Goal: Task Accomplishment & Management: Manage account settings

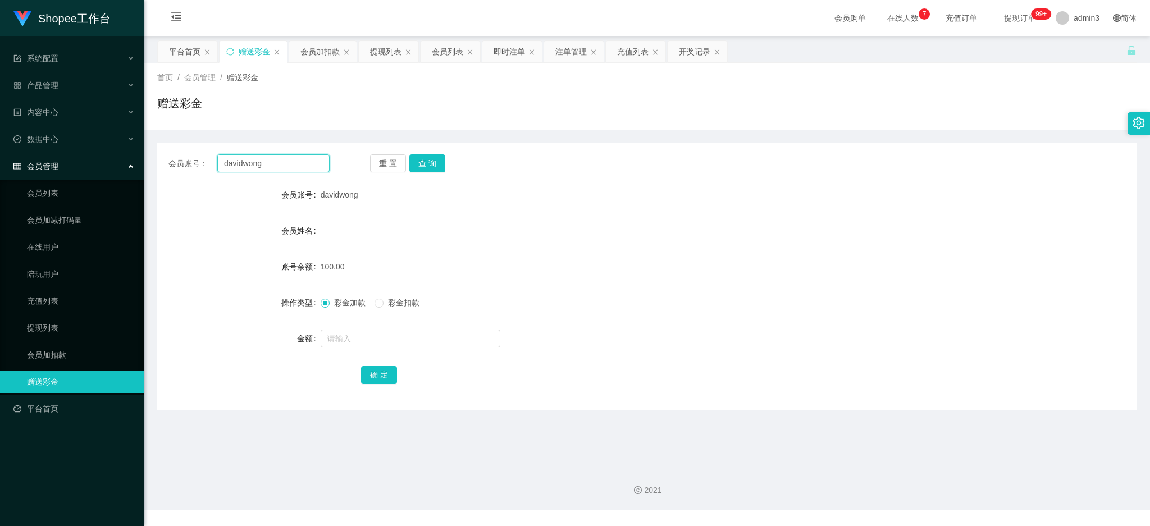
drag, startPoint x: 0, startPoint y: 0, endPoint x: 250, endPoint y: 167, distance: 300.8
click at [250, 167] on input "davidwong" at bounding box center [273, 163] width 112 height 18
paste input "tank88"
type input "dtank88"
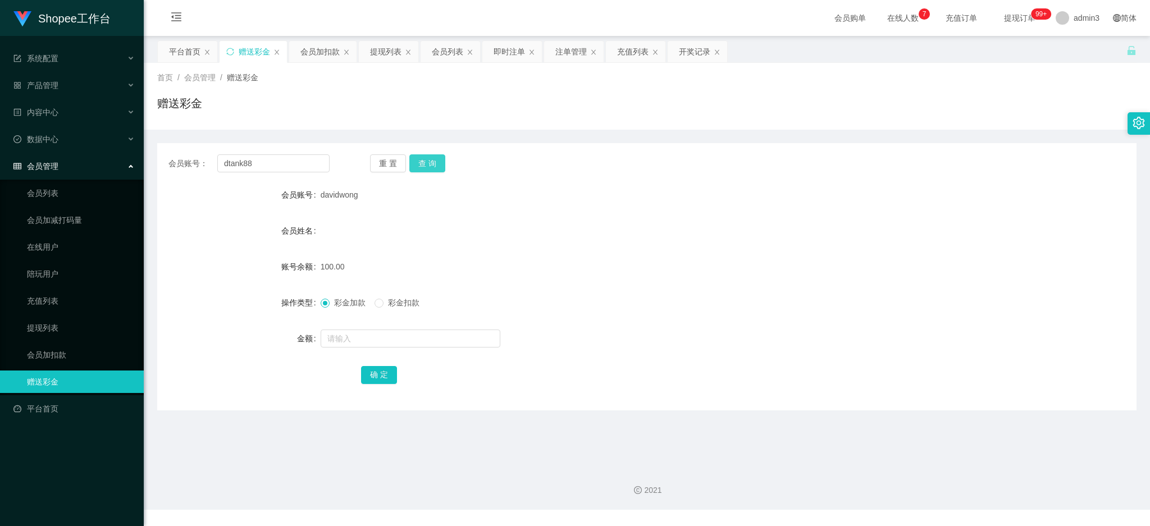
click at [427, 162] on button "查 询" at bounding box center [427, 163] width 36 height 18
click at [339, 341] on input "text" at bounding box center [411, 339] width 180 height 18
paste input "1000"
type input "1000"
click at [387, 380] on button "确 定" at bounding box center [379, 375] width 36 height 18
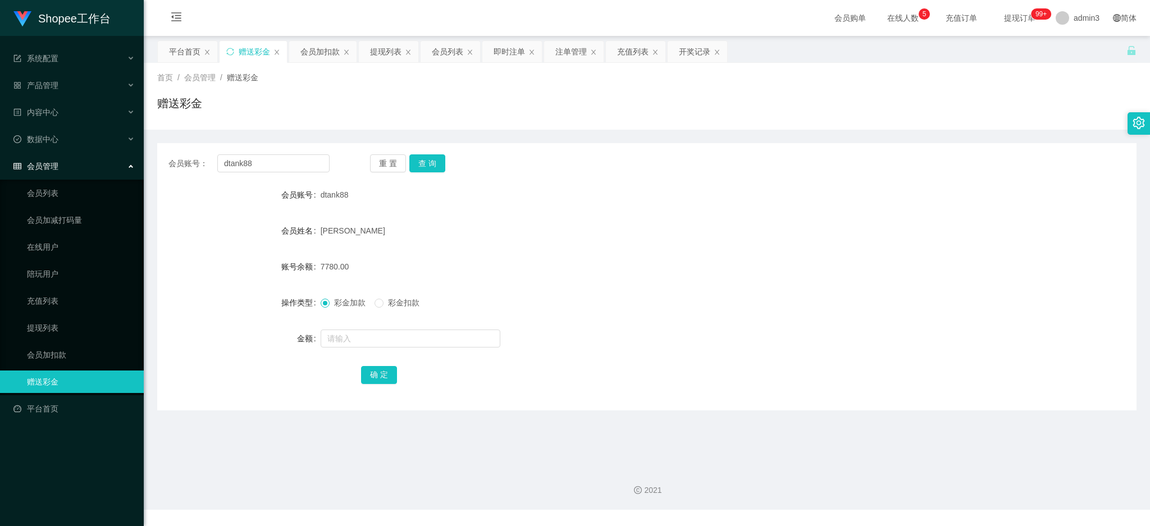
click at [256, 148] on div "会员账号： dtank88 重 置 查 询 会员账号 dtank88 会员姓名 [PERSON_NAME] 账号余额 7780.00 操作类型 彩金加款 彩金…" at bounding box center [647, 276] width 980 height 267
click at [252, 156] on input "dtank88" at bounding box center [273, 163] width 112 height 18
paste input "9386944"
type input "93869448"
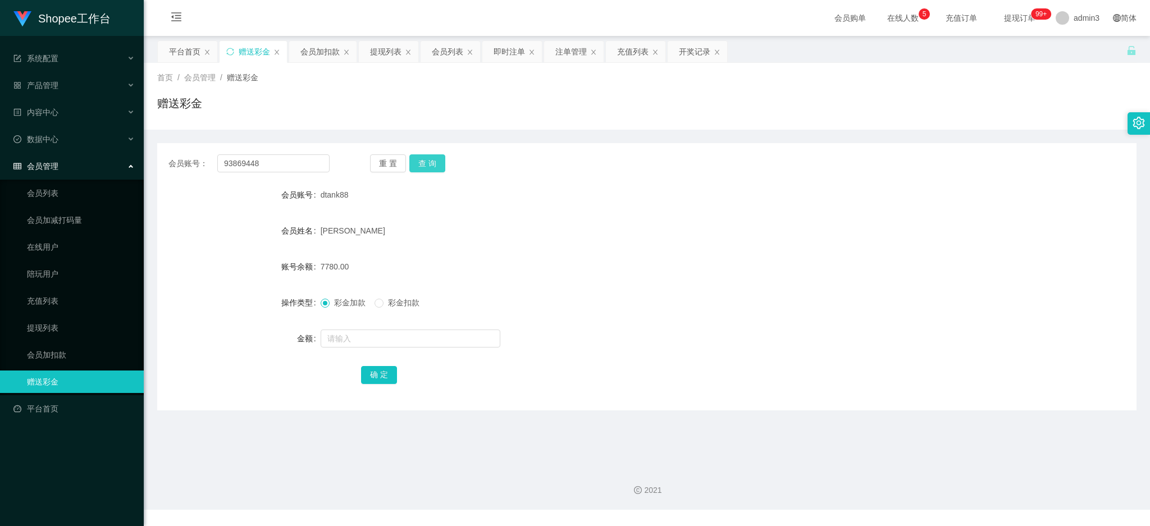
click at [421, 162] on button "查 询" at bounding box center [427, 163] width 36 height 18
click at [364, 340] on input "text" at bounding box center [411, 339] width 180 height 18
type input "2000"
drag, startPoint x: 381, startPoint y: 372, endPoint x: 371, endPoint y: 371, distance: 9.7
click at [380, 372] on button "确 定" at bounding box center [379, 375] width 36 height 18
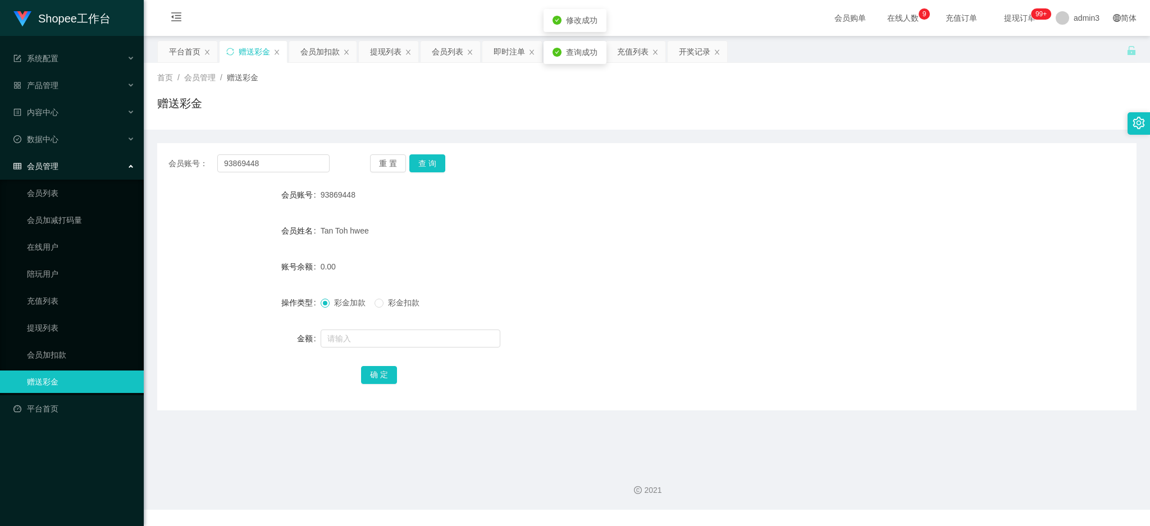
click at [263, 517] on div "Shopee工作台 系统配置 产品管理 产品列表 产品预设列表 开奖记录 注单管理 即时注单 内容中心 数据中心 会员管理 会员列表 会员加减打码量 在线用户…" at bounding box center [575, 263] width 1150 height 526
click at [256, 157] on input "93869448" at bounding box center [273, 163] width 112 height 18
paste input "Irene564"
type input "Irene564"
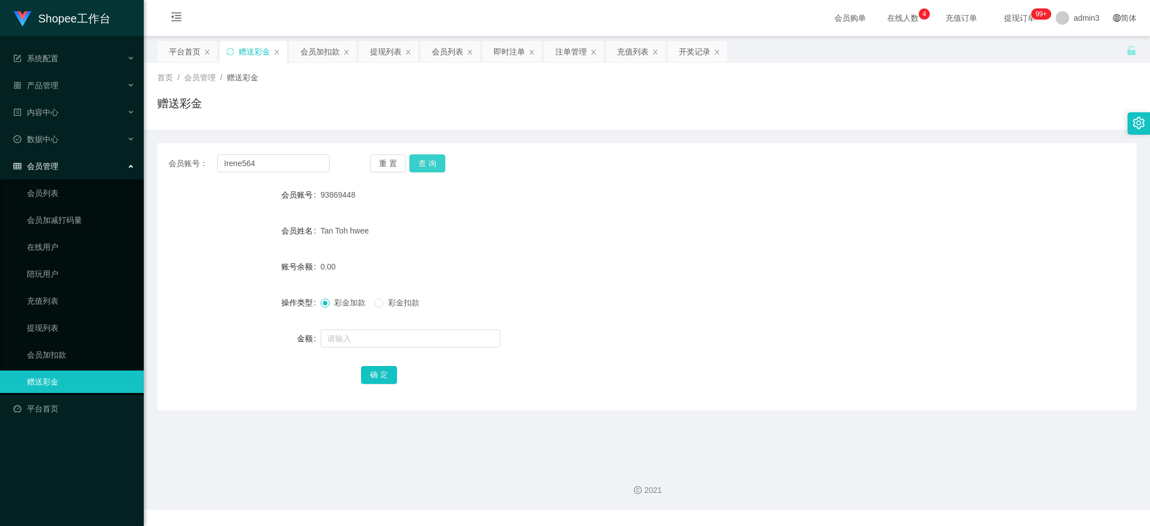
click at [425, 163] on button "查 询" at bounding box center [427, 163] width 36 height 18
click at [417, 340] on input "text" at bounding box center [411, 339] width 180 height 18
paste input "12800"
type input "12800"
click at [364, 373] on button "确 定" at bounding box center [379, 375] width 36 height 18
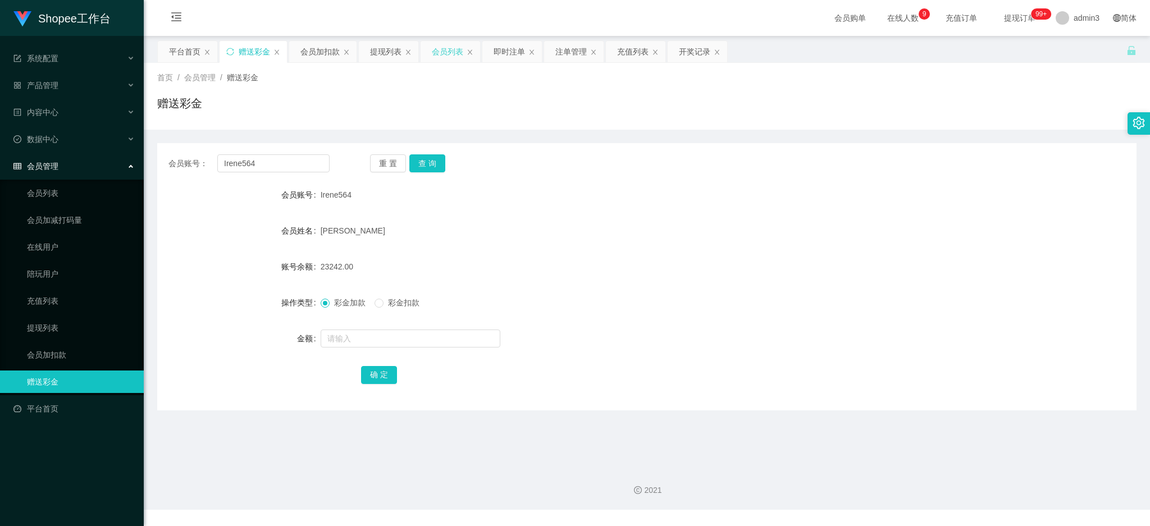
click at [435, 52] on div "会员列表" at bounding box center [447, 51] width 31 height 21
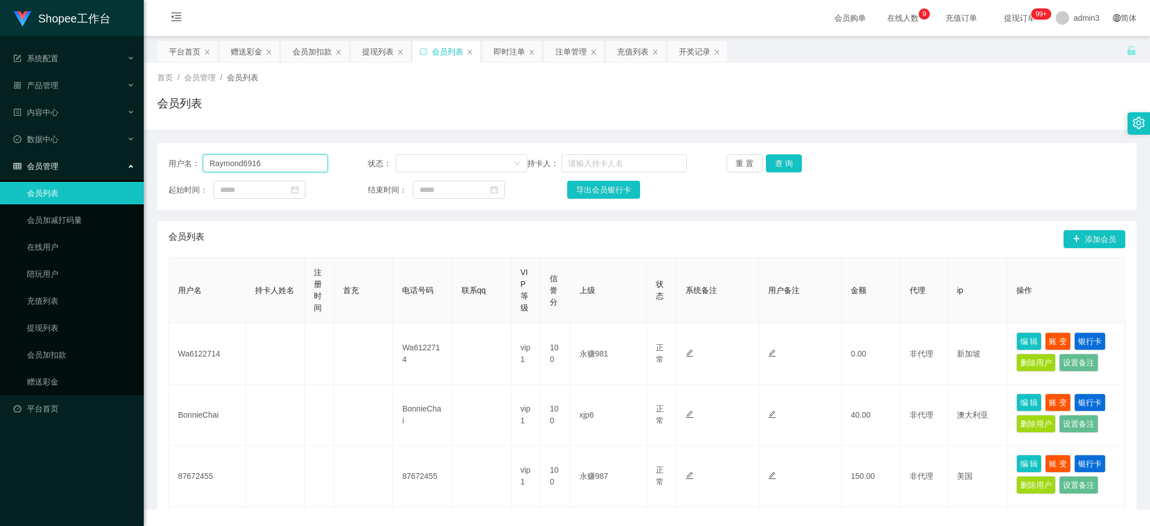
click at [315, 167] on input "Raymond6916" at bounding box center [265, 163] width 125 height 18
paste input "z1833218849"
type input "z1833218849"
click at [771, 166] on button "查 询" at bounding box center [784, 163] width 36 height 18
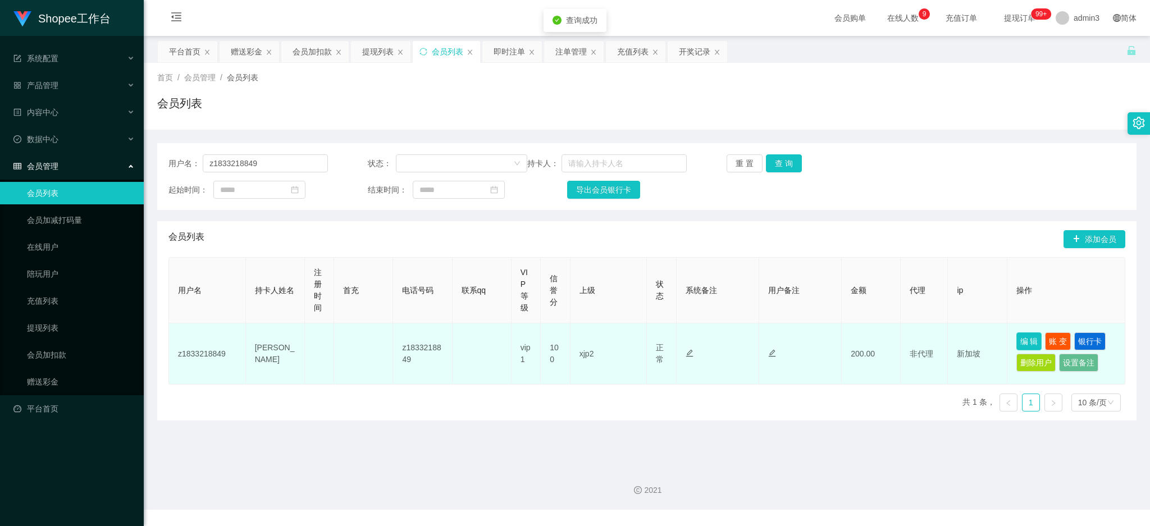
click at [1031, 344] on button "编 辑" at bounding box center [1030, 341] width 26 height 18
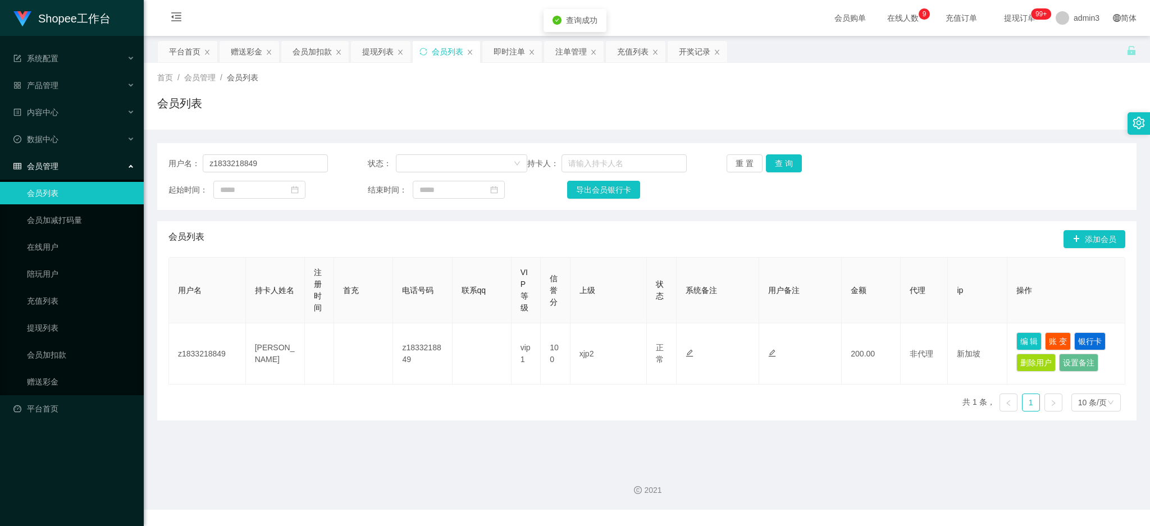
type input "z1833218849"
type input "[PERSON_NAME]"
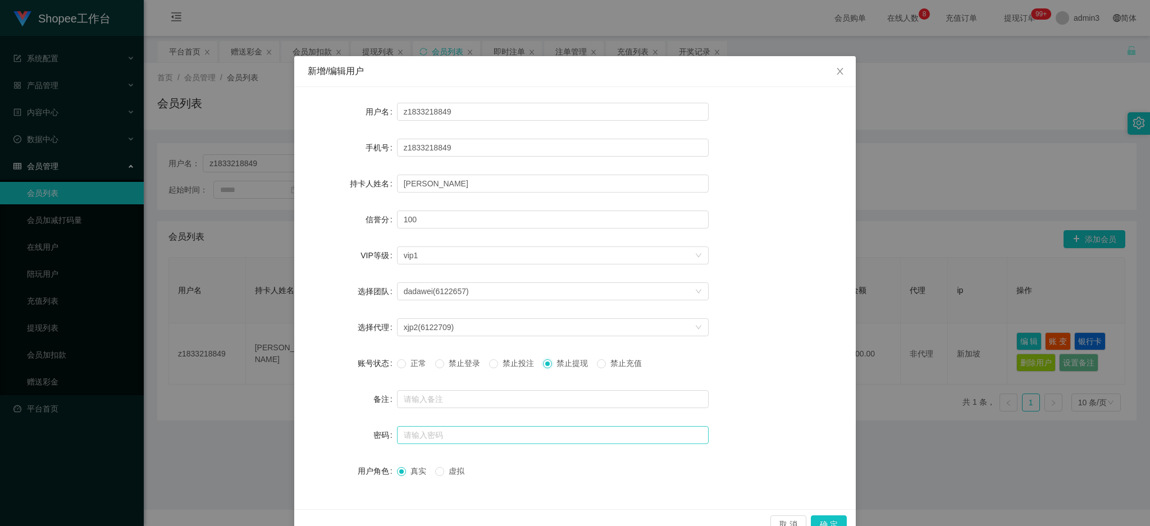
scroll to position [26, 0]
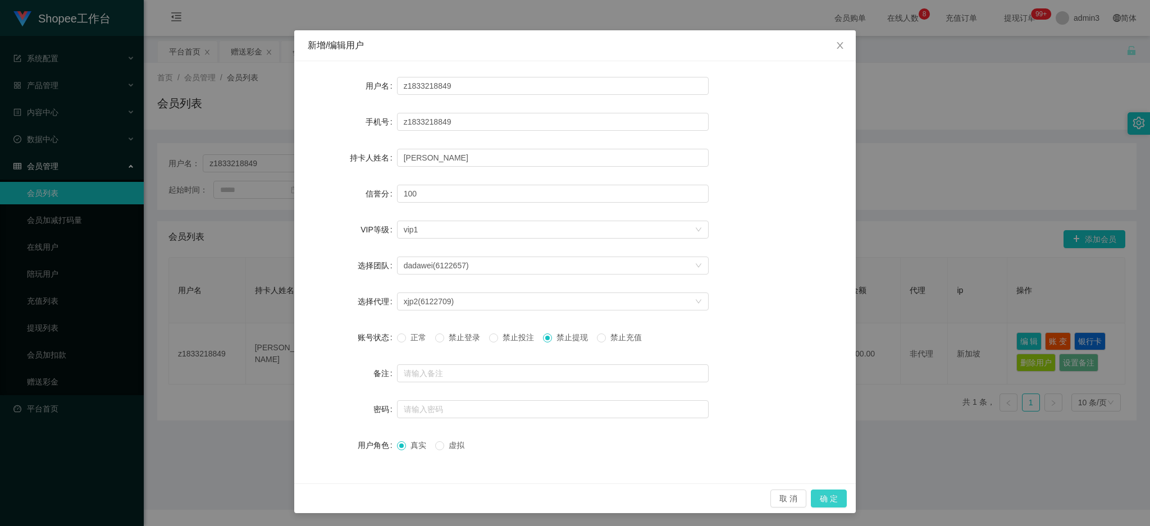
click at [823, 495] on button "确 定" at bounding box center [829, 499] width 36 height 18
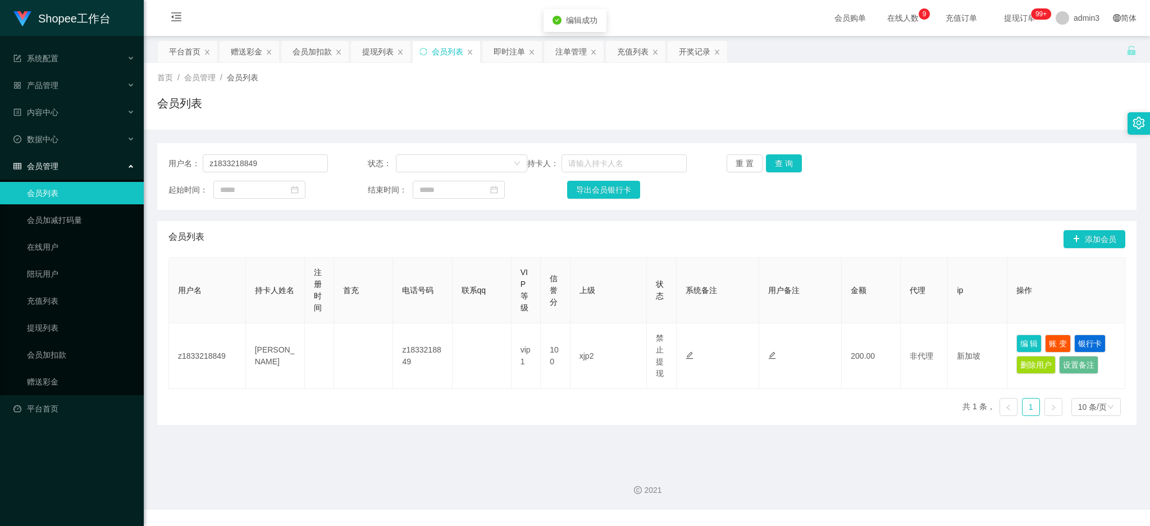
click at [794, 454] on main "关闭左侧 关闭右侧 关闭其它 刷新页面 平台首页 赠送彩金 会员加扣款 提现列表 会员列表 即时注单 注单管理 充值列表 开奖记录 首页 / 会员管理 / 会…" at bounding box center [647, 247] width 1006 height 422
click at [222, 166] on input "z1833218849" at bounding box center [265, 163] width 125 height 18
click at [242, 63] on div "首页 / 会员管理 / 会员列表 / 会员列表" at bounding box center [647, 96] width 1006 height 67
click at [242, 53] on div "赠送彩金" at bounding box center [246, 51] width 31 height 21
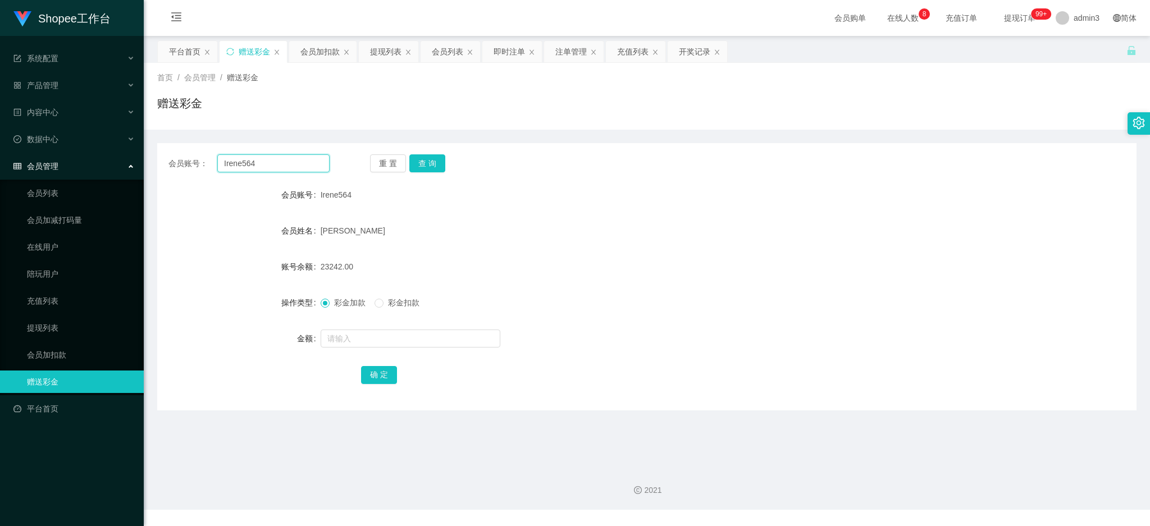
click at [232, 158] on input "Irene564" at bounding box center [273, 163] width 112 height 18
paste input "84061969"
type input "84061969"
click at [432, 164] on button "查 询" at bounding box center [427, 163] width 36 height 18
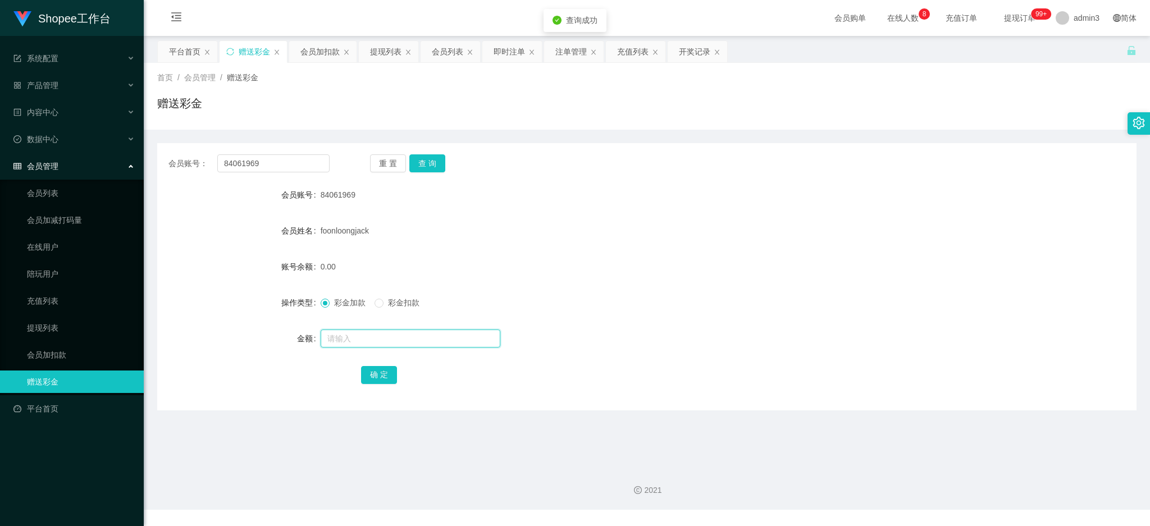
click at [352, 336] on input "text" at bounding box center [411, 339] width 180 height 18
type input "100"
click at [358, 373] on div "确 定" at bounding box center [647, 374] width 980 height 22
click at [363, 371] on button "确 定" at bounding box center [379, 375] width 36 height 18
click at [383, 54] on div "提现列表" at bounding box center [385, 51] width 31 height 21
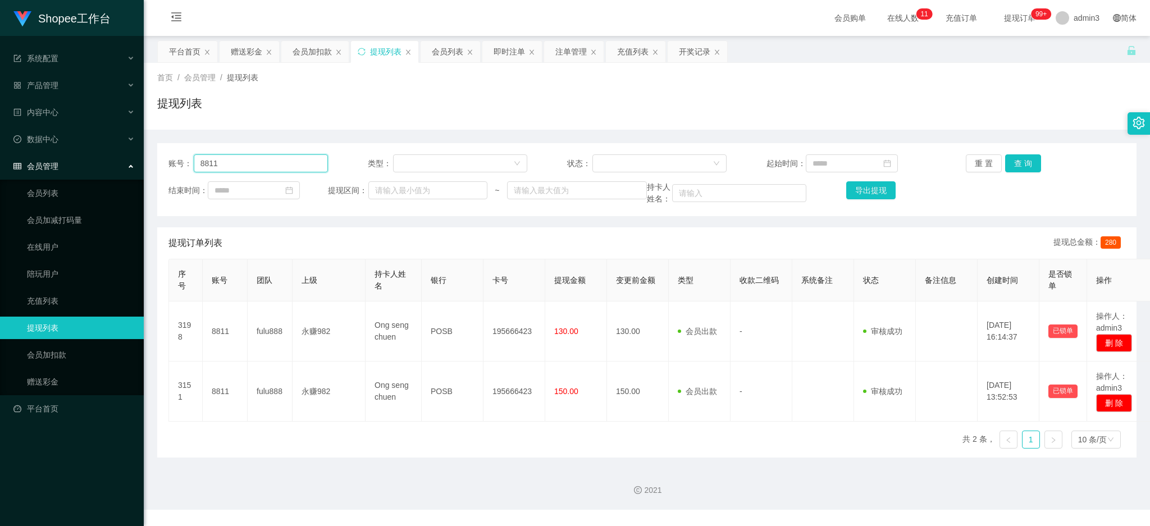
click at [290, 164] on input "8811" at bounding box center [261, 163] width 134 height 18
paste input "[PERSON_NAME]"
type input "Ming11"
click at [1007, 161] on button "查 询" at bounding box center [1023, 163] width 36 height 18
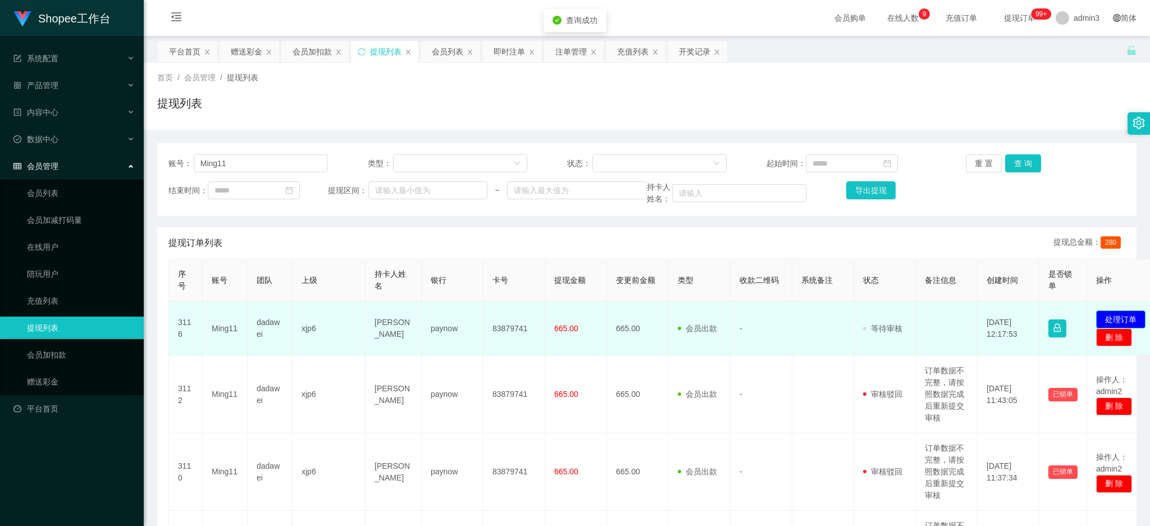
click at [1126, 323] on button "处理订单" at bounding box center [1120, 320] width 49 height 18
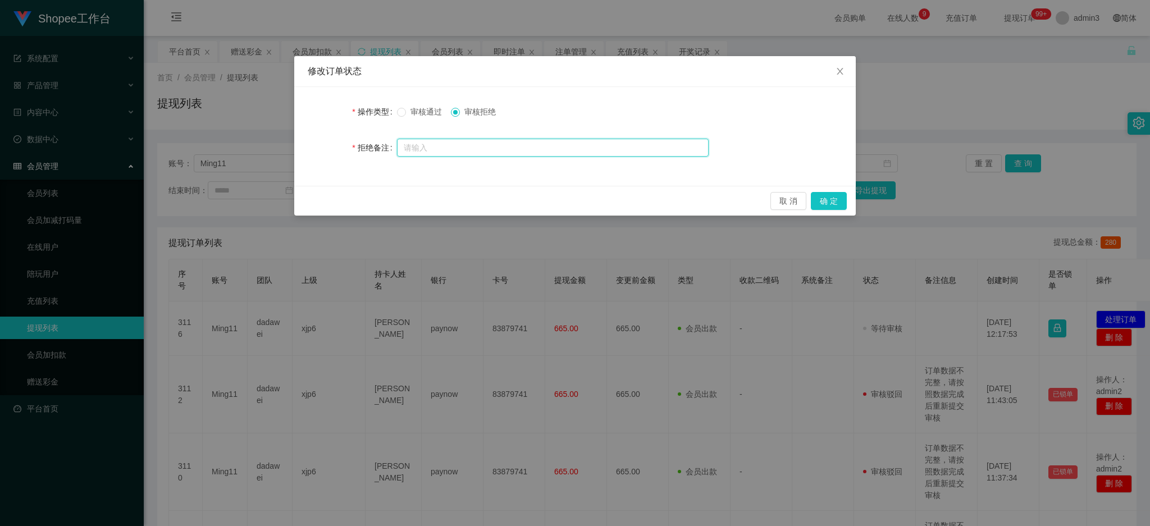
click at [474, 140] on input "text" at bounding box center [553, 148] width 312 height 18
click at [489, 155] on input "text" at bounding box center [553, 148] width 312 height 18
paste input "订单数据不完整，请按照数据完成后重新提交审核"
type input "订单数据不完整，请按照数据完成后重新提交审核"
click at [828, 207] on button "确 定" at bounding box center [829, 201] width 36 height 18
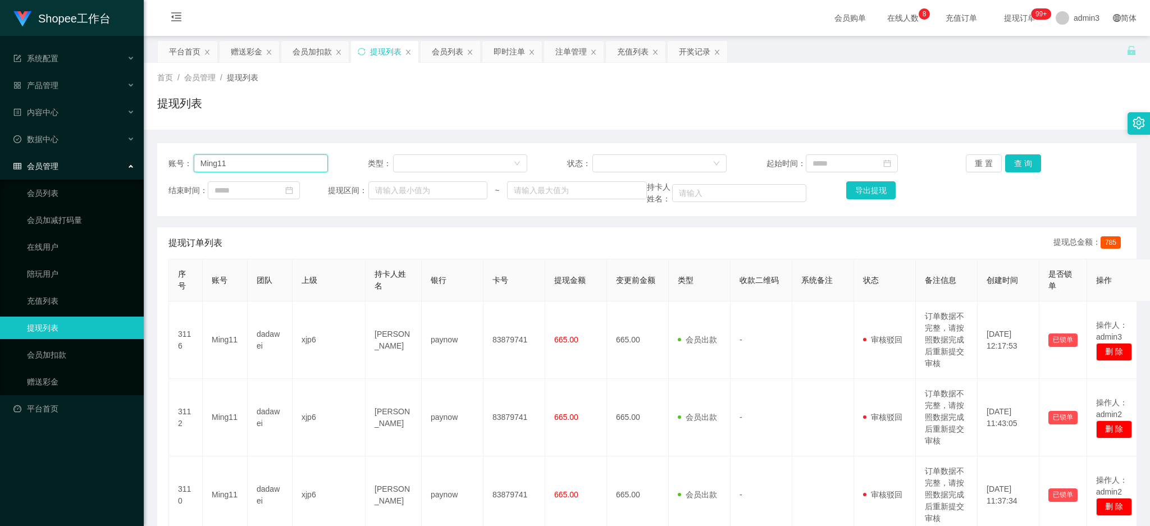
click at [247, 166] on input "Ming11" at bounding box center [261, 163] width 134 height 18
paste input "84061969"
click at [1023, 166] on button "查 询" at bounding box center [1023, 163] width 36 height 18
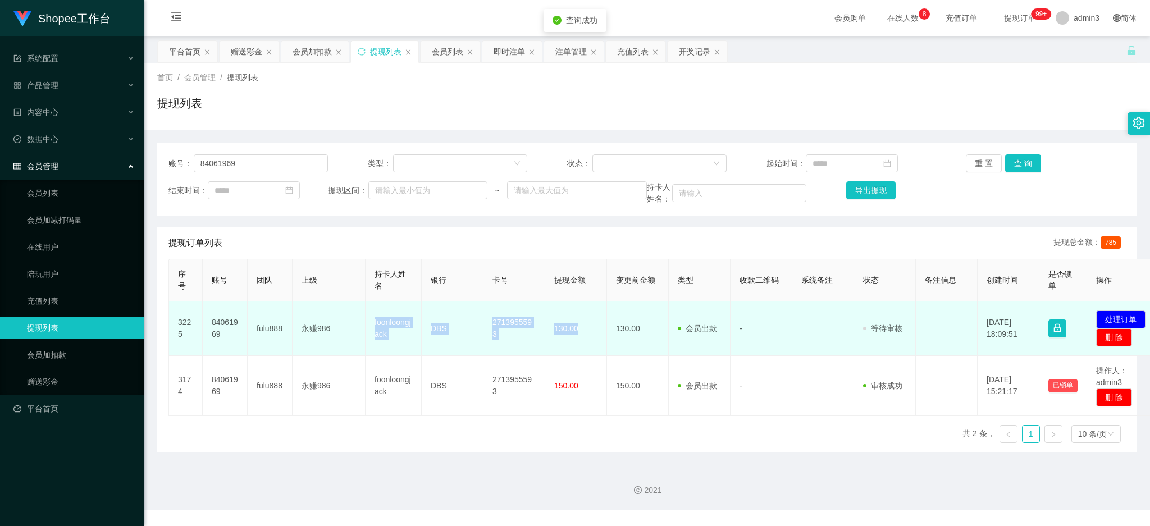
drag, startPoint x: 367, startPoint y: 321, endPoint x: 592, endPoint y: 339, distance: 225.4
click at [592, 339] on tr "3225 84061969 fulu888 永赚986 foonloongjack DBS 2713955593 130.00 130.00 会员出款 人工取…" at bounding box center [665, 329] width 993 height 54
copy tr "foonloongjack DBS 2713955593 130.00"
click at [1113, 314] on button "处理订单" at bounding box center [1120, 320] width 49 height 18
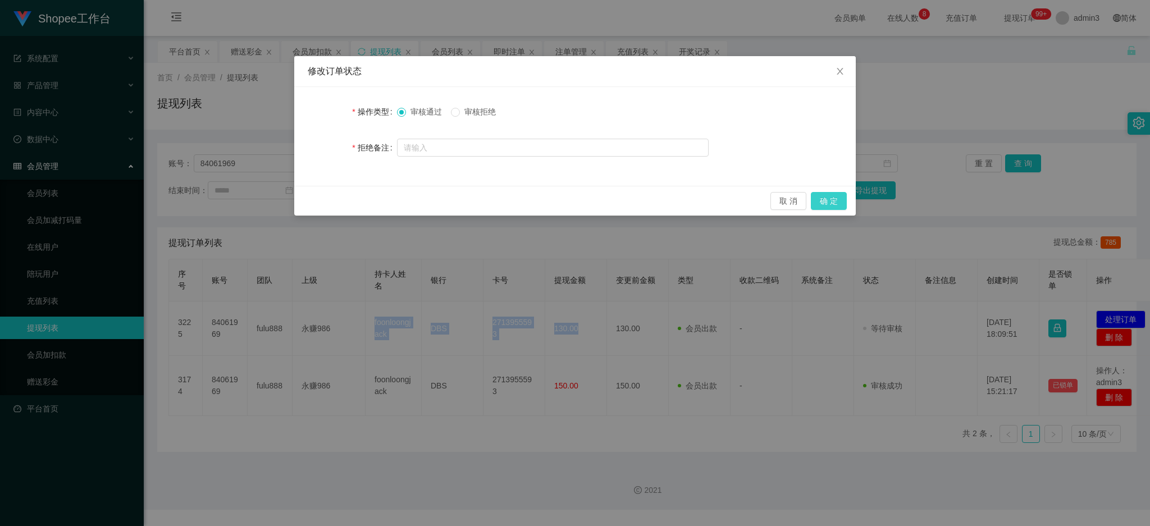
click at [825, 203] on button "确 定" at bounding box center [829, 201] width 36 height 18
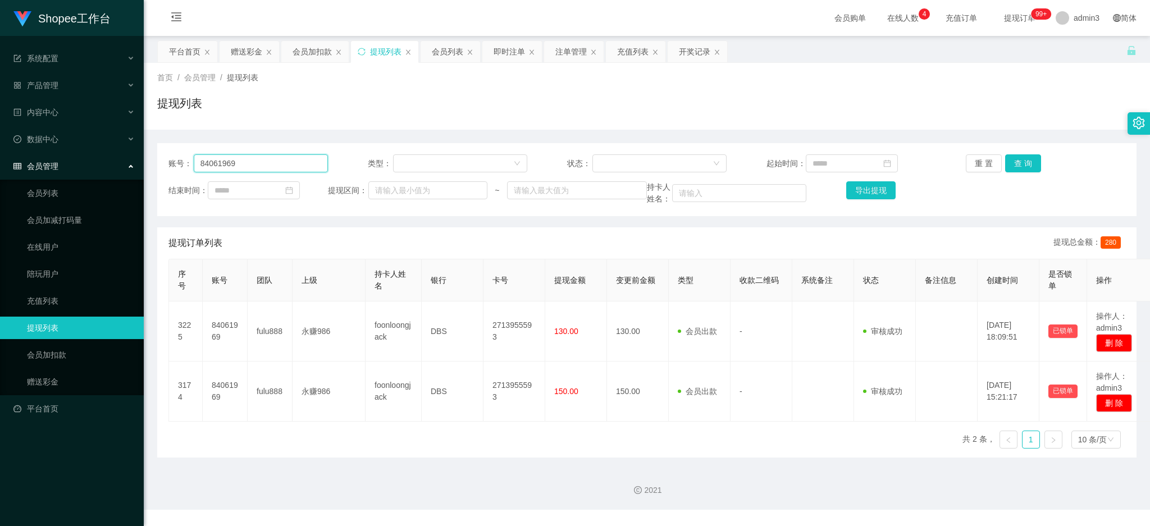
click at [285, 168] on input "84061969" at bounding box center [261, 163] width 134 height 18
paste input "zda20250981"
type input "zda20250981"
click at [1017, 166] on button "查 询" at bounding box center [1023, 163] width 36 height 18
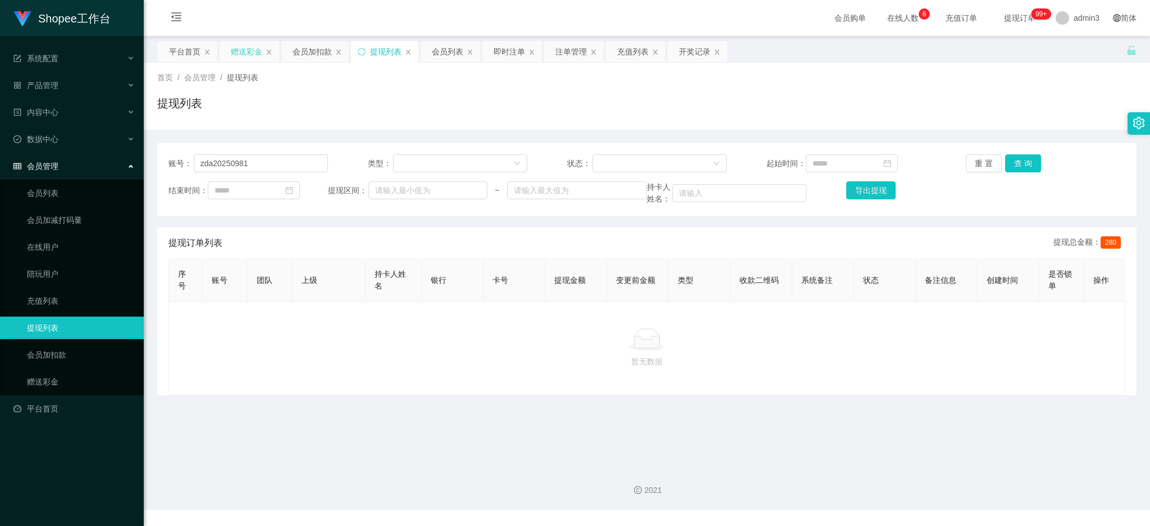
click at [254, 53] on div "赠送彩金" at bounding box center [246, 51] width 31 height 21
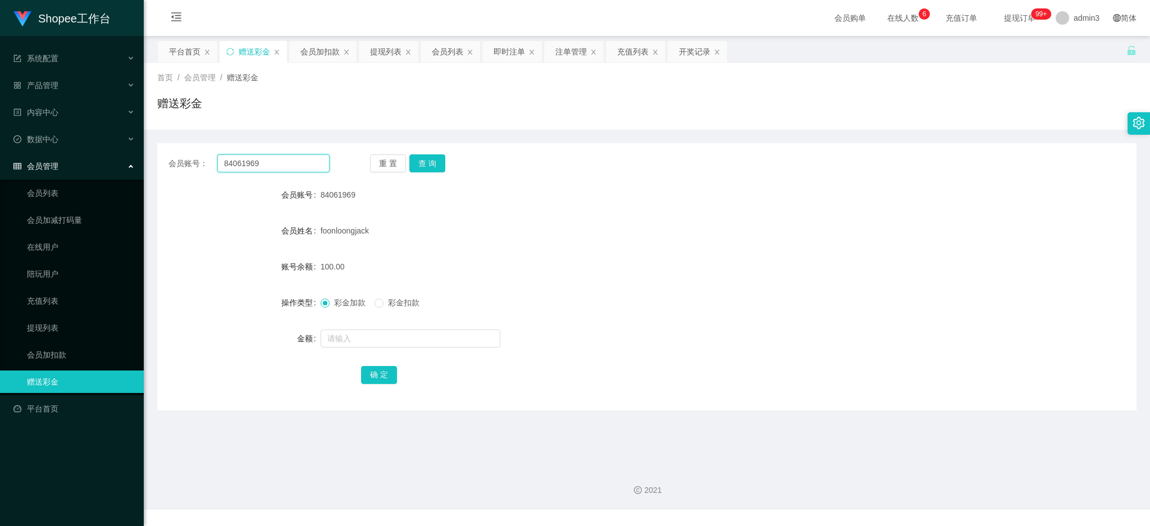
click at [275, 161] on input "84061969" at bounding box center [273, 163] width 112 height 18
paste input "Taysiokkeng"
type input "Taysiokkeng"
click at [423, 164] on button "查 询" at bounding box center [427, 163] width 36 height 18
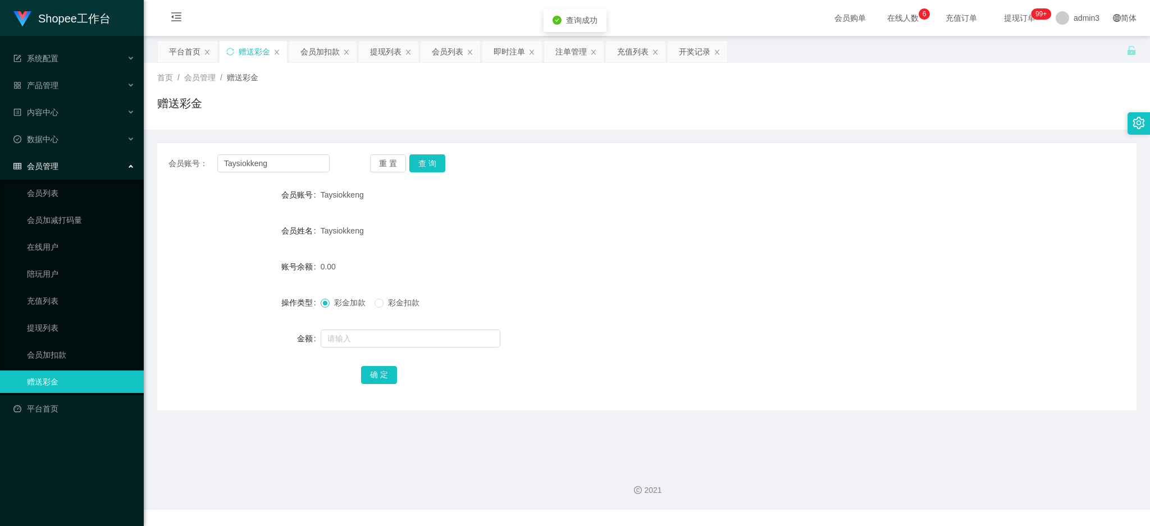
click at [358, 349] on div at bounding box center [606, 338] width 571 height 22
click at [360, 339] on input "text" at bounding box center [411, 339] width 180 height 18
type input "500"
click at [375, 370] on button "确 定" at bounding box center [379, 375] width 36 height 18
click at [247, 168] on input "Taysiokkeng" at bounding box center [273, 163] width 112 height 18
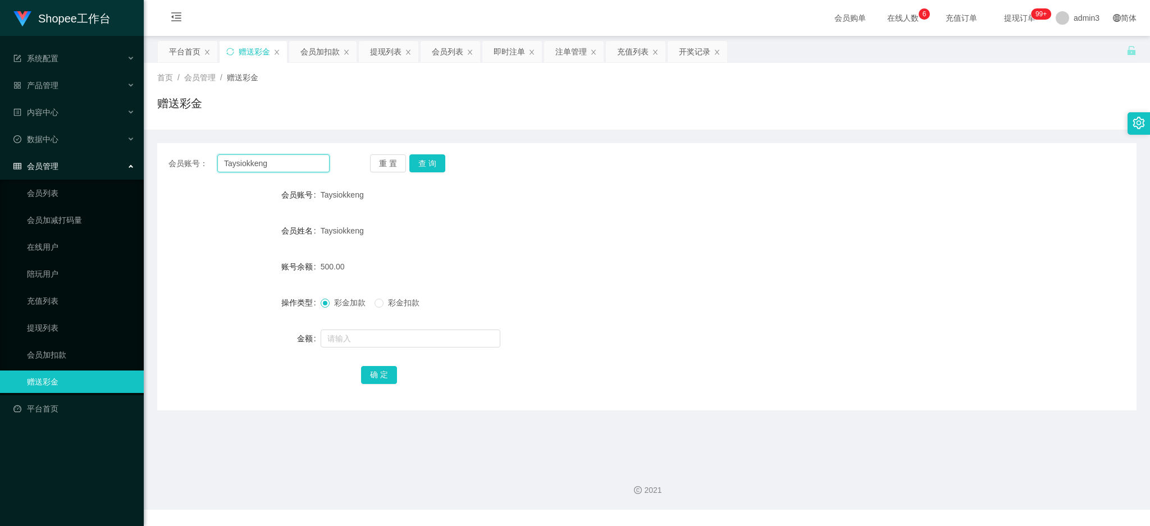
click at [247, 168] on input "Taysiokkeng" at bounding box center [273, 163] width 112 height 18
click at [373, 331] on input "text" at bounding box center [411, 339] width 180 height 18
click at [373, 334] on input "text" at bounding box center [411, 339] width 180 height 18
type input "200"
click at [377, 372] on button "确 定" at bounding box center [379, 375] width 36 height 18
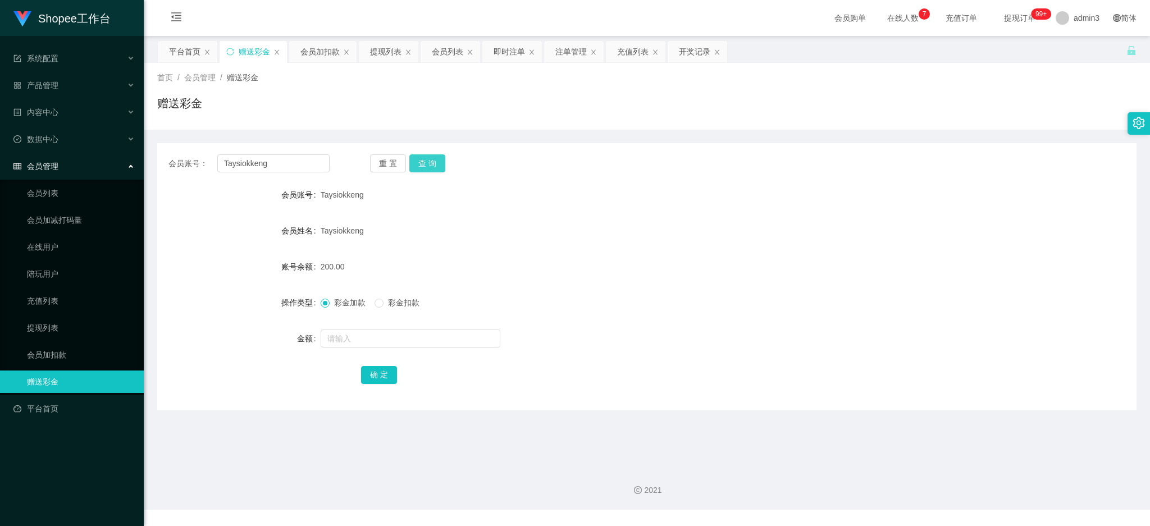
click at [418, 163] on button "查 询" at bounding box center [427, 163] width 36 height 18
click at [365, 347] on input "text" at bounding box center [411, 339] width 180 height 18
click at [447, 58] on div "会员列表" at bounding box center [447, 51] width 31 height 21
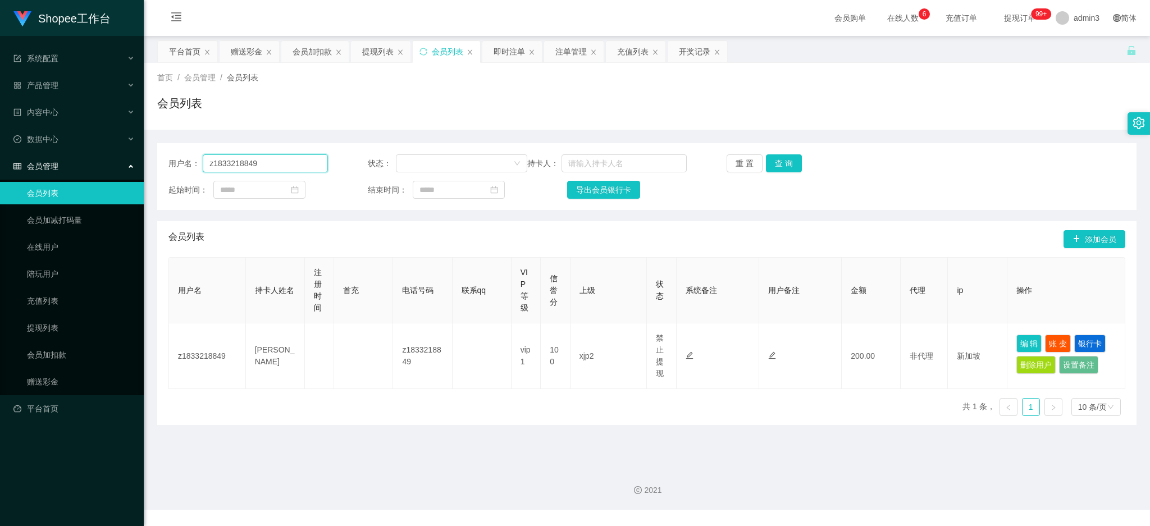
click at [234, 165] on input "z1833218849" at bounding box center [265, 163] width 125 height 18
paste input "Taysiokkeng"
type input "Taysiokkeng"
click at [777, 168] on button "查 询" at bounding box center [784, 163] width 36 height 18
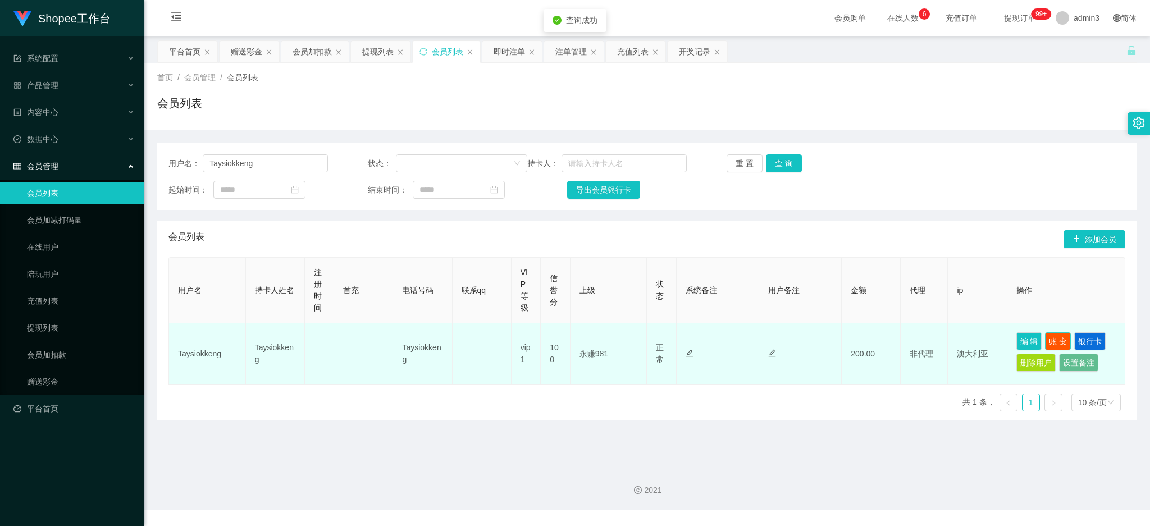
click at [1059, 339] on button "账 变" at bounding box center [1058, 341] width 26 height 18
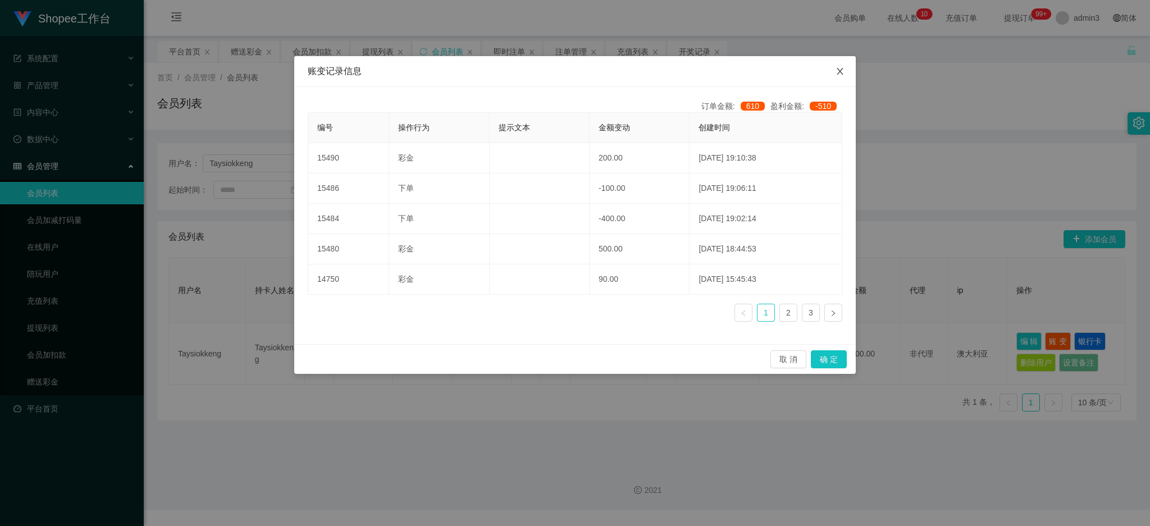
drag, startPoint x: 836, startPoint y: 75, endPoint x: 723, endPoint y: 89, distance: 113.8
click at [836, 73] on icon "图标: close" at bounding box center [840, 71] width 9 height 9
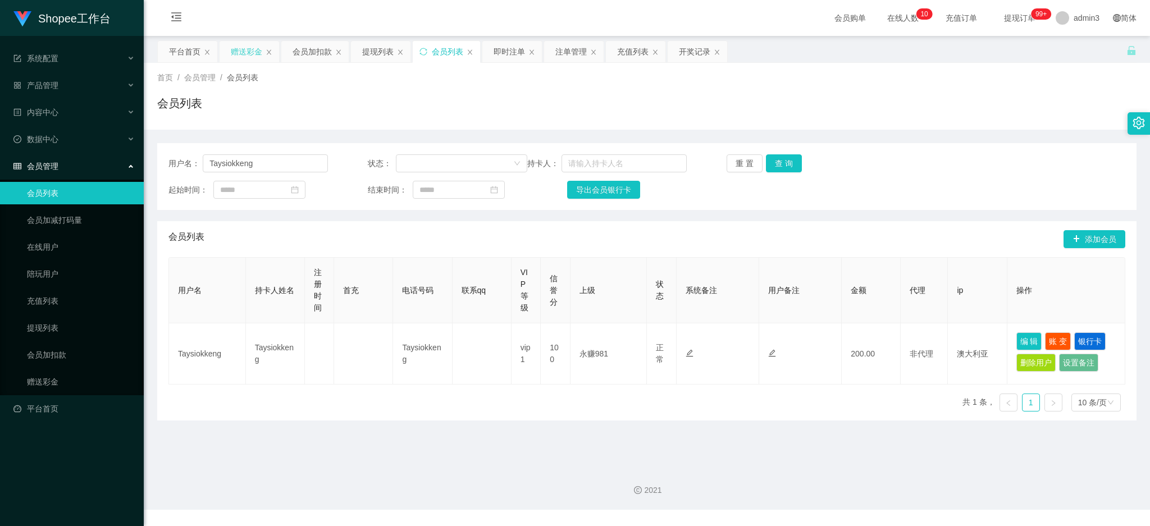
click at [252, 53] on div "赠送彩金" at bounding box center [246, 51] width 31 height 21
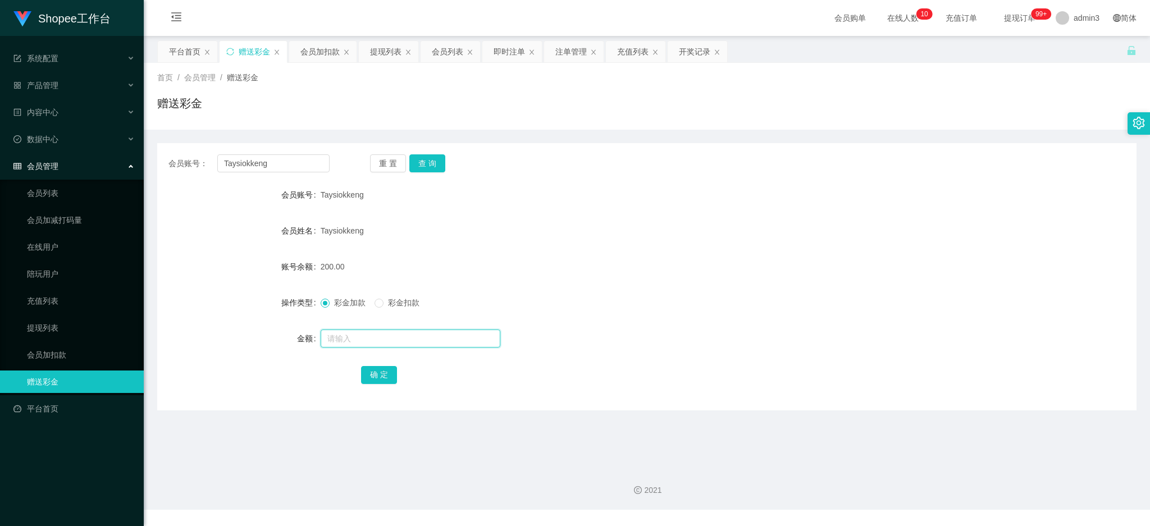
click at [327, 332] on input "text" at bounding box center [411, 339] width 180 height 18
type input "500"
click at [368, 368] on button "确 定" at bounding box center [379, 375] width 36 height 18
drag, startPoint x: 325, startPoint y: 250, endPoint x: 331, endPoint y: 259, distance: 10.1
click at [325, 250] on form "会员账号 Taysiokkeng 会员姓名 Taysiokkeng 账号余额 700.00 操作类型 彩金加款 彩金扣款 金额 确 定" at bounding box center [647, 285] width 980 height 202
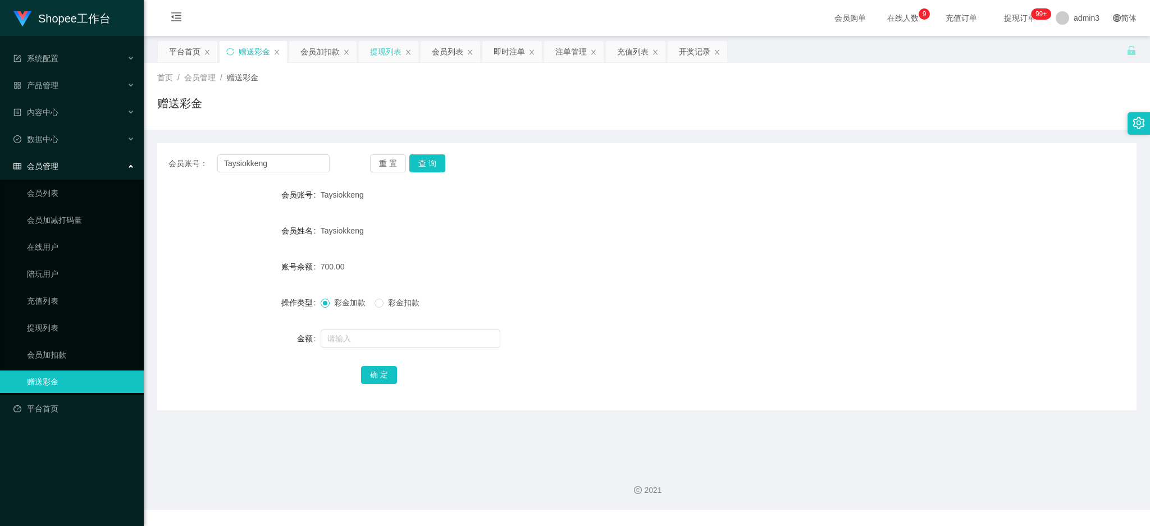
click at [390, 52] on div "提现列表" at bounding box center [385, 51] width 31 height 21
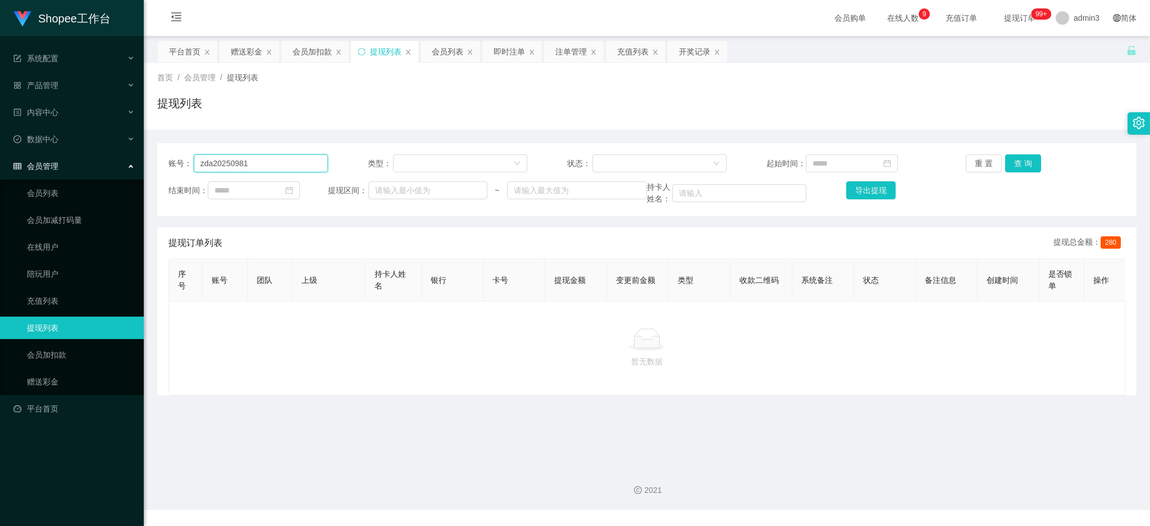
click at [265, 167] on input "zda20250981" at bounding box center [261, 163] width 134 height 18
paste input "qwento"
click at [1029, 159] on button "查 询" at bounding box center [1023, 163] width 36 height 18
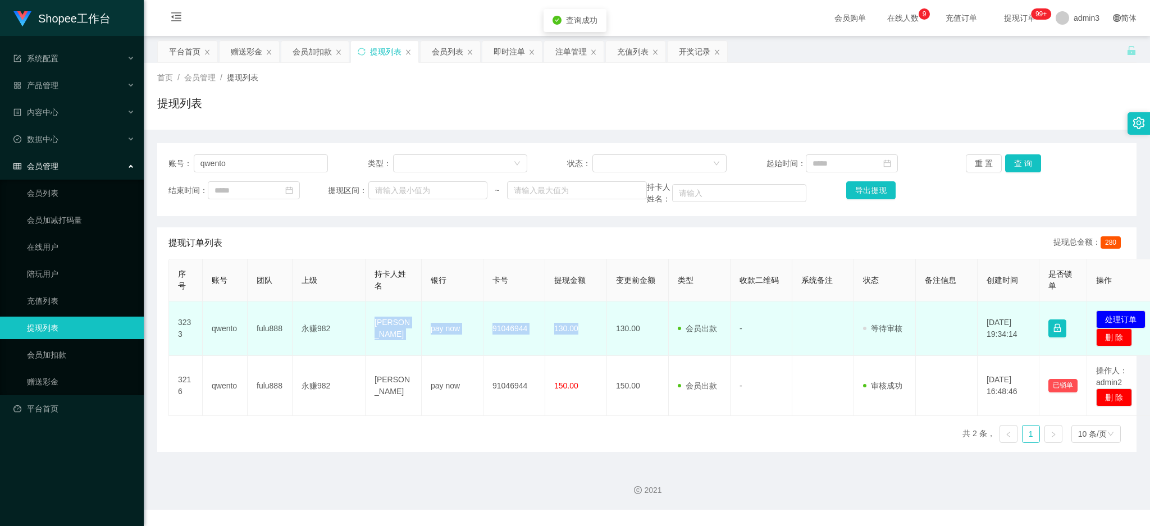
drag, startPoint x: 407, startPoint y: 339, endPoint x: 596, endPoint y: 344, distance: 189.3
click at [596, 344] on tr "3233 qwento fulu888 永赚982 xiong chi pay now 91046944 130.00 130.00 会员出款 人工取款 - …" at bounding box center [665, 329] width 993 height 54
copy tr "xiong chi pay now 91046944 130.00"
click at [1100, 317] on button "处理订单" at bounding box center [1120, 320] width 49 height 18
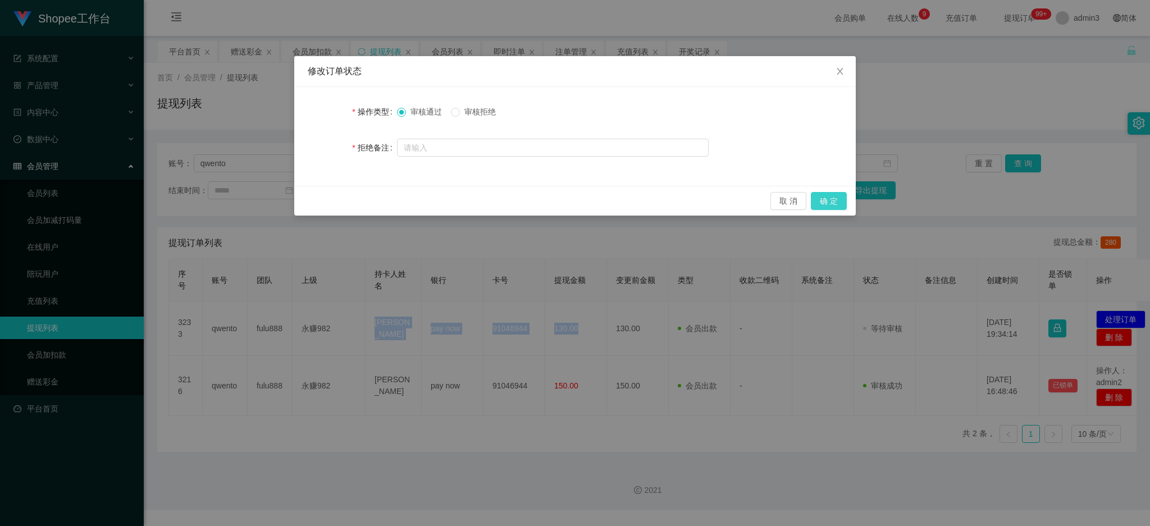
click at [828, 198] on button "确 定" at bounding box center [829, 201] width 36 height 18
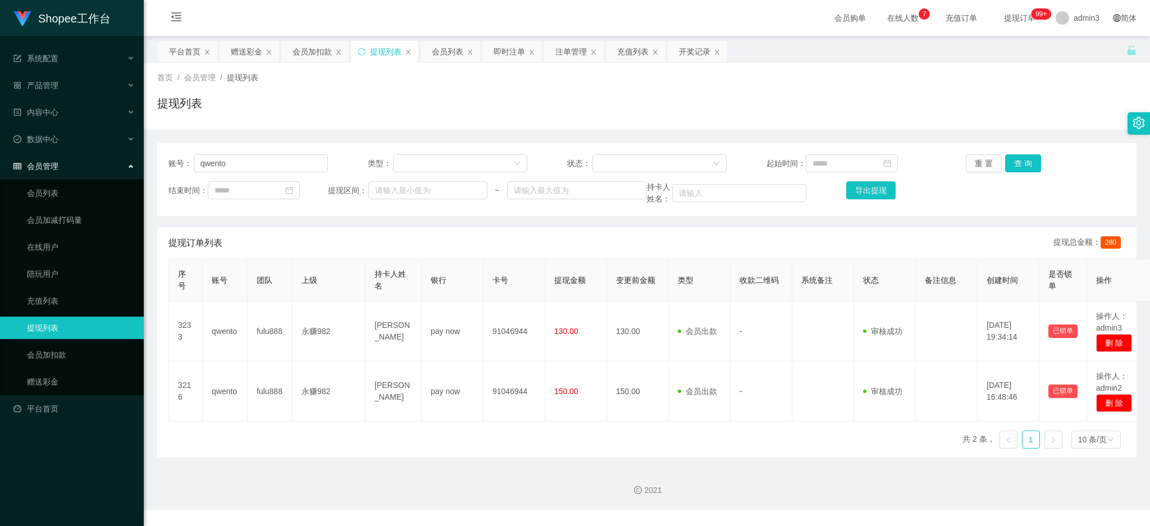
click at [209, 176] on div "账号： qwento 类型： 状态： 起始时间： 重 置 查 询 结束时间： 提现区间： ~ 持卡人姓名： 导出提现" at bounding box center [647, 179] width 980 height 73
click at [211, 166] on input "qwento" at bounding box center [261, 163] width 134 height 18
paste input "JACKELINLAU"
type input "JACKELINLAU"
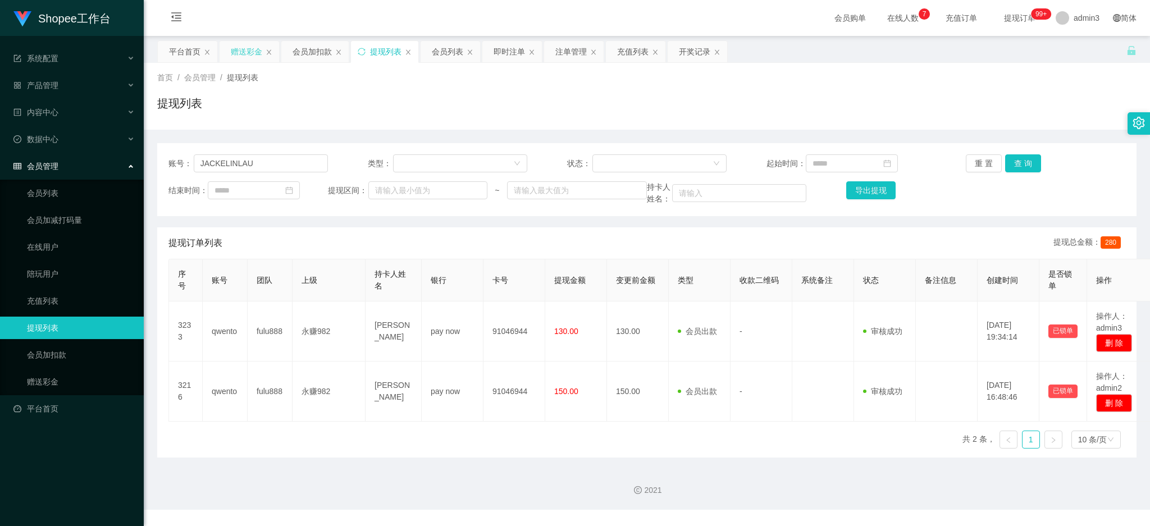
click at [255, 48] on div "赠送彩金" at bounding box center [246, 51] width 31 height 21
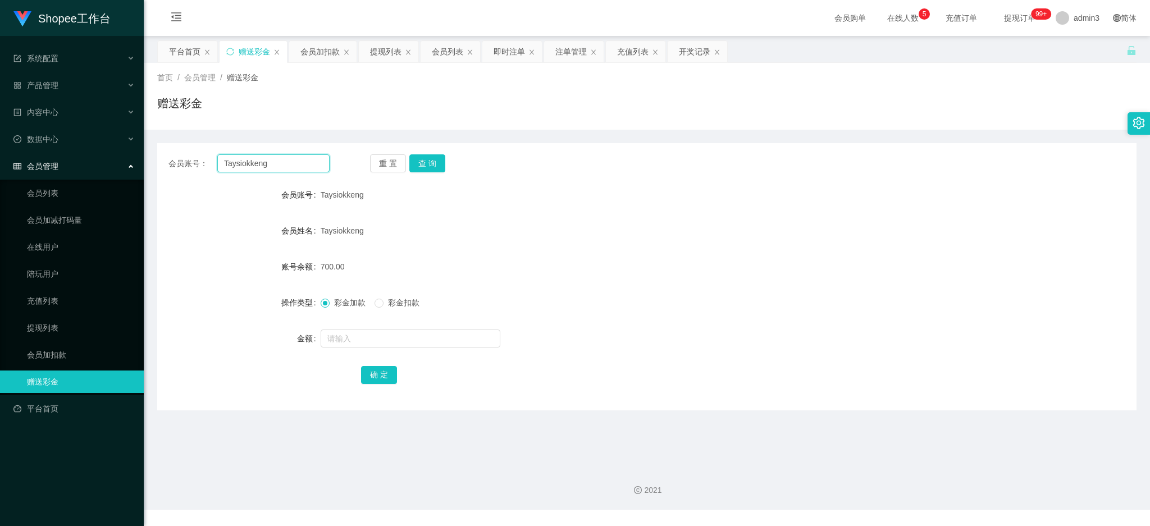
click at [268, 156] on input "Taysiokkeng" at bounding box center [273, 163] width 112 height 18
paste input "JACKELINLAU"
type input "JACKELINLAU"
drag, startPoint x: 418, startPoint y: 168, endPoint x: 413, endPoint y: 180, distance: 13.1
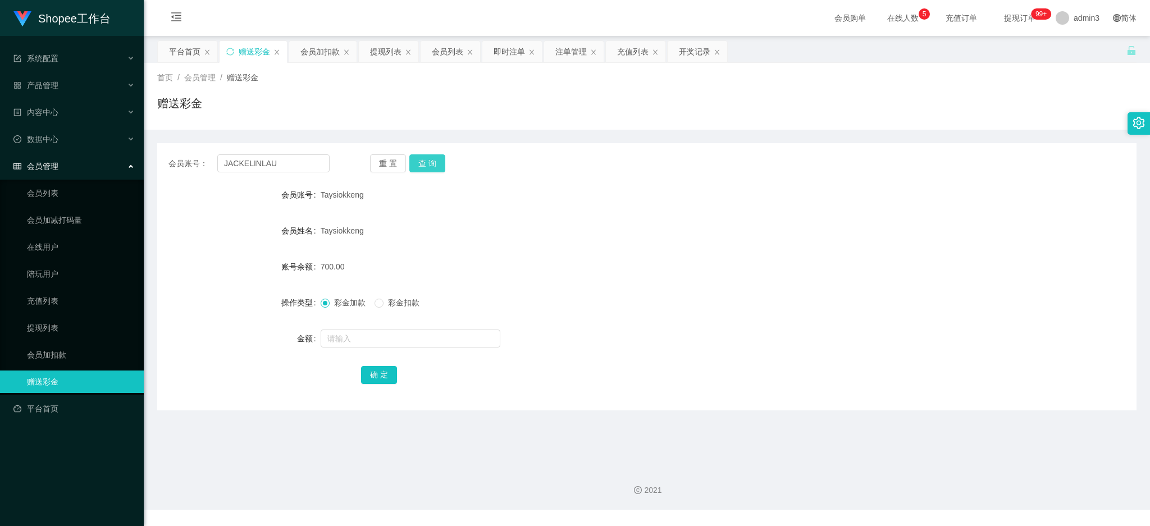
click at [418, 168] on button "查 询" at bounding box center [427, 163] width 36 height 18
click at [360, 328] on div at bounding box center [606, 338] width 571 height 22
click at [358, 340] on input "text" at bounding box center [411, 339] width 180 height 18
type input "100"
click at [373, 377] on button "确 定" at bounding box center [379, 375] width 36 height 18
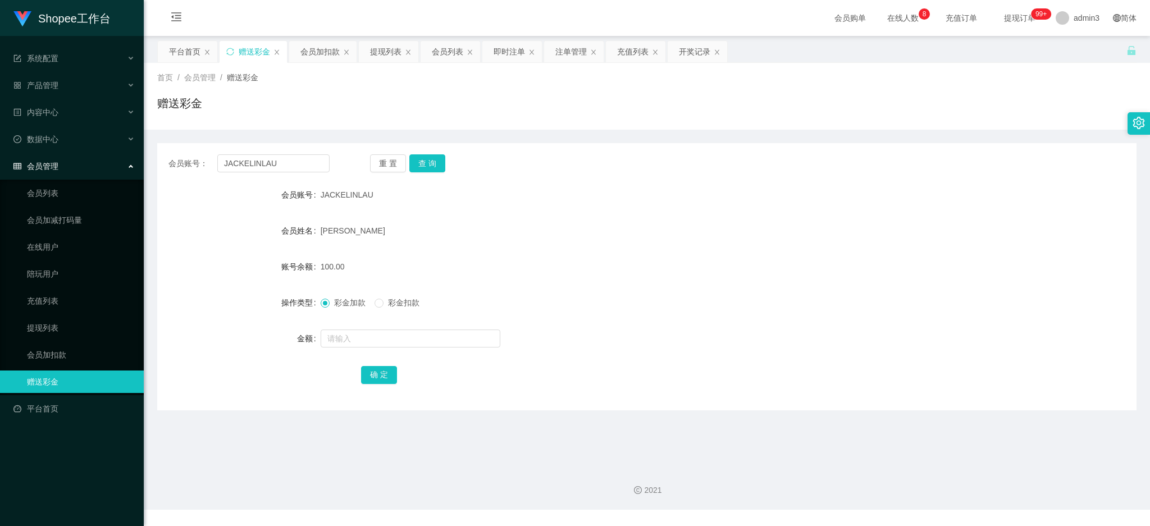
click at [580, 63] on div "首页 / 会员管理 / 赠送彩金 / 赠送彩金" at bounding box center [647, 96] width 1006 height 67
click at [568, 49] on div "注单管理" at bounding box center [570, 51] width 31 height 21
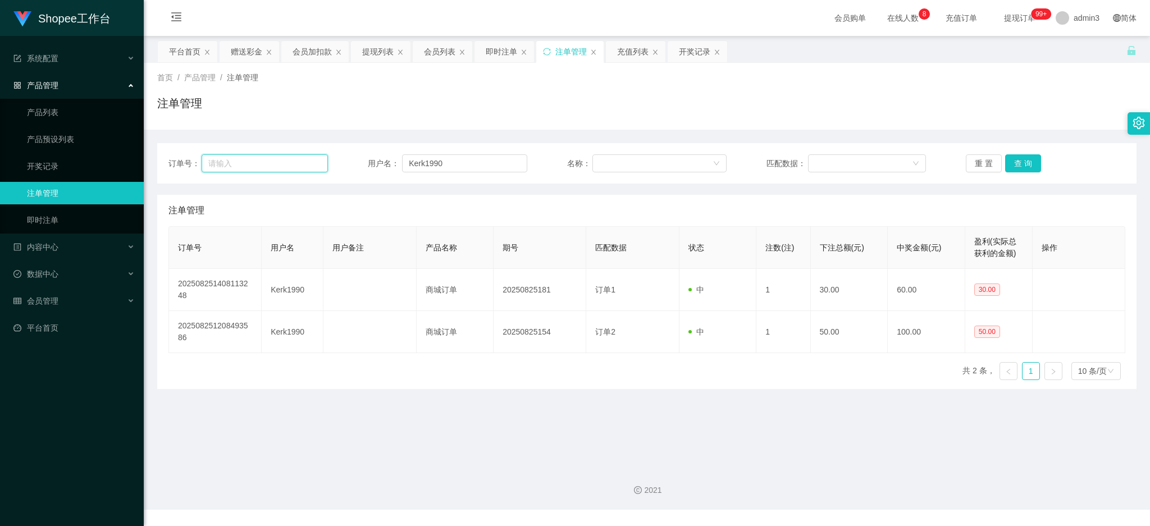
click at [285, 161] on input "text" at bounding box center [265, 163] width 126 height 18
click at [415, 162] on input "Kerk1990" at bounding box center [464, 163] width 125 height 18
click at [438, 162] on input "Kerk1990" at bounding box center [464, 163] width 125 height 18
paste input "JACKELINLAU"
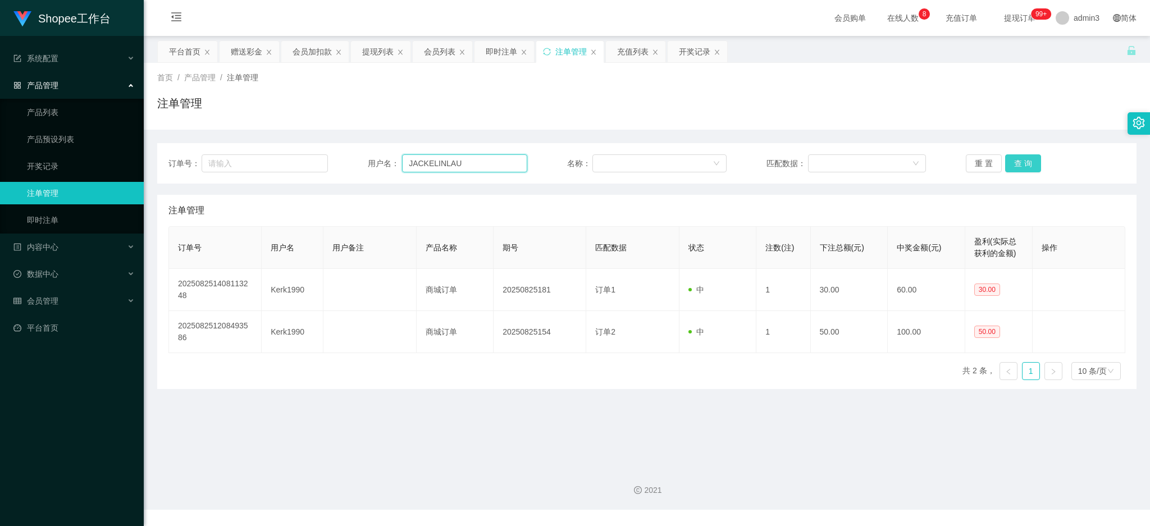
type input "JACKELINLAU"
click at [1021, 155] on button "查 询" at bounding box center [1023, 163] width 36 height 18
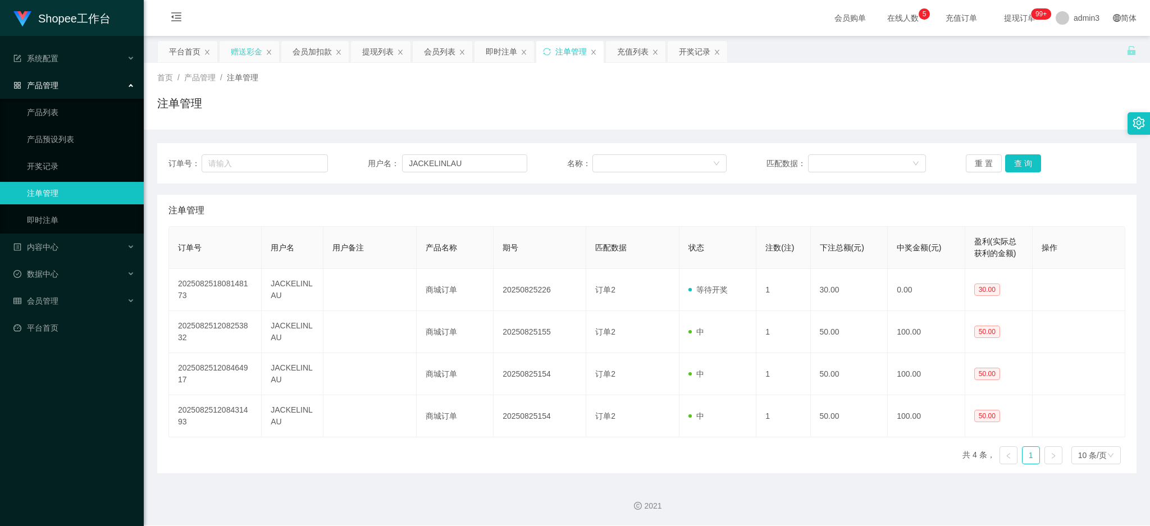
click at [249, 57] on div "赠送彩金" at bounding box center [246, 51] width 31 height 21
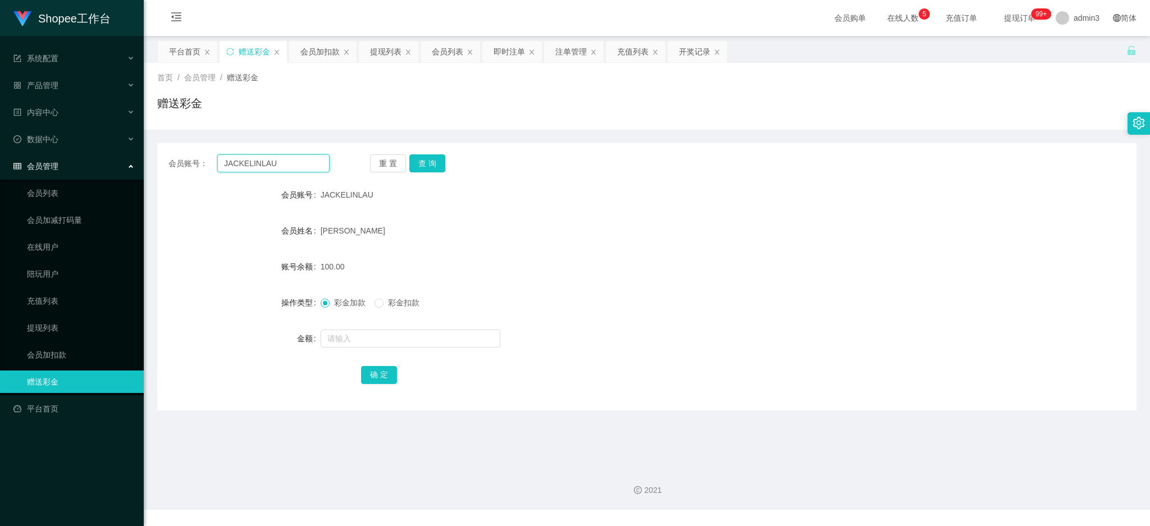
click at [264, 162] on input "JACKELINLAU" at bounding box center [273, 163] width 112 height 18
click at [439, 161] on button "查 询" at bounding box center [427, 163] width 36 height 18
click at [361, 335] on input "text" at bounding box center [411, 339] width 180 height 18
type input "60"
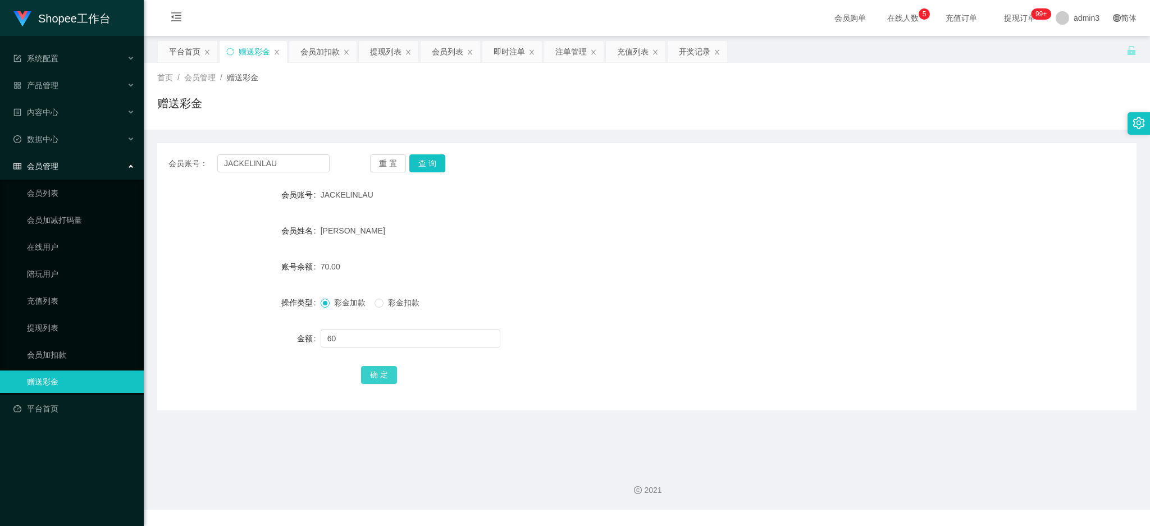
click at [381, 375] on button "确 定" at bounding box center [379, 375] width 36 height 18
click at [500, 54] on div "即时注单" at bounding box center [509, 51] width 31 height 21
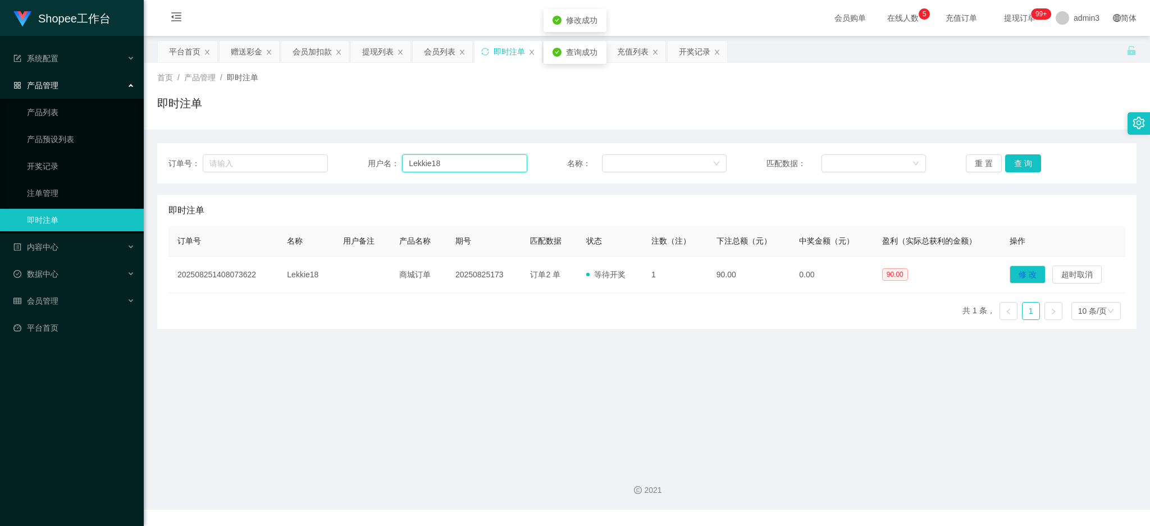
click at [454, 167] on input "Lekkie18" at bounding box center [464, 163] width 125 height 18
click at [1014, 165] on button "查 询" at bounding box center [1023, 163] width 36 height 18
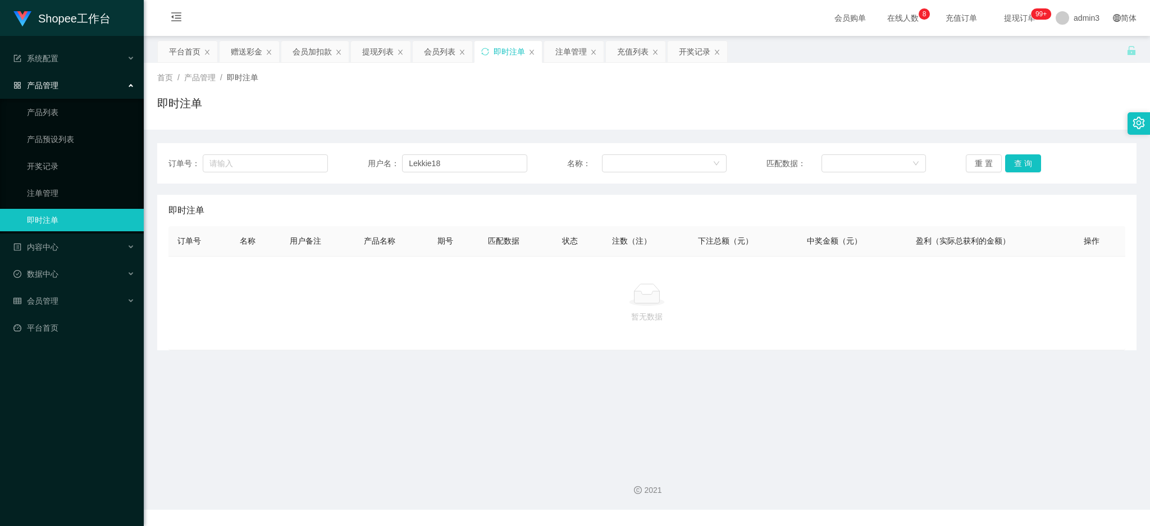
drag, startPoint x: 231, startPoint y: 52, endPoint x: 240, endPoint y: 70, distance: 19.8
click at [231, 52] on div "赠送彩金" at bounding box center [246, 51] width 31 height 21
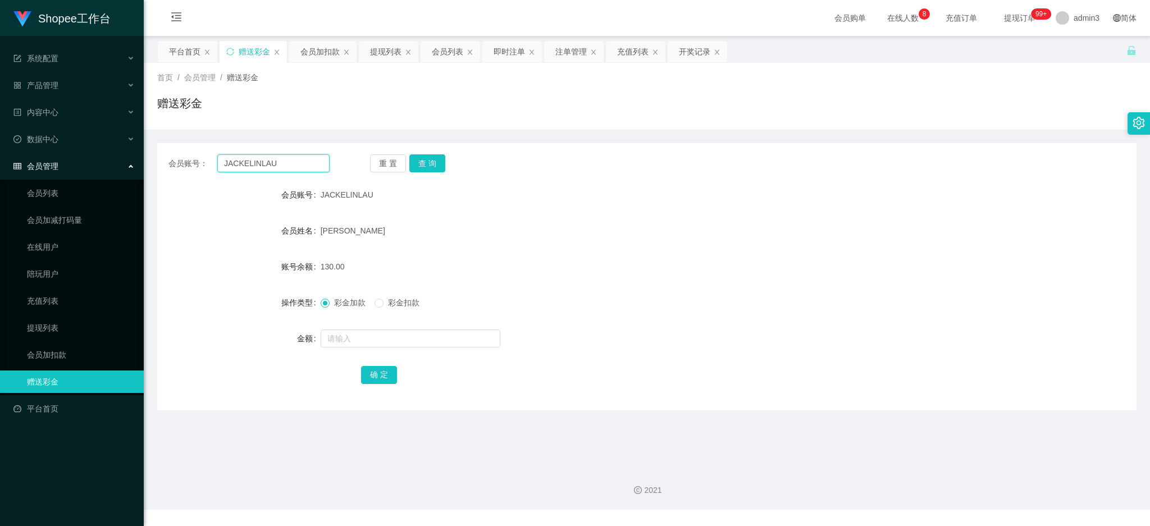
click at [274, 165] on input "JACKELINLAU" at bounding box center [273, 163] width 112 height 18
click at [439, 164] on button "查 询" at bounding box center [427, 163] width 36 height 18
click at [499, 54] on div "即时注单" at bounding box center [509, 51] width 31 height 21
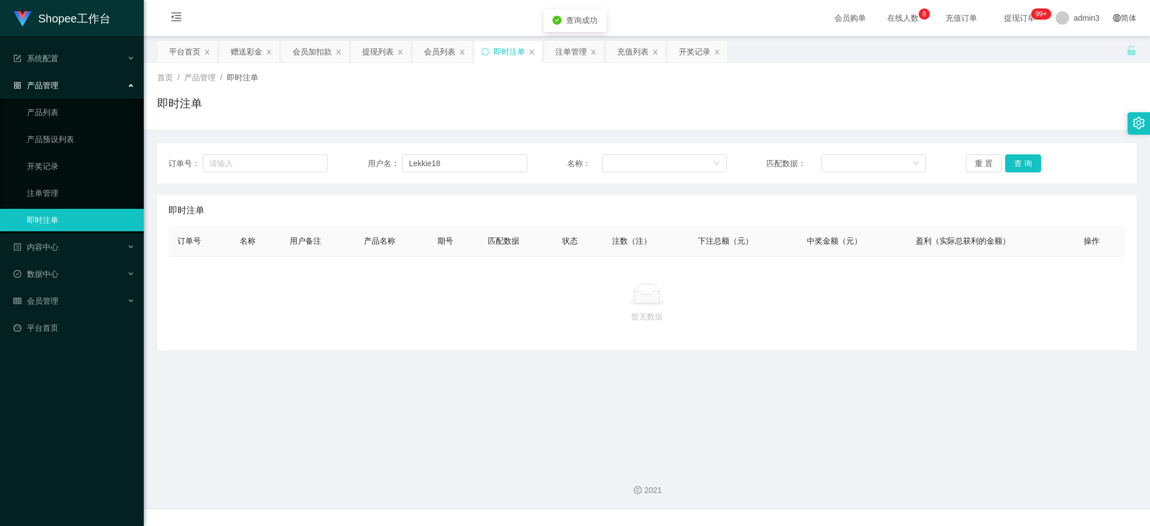
click at [408, 149] on div "订单号： 用户名： Lekkie18 名称： 匹配数据： 重 置 查 询" at bounding box center [647, 163] width 980 height 40
click at [417, 168] on input "Lekkie18" at bounding box center [464, 163] width 125 height 18
paste input "JACKELINLAU"
type input "JACKELINLAU"
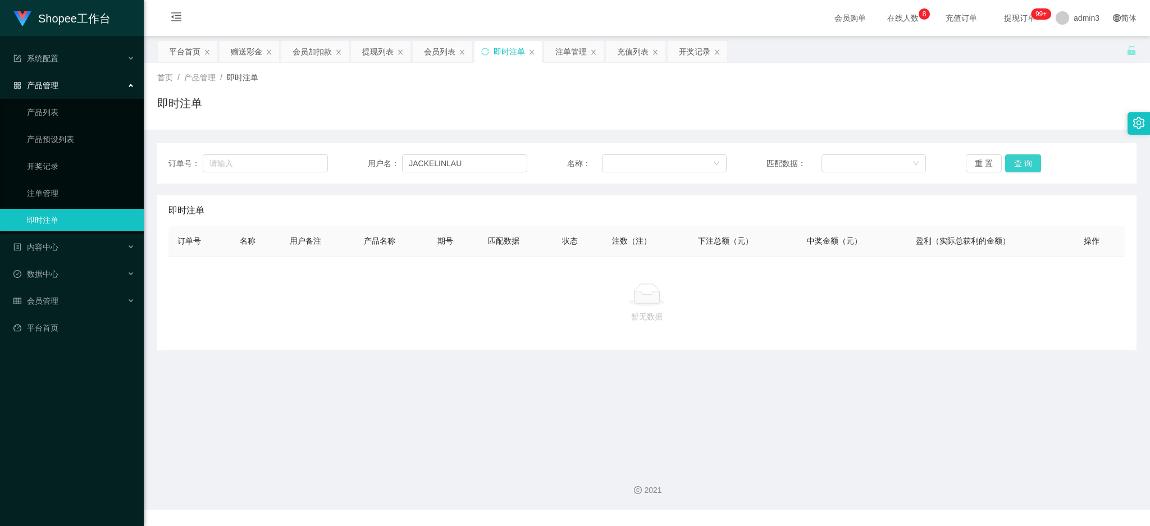
click at [1017, 167] on button "查 询" at bounding box center [1023, 163] width 36 height 18
click at [378, 338] on div "暂无数据" at bounding box center [646, 303] width 957 height 94
click at [471, 169] on input "JACKELINLAU" at bounding box center [464, 163] width 125 height 18
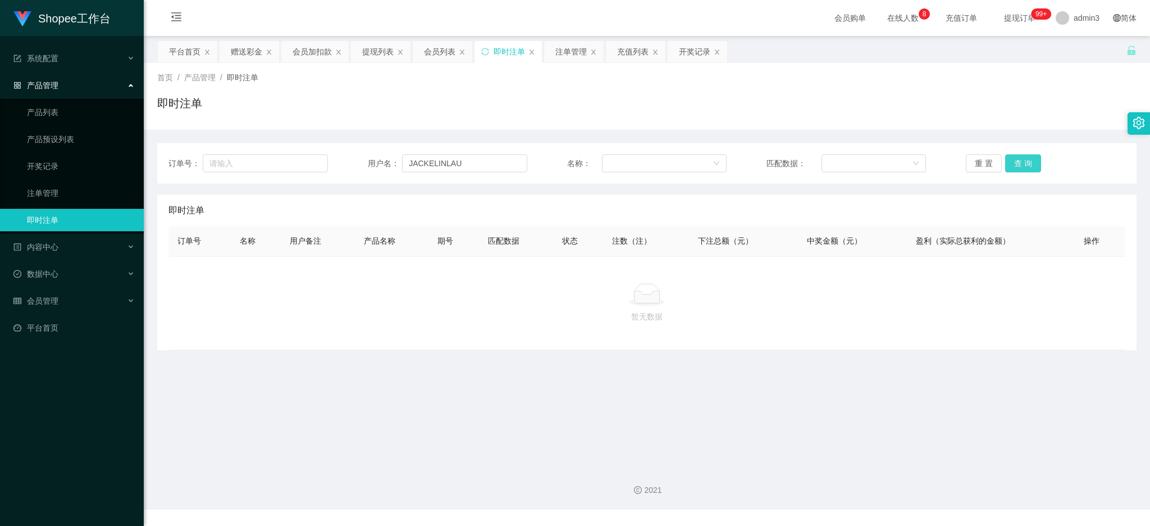
drag, startPoint x: 1009, startPoint y: 163, endPoint x: 855, endPoint y: 170, distance: 154.1
click at [1010, 163] on button "查 询" at bounding box center [1023, 163] width 36 height 18
click at [302, 56] on div "会员加扣款" at bounding box center [312, 51] width 39 height 21
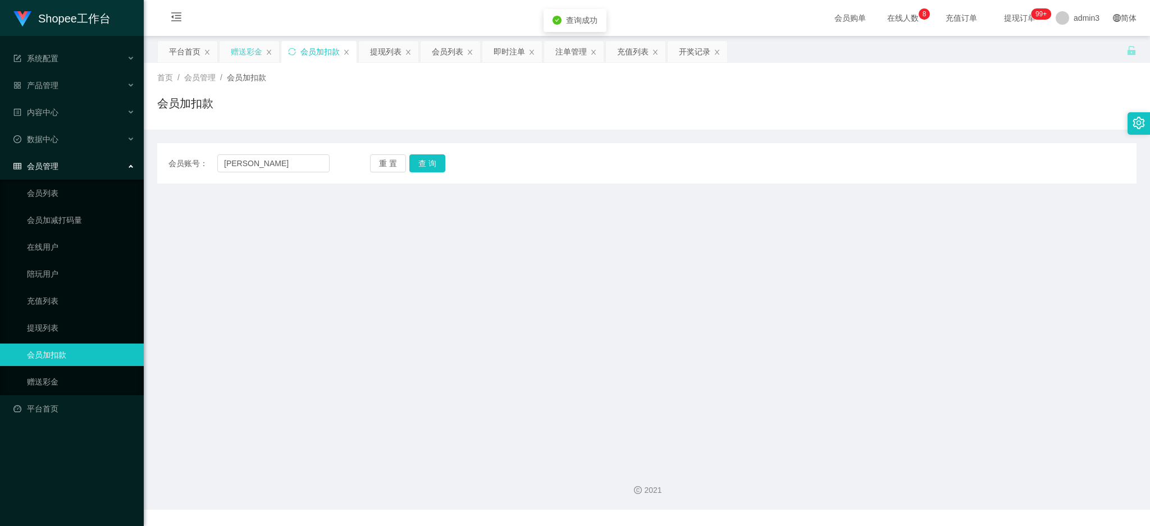
click at [246, 46] on div "赠送彩金" at bounding box center [246, 51] width 31 height 21
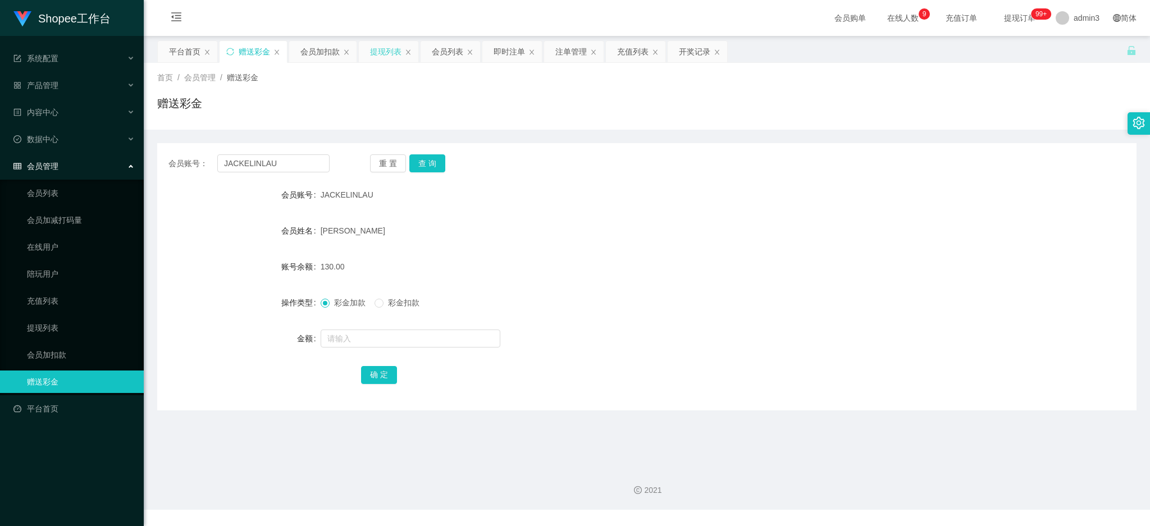
click at [385, 48] on div "提现列表" at bounding box center [385, 51] width 31 height 21
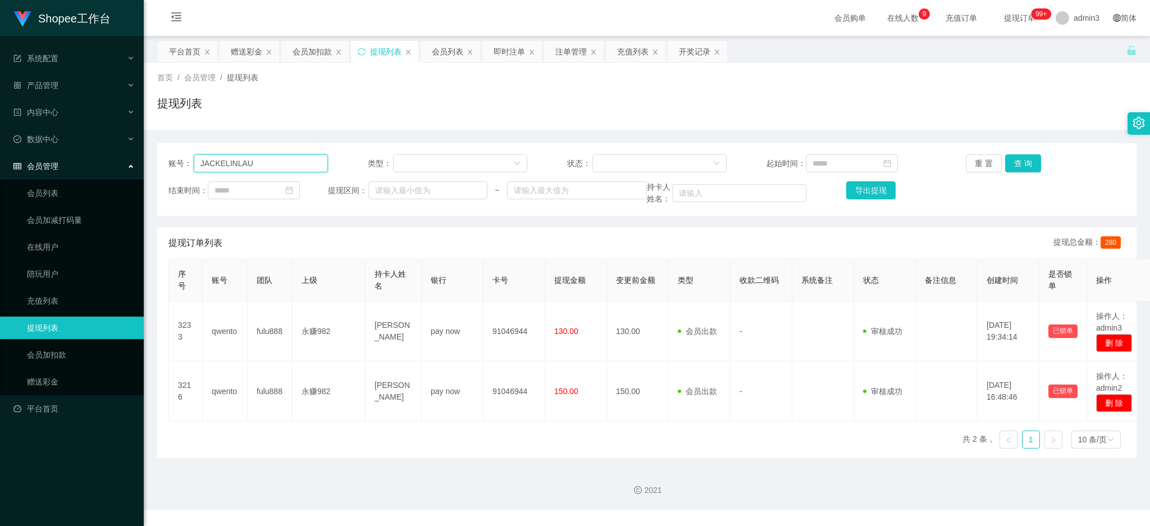
click at [254, 162] on input "JACKELINLAU" at bounding box center [261, 163] width 134 height 18
click at [1021, 162] on button "查 询" at bounding box center [1023, 163] width 36 height 18
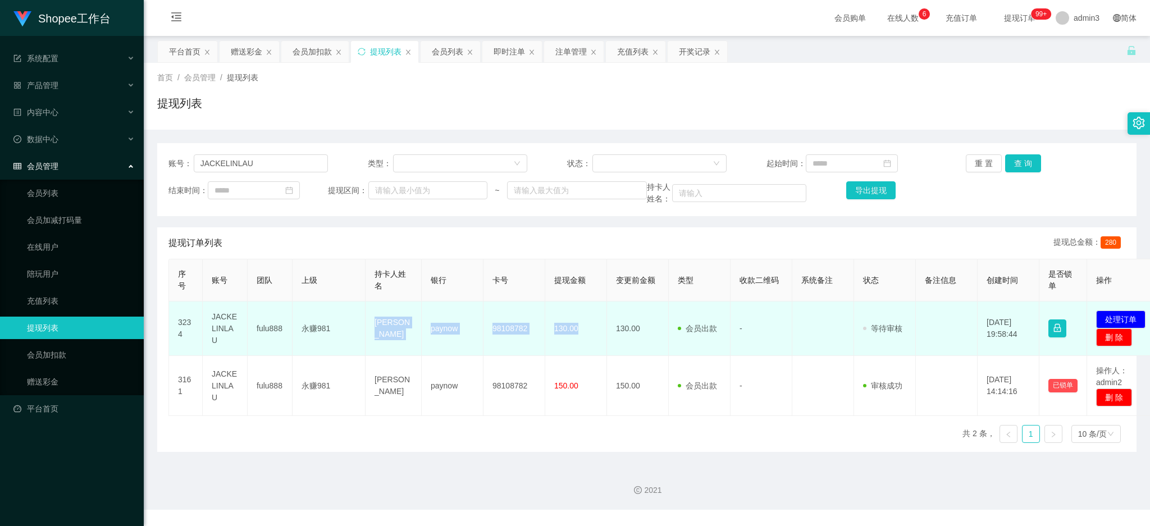
drag, startPoint x: 372, startPoint y: 321, endPoint x: 593, endPoint y: 347, distance: 222.9
click at [593, 347] on tr "3234 JACKELINLAU fulu888 永赚981 [PERSON_NAME] paynow 98108782 130.00 130.00 会员出款…" at bounding box center [665, 329] width 993 height 54
copy tr "[PERSON_NAME] paynow 98108782 130.00"
click at [1113, 318] on button "处理订单" at bounding box center [1120, 320] width 49 height 18
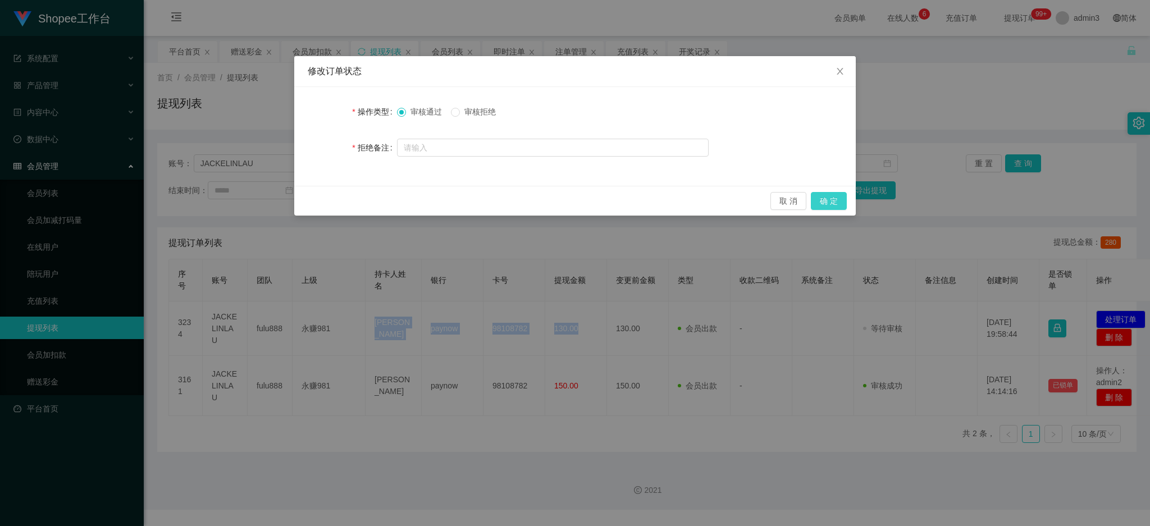
click at [832, 195] on button "确 定" at bounding box center [829, 201] width 36 height 18
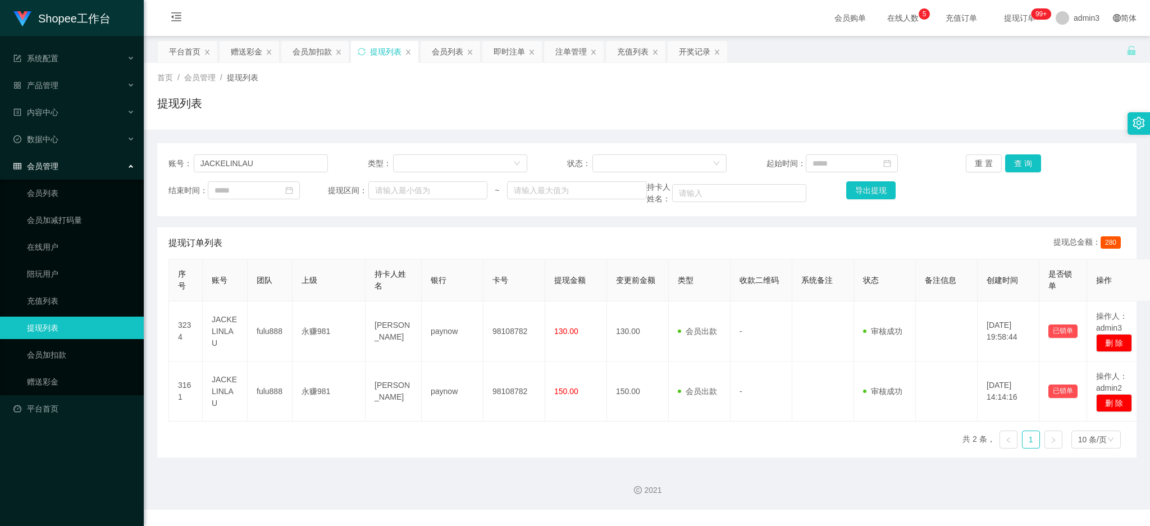
drag, startPoint x: 264, startPoint y: 520, endPoint x: 261, endPoint y: 525, distance: 5.8
click at [262, 522] on div "Shopee工作台 系统配置 产品管理 产品列表 产品预设列表 开奖记录 注单管理 即时注单 内容中心 数据中心 会员管理 会员列表 会员加减打码量 在线用户…" at bounding box center [575, 263] width 1150 height 526
drag, startPoint x: 527, startPoint y: 86, endPoint x: 527, endPoint y: 73, distance: 13.5
click at [527, 86] on div "首页 / 会员管理 / 提现列表 / 提现列表" at bounding box center [647, 96] width 980 height 49
click at [570, 47] on div "注单管理" at bounding box center [570, 51] width 31 height 21
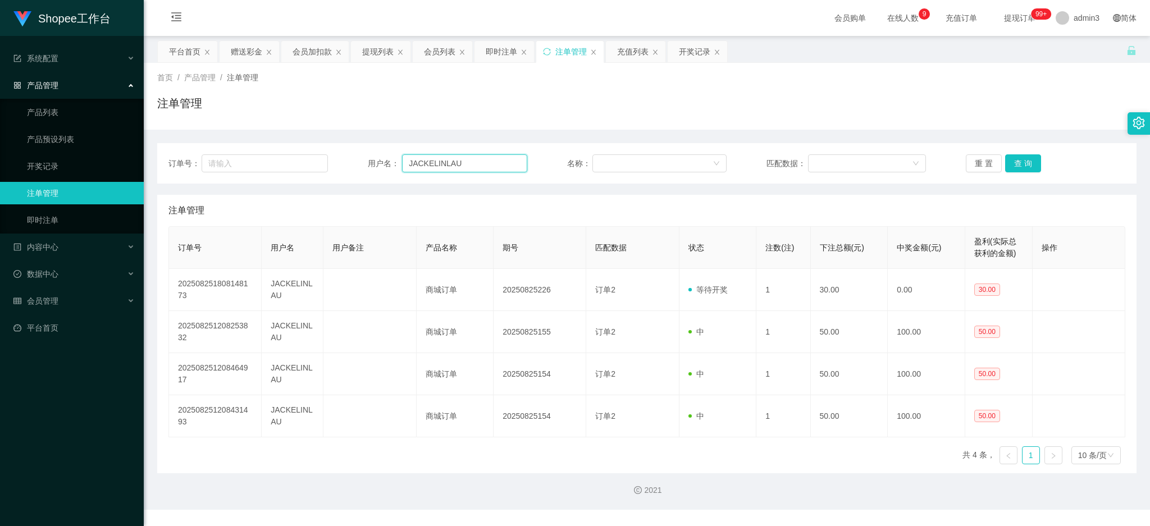
click at [453, 167] on input "JACKELINLAU" at bounding box center [464, 163] width 125 height 18
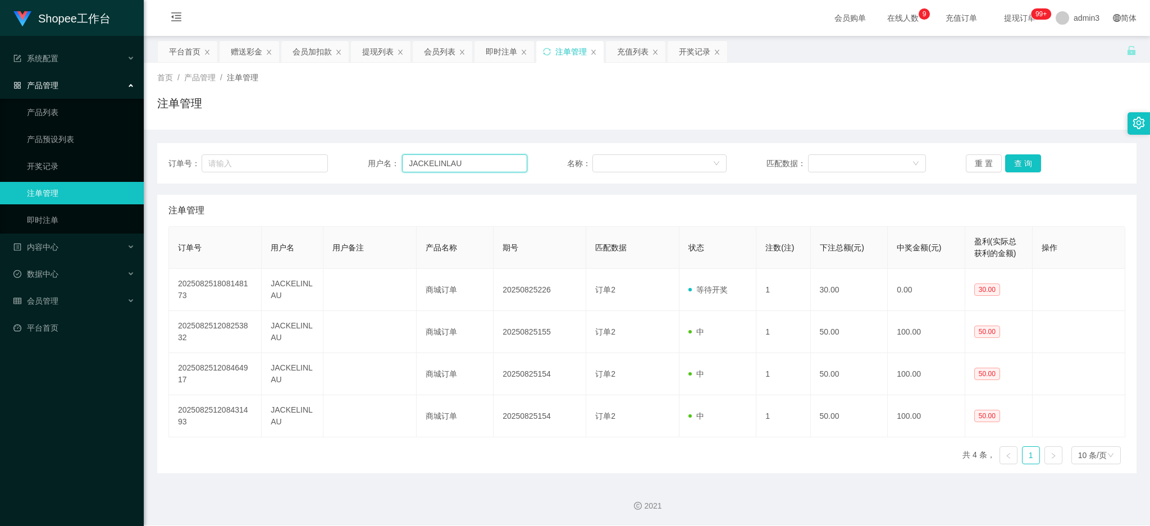
click at [453, 167] on input "JACKELINLAU" at bounding box center [464, 163] width 125 height 18
paste input "Eno04242019"
type input "Eno04242019"
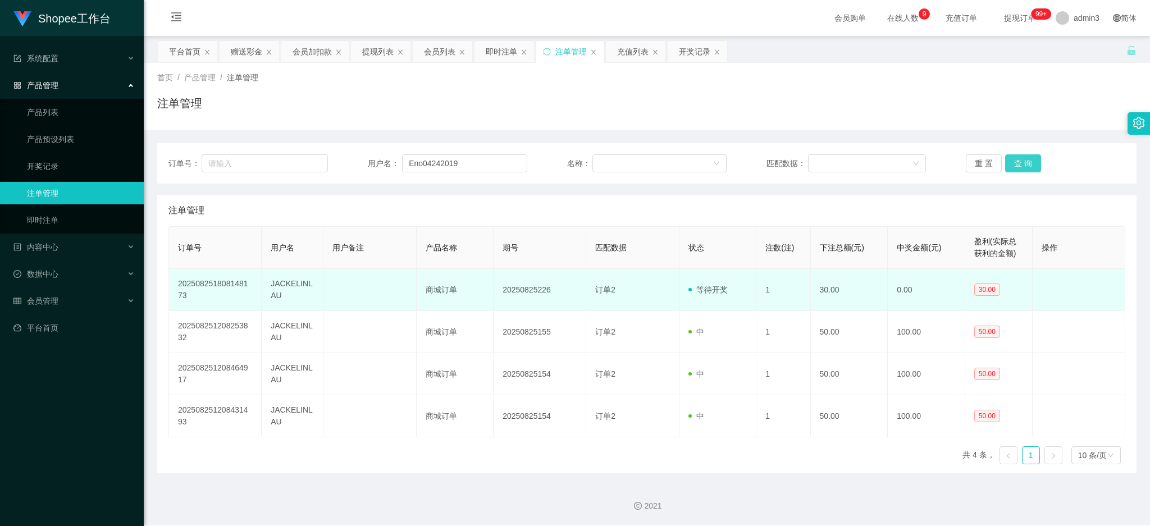
drag, startPoint x: 1011, startPoint y: 164, endPoint x: 886, endPoint y: 294, distance: 179.9
click at [1012, 164] on button "查 询" at bounding box center [1023, 163] width 36 height 18
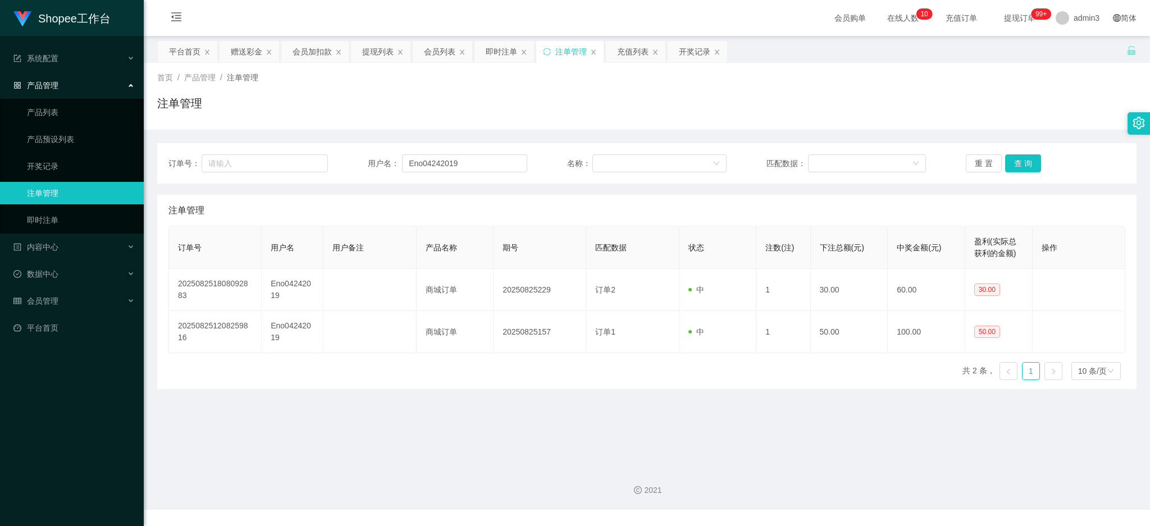
click at [473, 423] on main "关闭左侧 关闭右侧 关闭其它 刷新页面 平台首页 赠送彩金 会员加扣款 提现列表 会员列表 即时注单 注单管理 充值列表 开奖记录 首页 / 产品管理 / 注…" at bounding box center [647, 247] width 1006 height 422
click at [1015, 167] on button "查 询" at bounding box center [1023, 163] width 36 height 18
click at [1023, 166] on button "查 询" at bounding box center [1023, 163] width 36 height 18
click at [411, 406] on main "关闭左侧 关闭右侧 关闭其它 刷新页面 平台首页 赠送彩金 会员加扣款 提现列表 会员列表 即时注单 注单管理 充值列表 开奖记录 首页 / 产品管理 / 注…" at bounding box center [647, 247] width 1006 height 422
click at [1012, 162] on button "查 询" at bounding box center [1023, 163] width 36 height 18
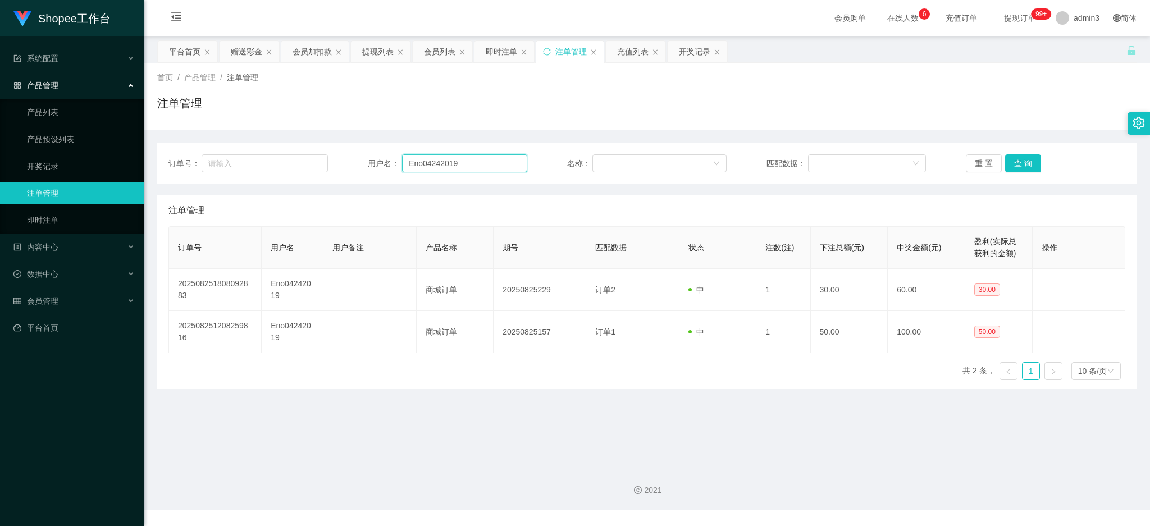
click at [449, 162] on input "Eno04242019" at bounding box center [464, 163] width 125 height 18
click at [493, 53] on div "即时注单" at bounding box center [501, 51] width 31 height 21
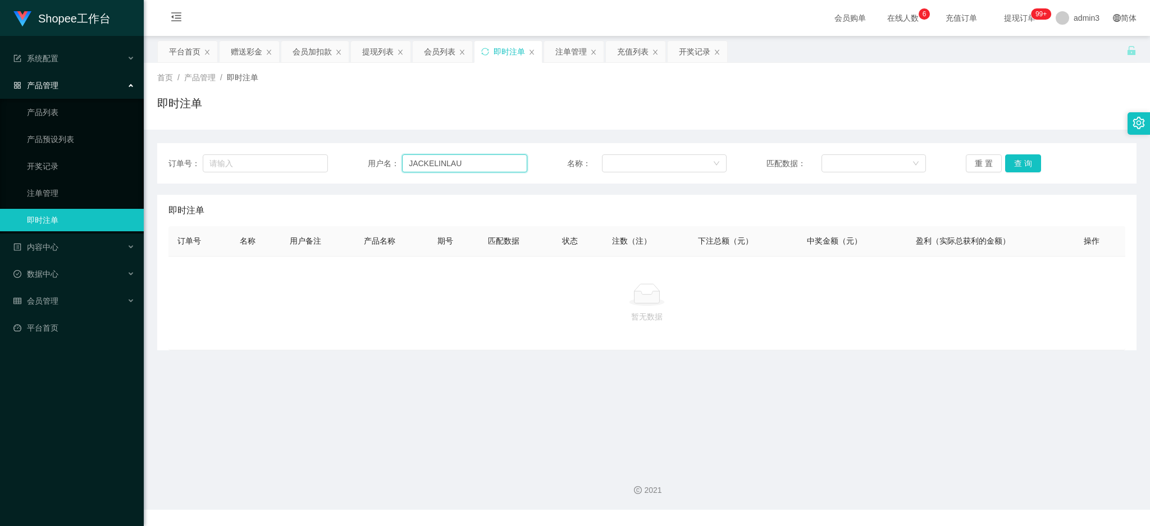
click at [439, 162] on input "JACKELINLAU" at bounding box center [464, 163] width 125 height 18
paste input "Eno04242019"
type input "Eno04242019"
click at [1015, 162] on button "查 询" at bounding box center [1023, 163] width 36 height 18
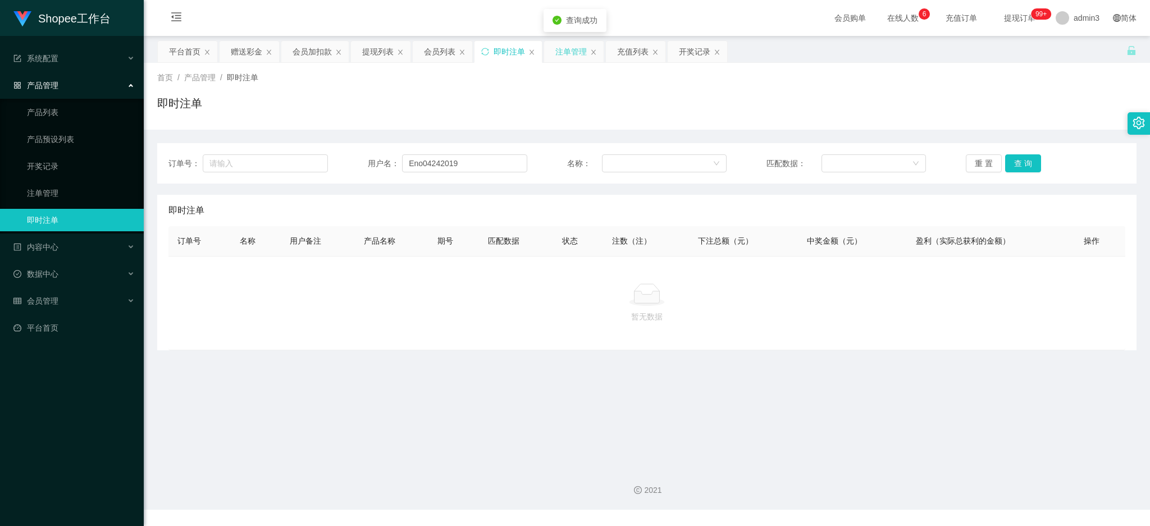
click at [567, 48] on div "注单管理" at bounding box center [570, 51] width 31 height 21
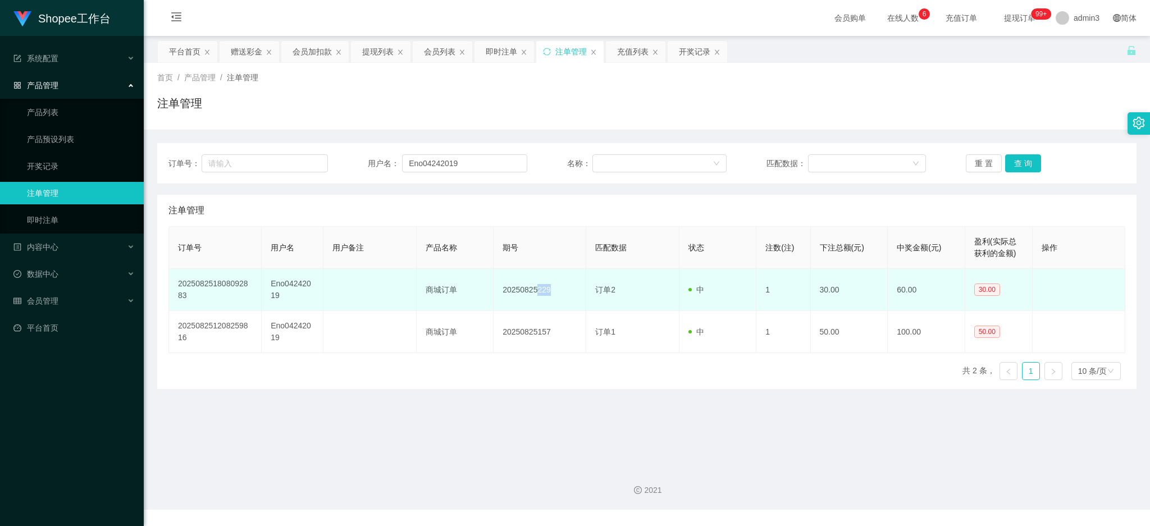
drag, startPoint x: 534, startPoint y: 288, endPoint x: 565, endPoint y: 289, distance: 30.9
click at [565, 289] on td "20250825229" at bounding box center [540, 290] width 93 height 42
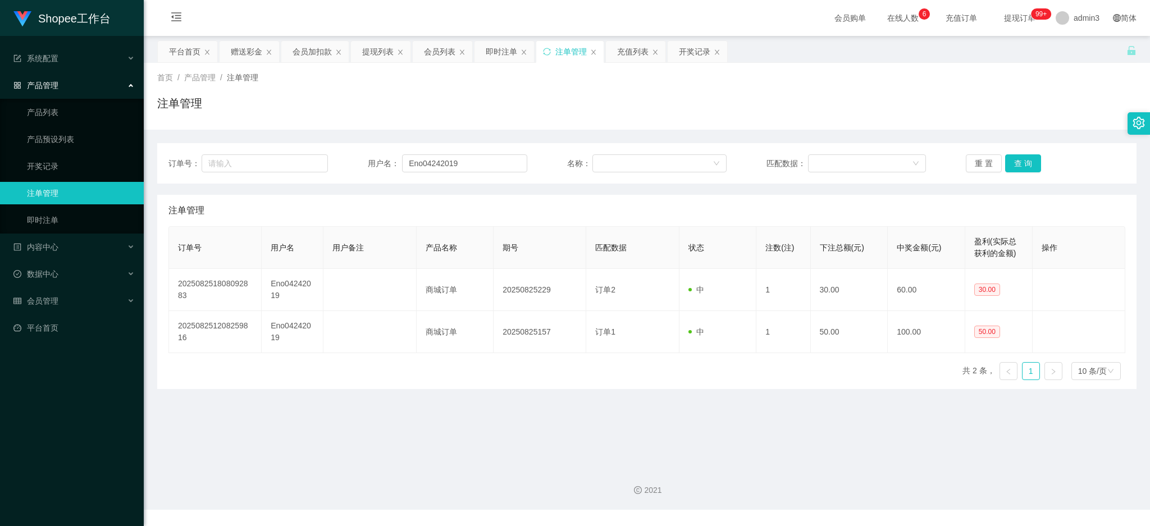
click at [455, 403] on main "关闭左侧 关闭右侧 关闭其它 刷新页面 平台首页 赠送彩金 会员加扣款 提现列表 会员列表 即时注单 注单管理 充值列表 开奖记录 首页 / 产品管理 / 注…" at bounding box center [647, 247] width 1006 height 422
click at [1019, 165] on button "查 询" at bounding box center [1023, 163] width 36 height 18
click at [511, 413] on main "关闭左侧 关闭右侧 关闭其它 刷新页面 平台首页 赠送彩金 会员加扣款 提现列表 会员列表 即时注单 注单管理 充值列表 开奖记录 首页 / 产品管理 / 注…" at bounding box center [647, 247] width 1006 height 422
drag, startPoint x: 445, startPoint y: 414, endPoint x: 445, endPoint y: 405, distance: 9.5
click at [445, 414] on main "关闭左侧 关闭右侧 关闭其它 刷新页面 平台首页 赠送彩金 会员加扣款 提现列表 会员列表 即时注单 注单管理 充值列表 开奖记录 首页 / 产品管理 / 注…" at bounding box center [647, 247] width 1006 height 422
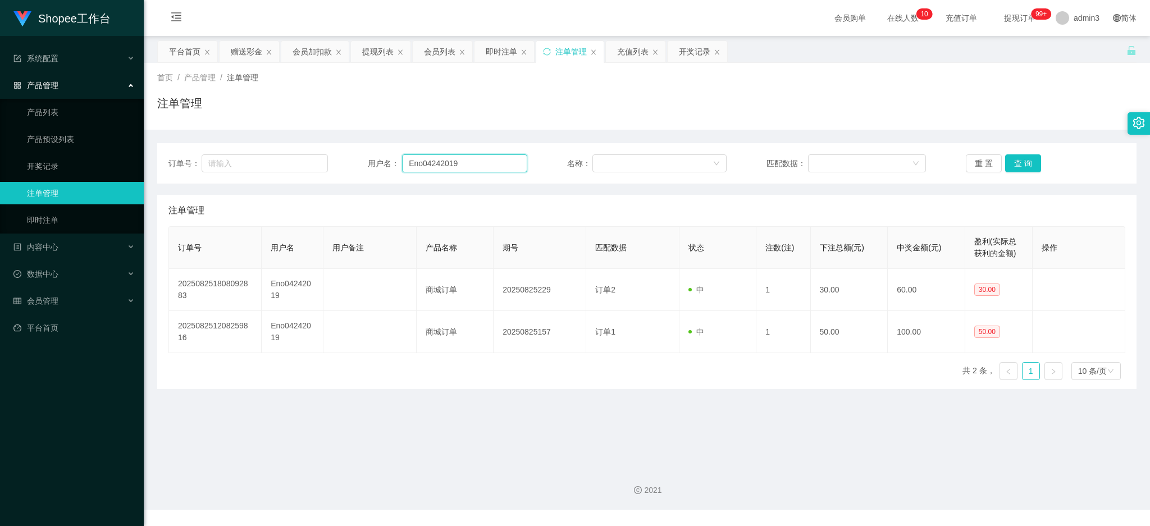
click at [447, 160] on input "Eno04242019" at bounding box center [464, 163] width 125 height 18
click at [1021, 162] on button "查 询" at bounding box center [1023, 163] width 36 height 18
click at [250, 60] on div "赠送彩金" at bounding box center [246, 51] width 31 height 21
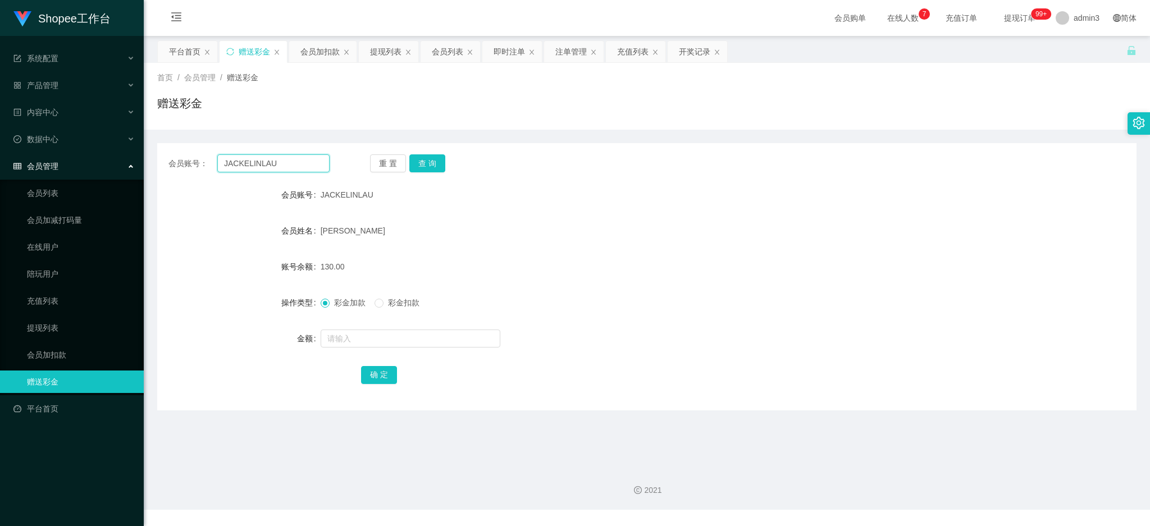
click at [253, 154] on input "JACKELINLAU" at bounding box center [273, 163] width 112 height 18
paste input "5kiat53"
type input "5kiat53"
click at [436, 167] on button "查 询" at bounding box center [427, 163] width 36 height 18
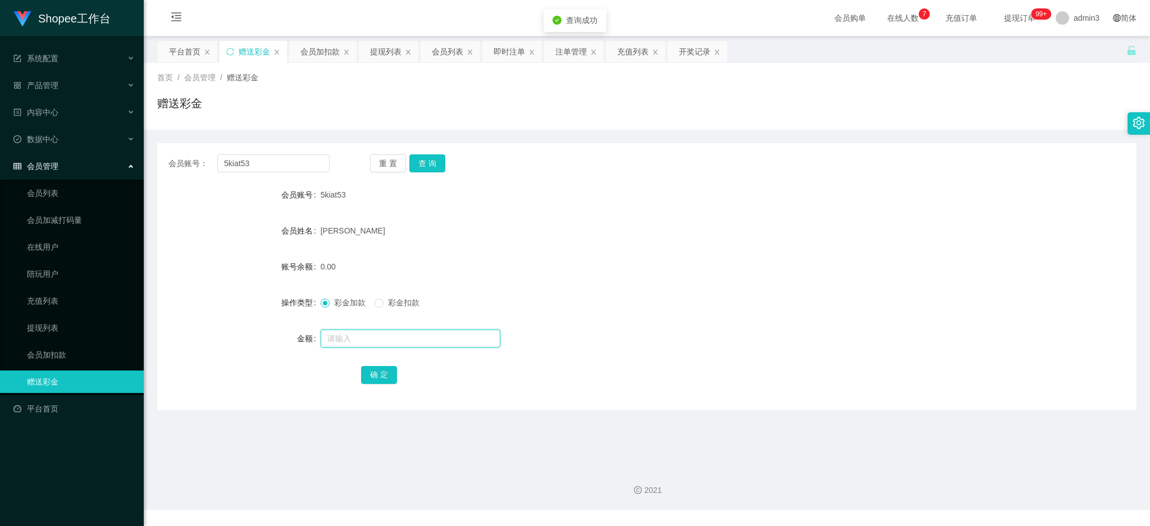
click at [380, 335] on input "text" at bounding box center [411, 339] width 180 height 18
type input "15"
click at [377, 373] on button "确 定" at bounding box center [379, 375] width 36 height 18
click at [274, 163] on input "5kiat53" at bounding box center [273, 163] width 112 height 18
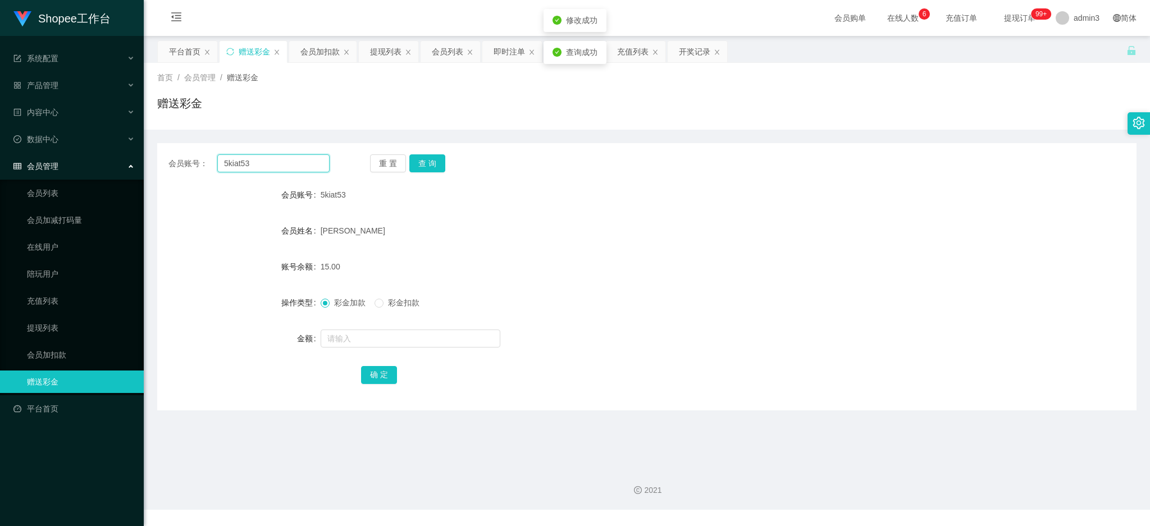
paste input "cy123580"
type input "cy123580"
click at [409, 161] on button "查 询" at bounding box center [427, 163] width 36 height 18
click at [373, 344] on input "text" at bounding box center [411, 339] width 180 height 18
type input "15"
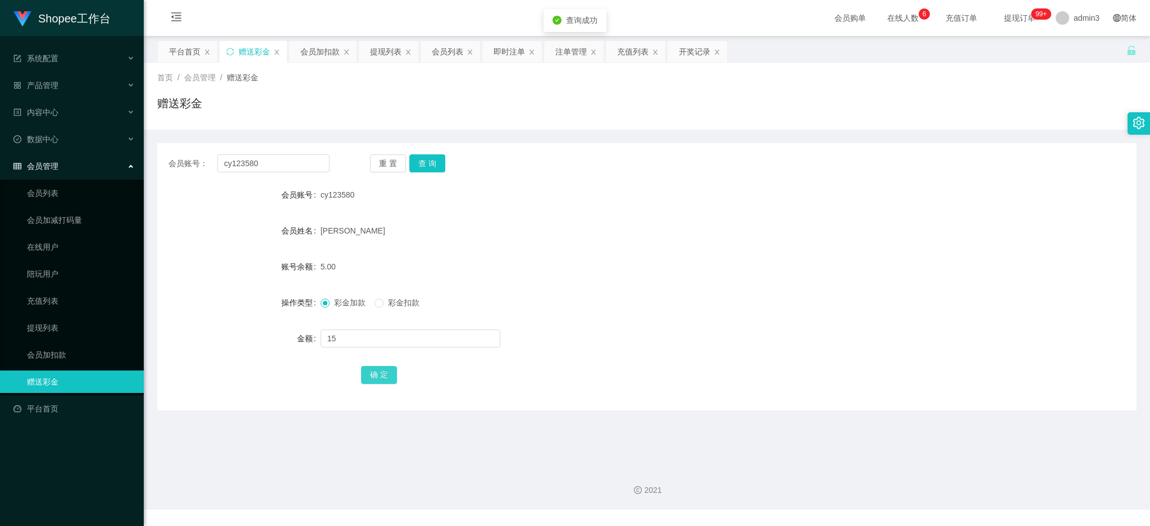
click at [376, 374] on button "确 定" at bounding box center [379, 375] width 36 height 18
drag, startPoint x: 373, startPoint y: 55, endPoint x: 374, endPoint y: 75, distance: 20.2
click at [373, 55] on div "提现列表" at bounding box center [385, 51] width 31 height 21
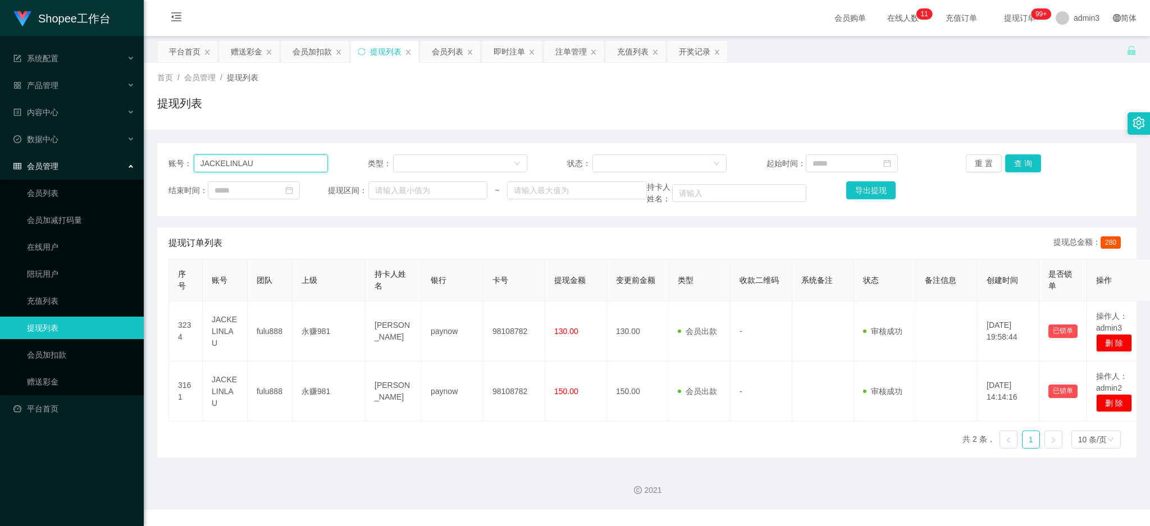
click at [268, 168] on input "JACKELINLAU" at bounding box center [261, 163] width 134 height 18
paste input "ANNIE1216"
type input "ANNIE1216"
drag, startPoint x: 1023, startPoint y: 162, endPoint x: 1019, endPoint y: 186, distance: 24.4
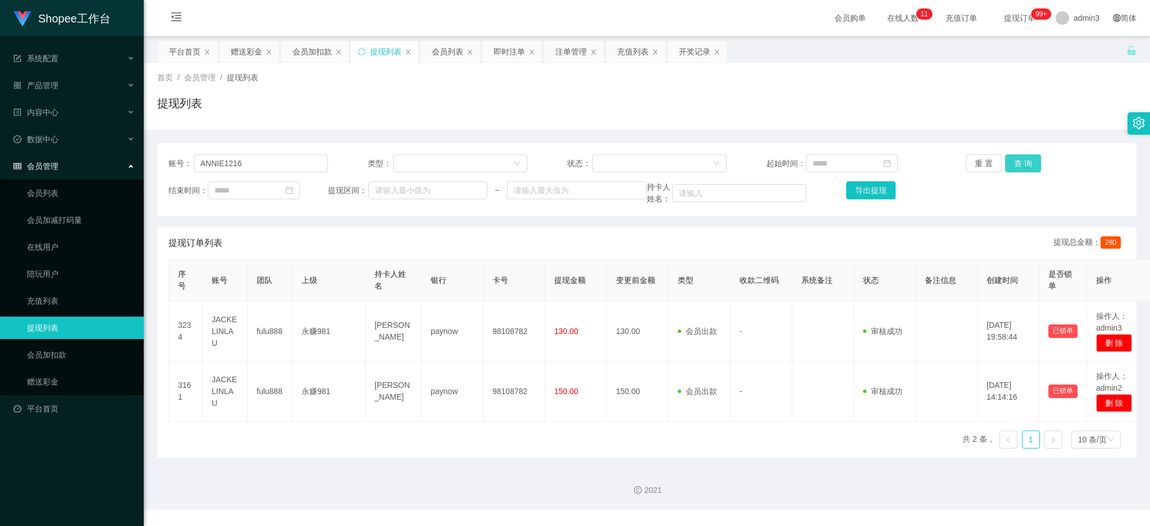
click at [1023, 162] on button "查 询" at bounding box center [1023, 163] width 36 height 18
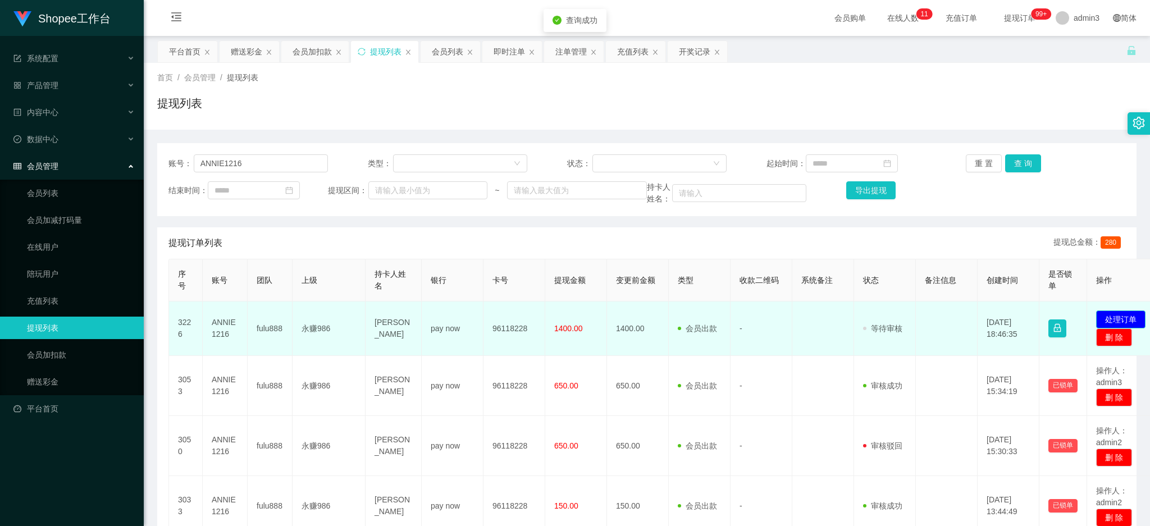
click at [1115, 317] on button "处理订单" at bounding box center [1120, 320] width 49 height 18
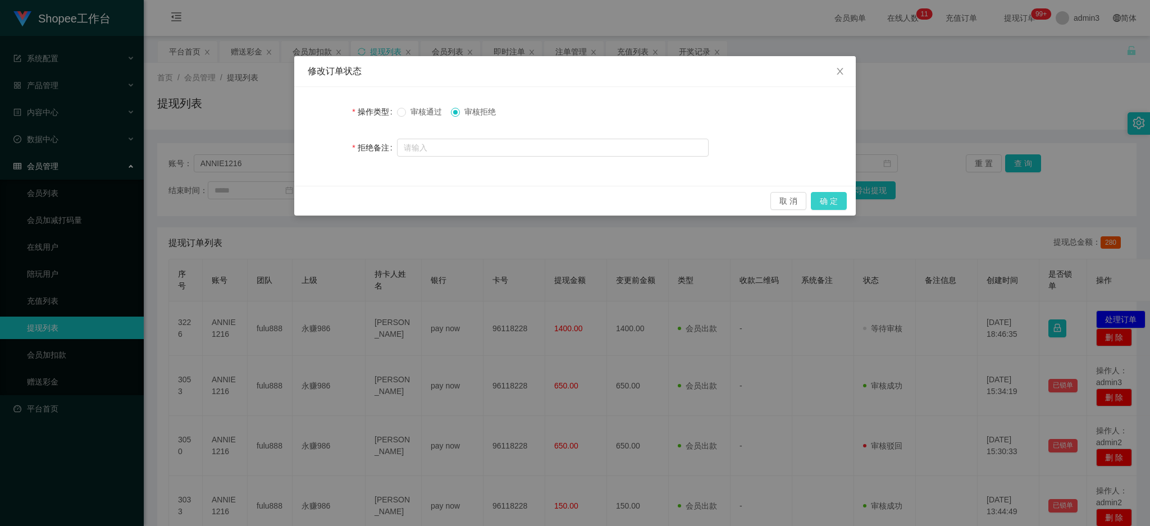
click at [824, 197] on button "确 定" at bounding box center [829, 201] width 36 height 18
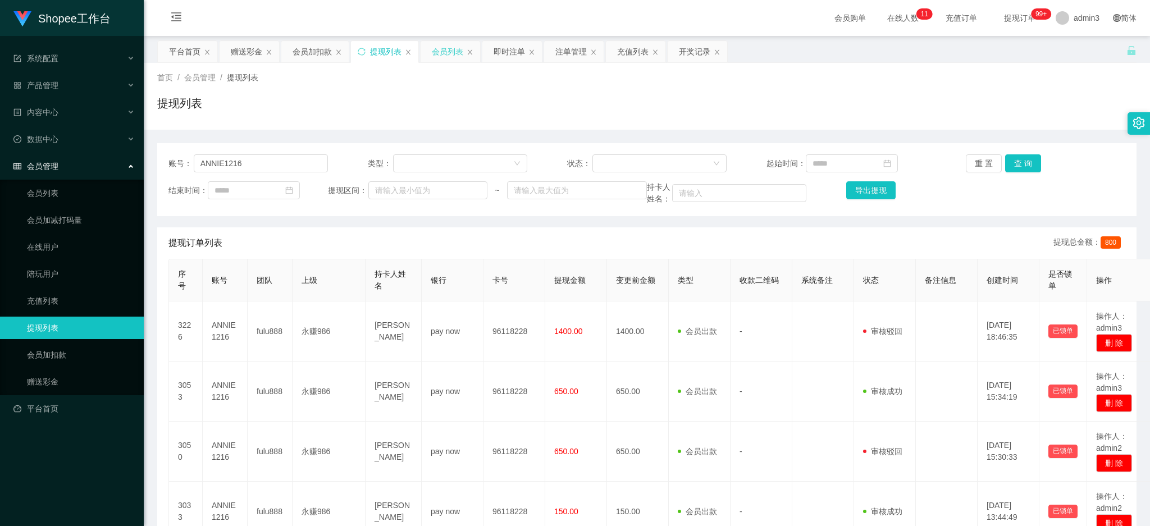
click at [448, 52] on div "会员列表" at bounding box center [447, 51] width 31 height 21
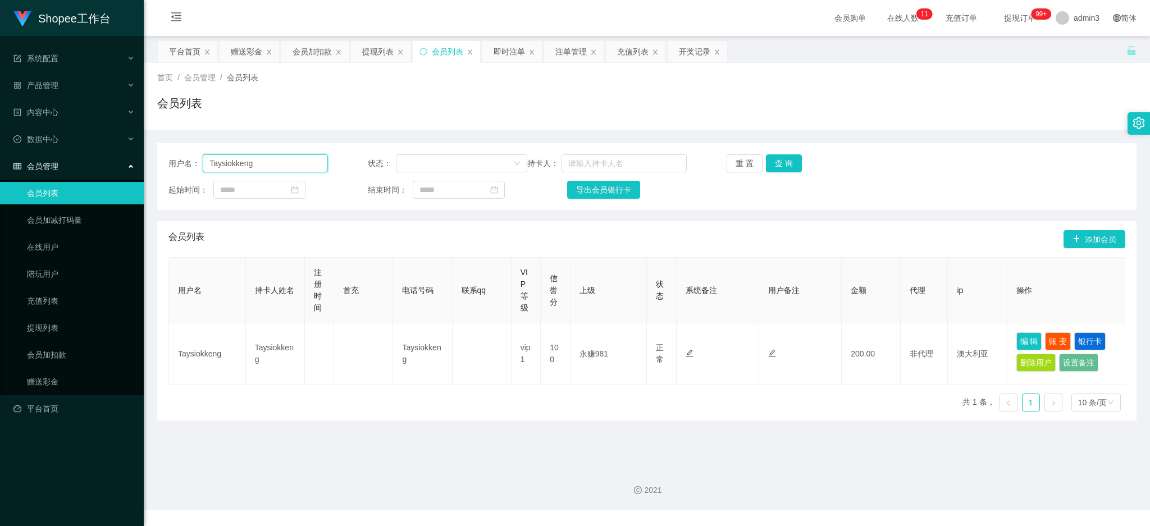
click at [267, 156] on input "Taysiokkeng" at bounding box center [265, 163] width 125 height 18
paste input "ANNIE1216"
type input "ANNIE1216"
click at [783, 168] on button "查 询" at bounding box center [784, 163] width 36 height 18
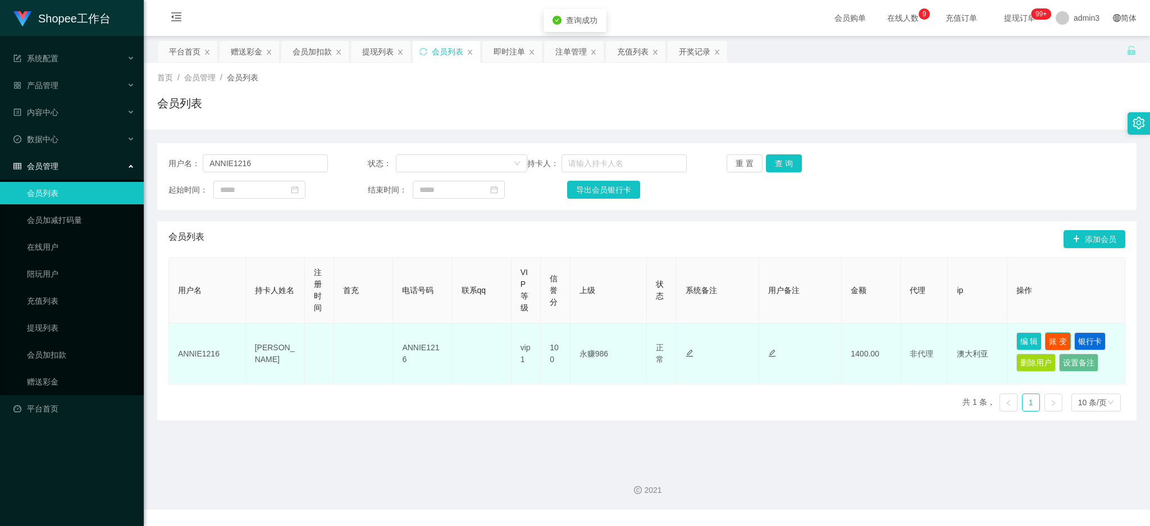
click at [1058, 345] on button "账 变" at bounding box center [1058, 341] width 26 height 18
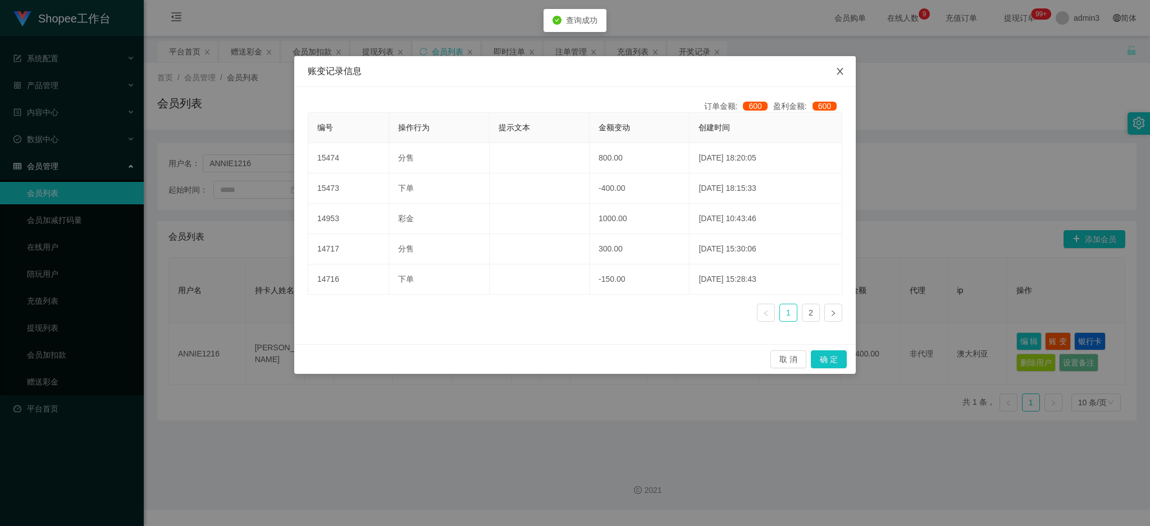
click at [841, 65] on span "Close" at bounding box center [839, 71] width 31 height 31
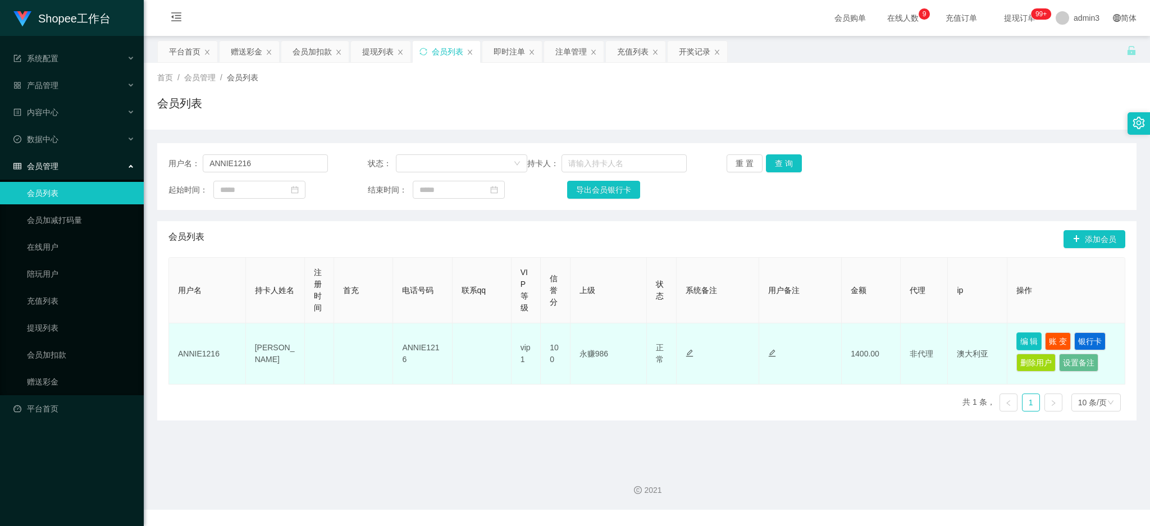
click at [1018, 340] on button "编 辑" at bounding box center [1030, 341] width 26 height 18
type input "ANNIE1216"
type input "[PERSON_NAME]"
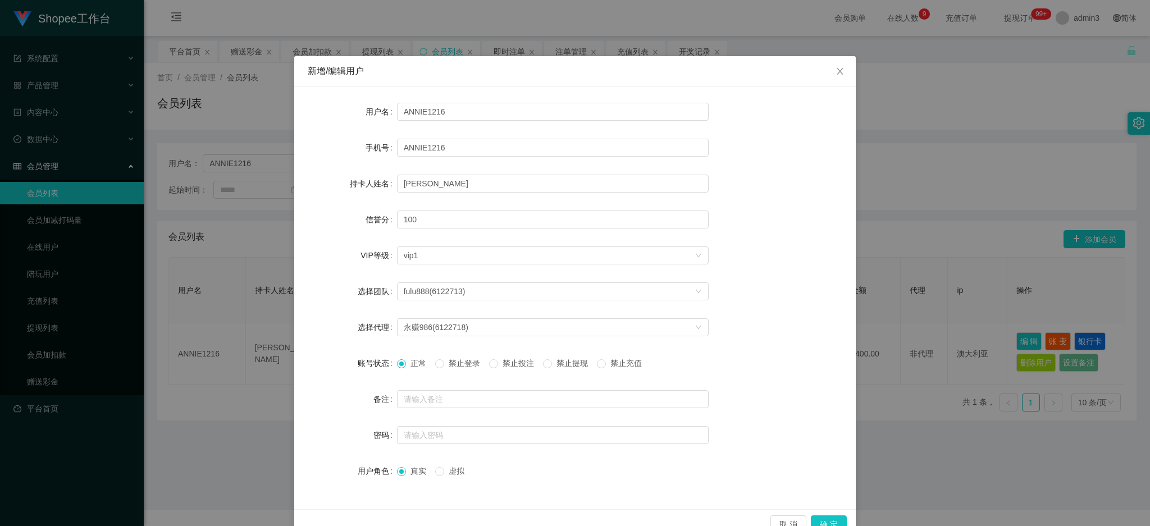
click at [541, 366] on div "正常 禁止登录 禁止投注 禁止提现 禁止充值" at bounding box center [524, 364] width 254 height 12
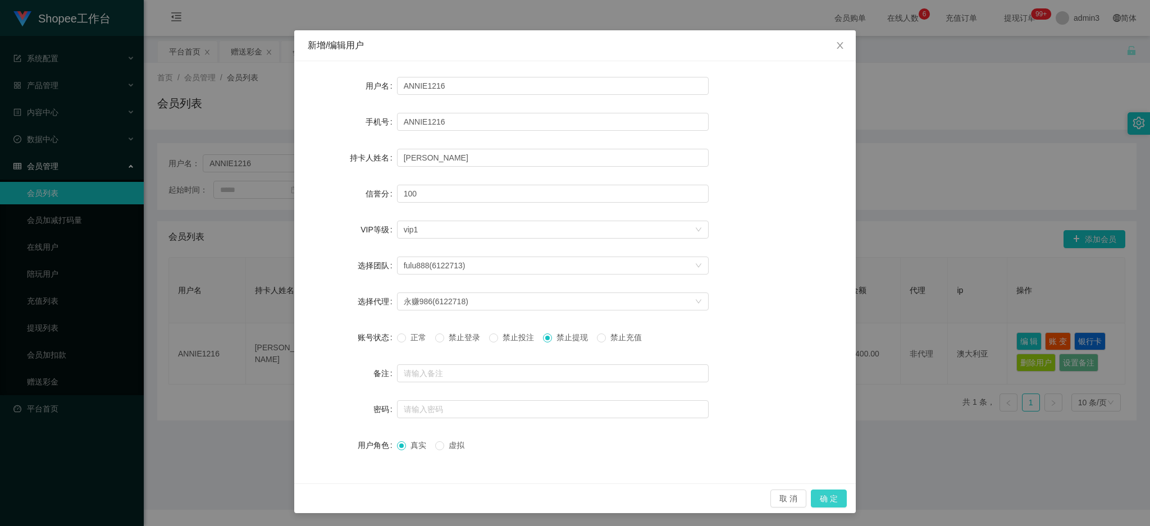
click at [824, 495] on button "确 定" at bounding box center [829, 499] width 36 height 18
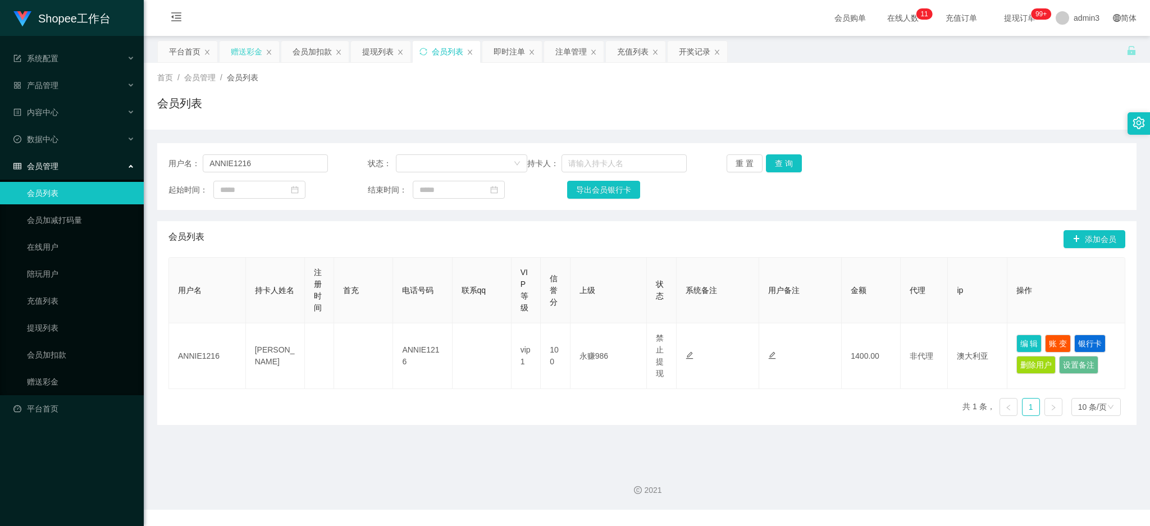
click at [239, 50] on div "赠送彩金" at bounding box center [246, 51] width 31 height 21
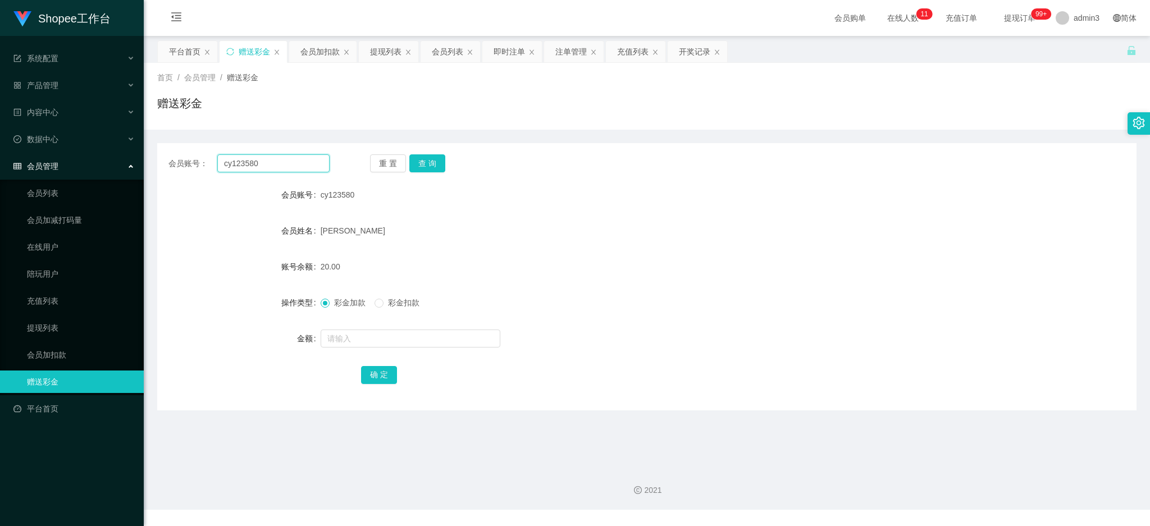
click at [282, 161] on input "cy123580" at bounding box center [273, 163] width 112 height 18
paste input "JenniferGoh"
type input "JenniferGoh"
click at [421, 172] on button "查 询" at bounding box center [427, 163] width 36 height 18
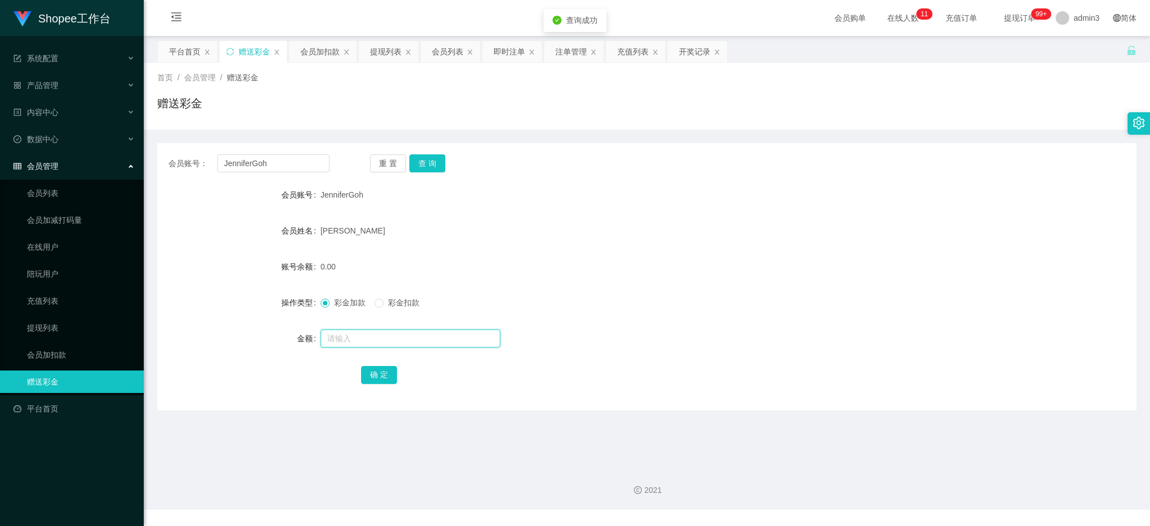
click at [358, 341] on input "text" at bounding box center [411, 339] width 180 height 18
type input "15"
click at [373, 373] on button "确 定" at bounding box center [379, 375] width 36 height 18
click at [273, 146] on div "会员账号： JenniferGoh 重 置 查 询 会员账号 JenniferGoh 会员姓名 [PERSON_NAME] 账号余额 15.00 操作类型 彩…" at bounding box center [647, 276] width 980 height 267
click at [270, 166] on input "JenniferGoh" at bounding box center [273, 163] width 112 height 18
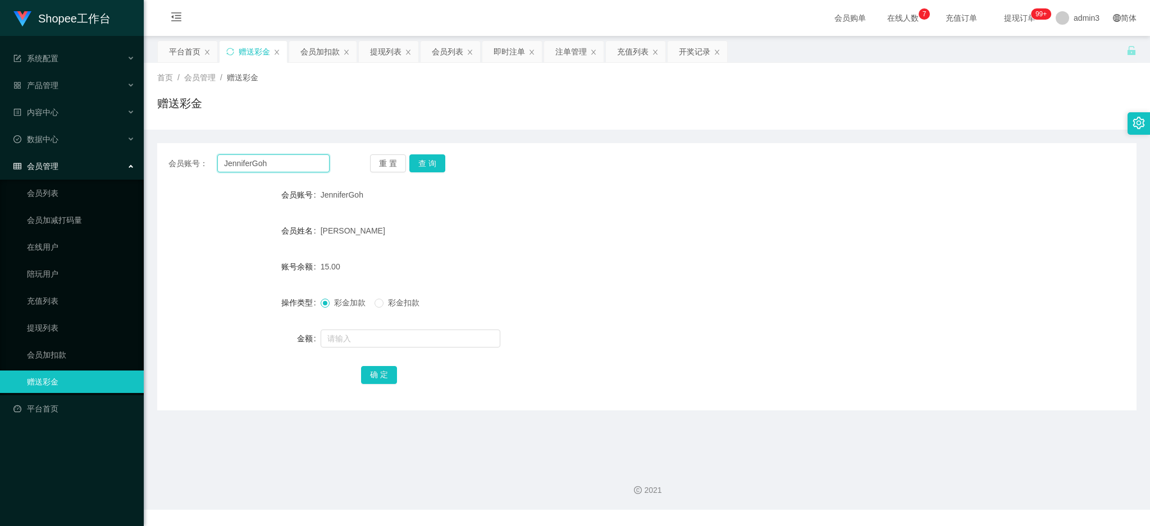
click at [270, 166] on input "JenniferGoh" at bounding box center [273, 163] width 112 height 18
paste input "CASPERLUCKY9"
type input "CASPERLUCKY9"
click at [425, 159] on button "查 询" at bounding box center [427, 163] width 36 height 18
click at [389, 339] on input "text" at bounding box center [411, 339] width 180 height 18
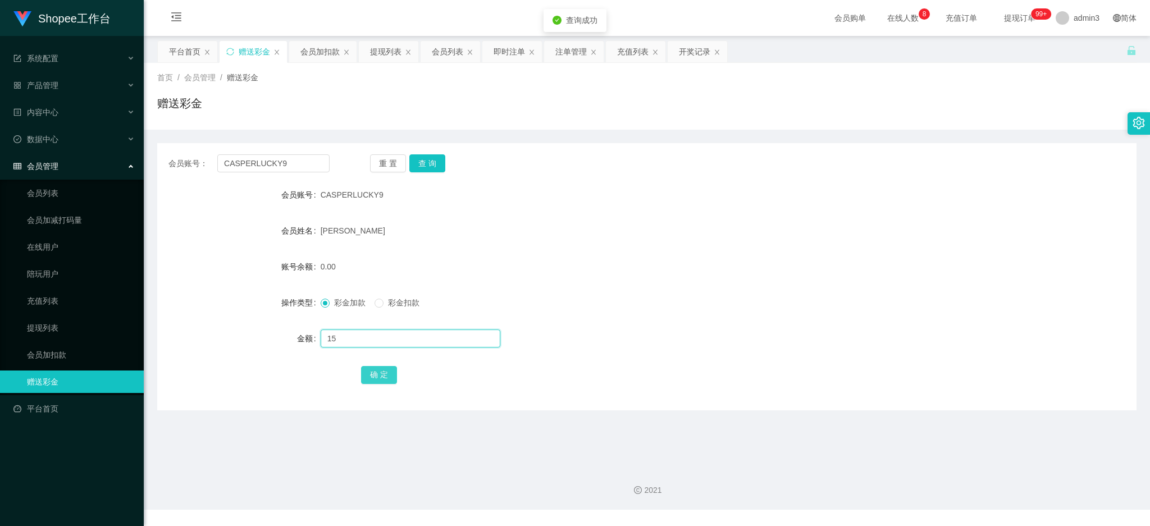
type input "15"
click at [388, 383] on button "确 定" at bounding box center [379, 375] width 36 height 18
click at [295, 157] on input "CASPERLUCKY9" at bounding box center [273, 163] width 112 height 18
paste input "BonnieChai"
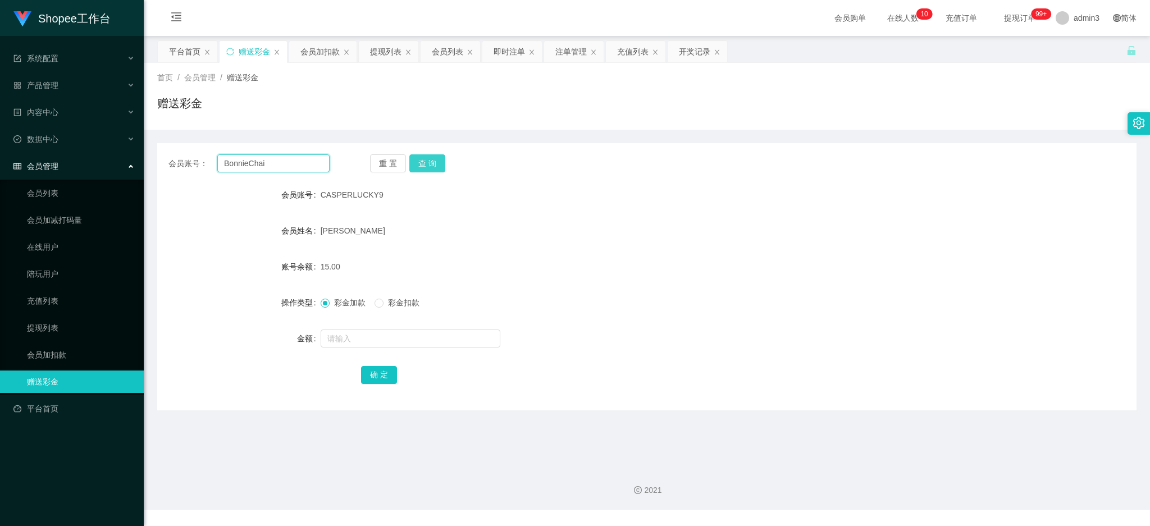
type input "BonnieChai"
drag, startPoint x: 425, startPoint y: 165, endPoint x: 425, endPoint y: 171, distance: 6.2
click at [425, 165] on button "查 询" at bounding box center [427, 163] width 36 height 18
click at [388, 340] on input "text" at bounding box center [411, 339] width 180 height 18
type input "15"
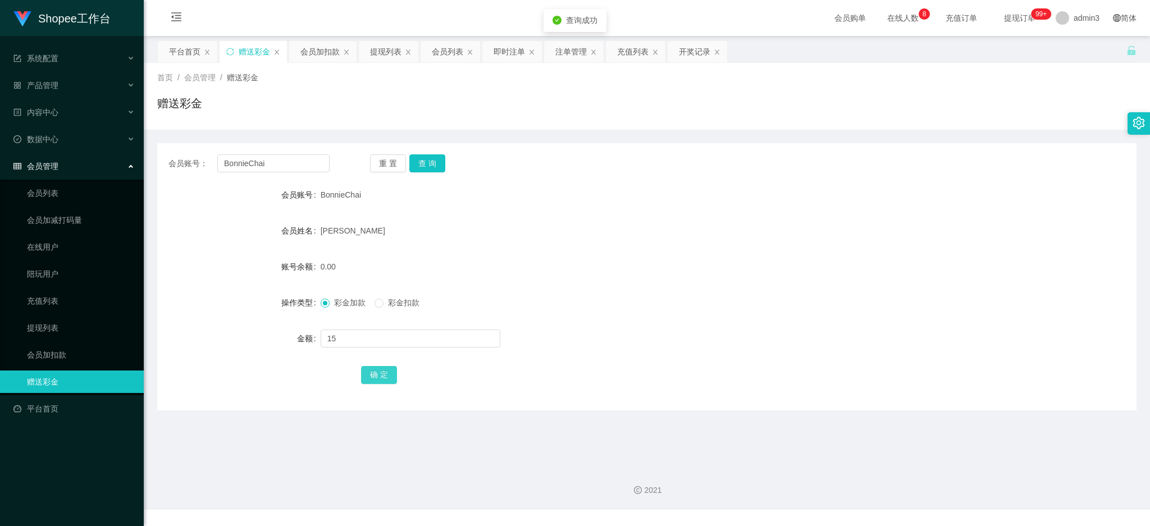
click at [394, 372] on button "确 定" at bounding box center [379, 375] width 36 height 18
click at [286, 167] on input "BonnieChai" at bounding box center [273, 163] width 112 height 18
paste input "6591019983"
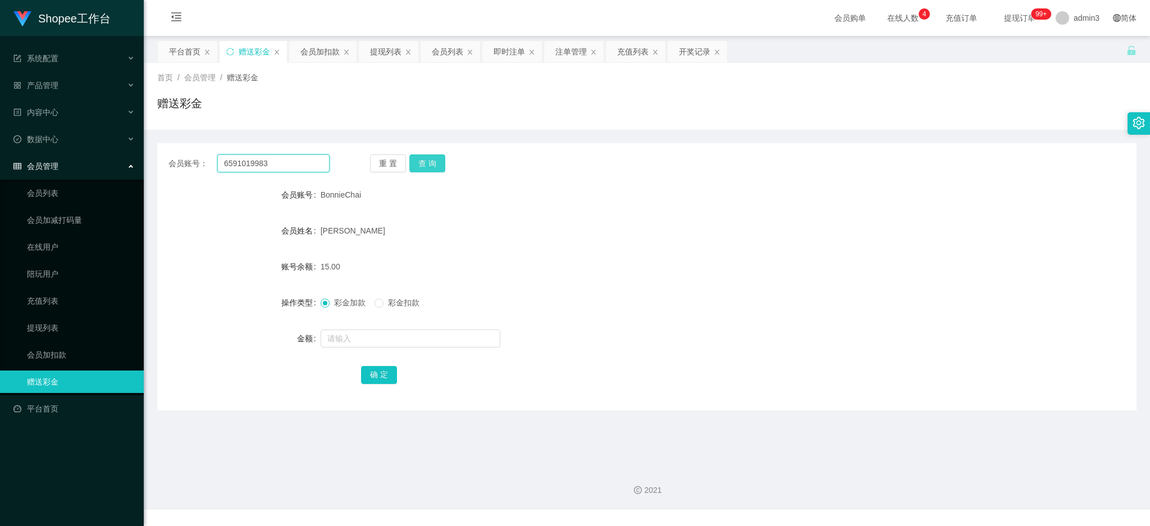
type input "6591019983"
click at [434, 157] on button "查 询" at bounding box center [427, 163] width 36 height 18
click at [394, 344] on input "text" at bounding box center [411, 339] width 180 height 18
type input "15"
click at [375, 376] on button "确 定" at bounding box center [379, 375] width 36 height 18
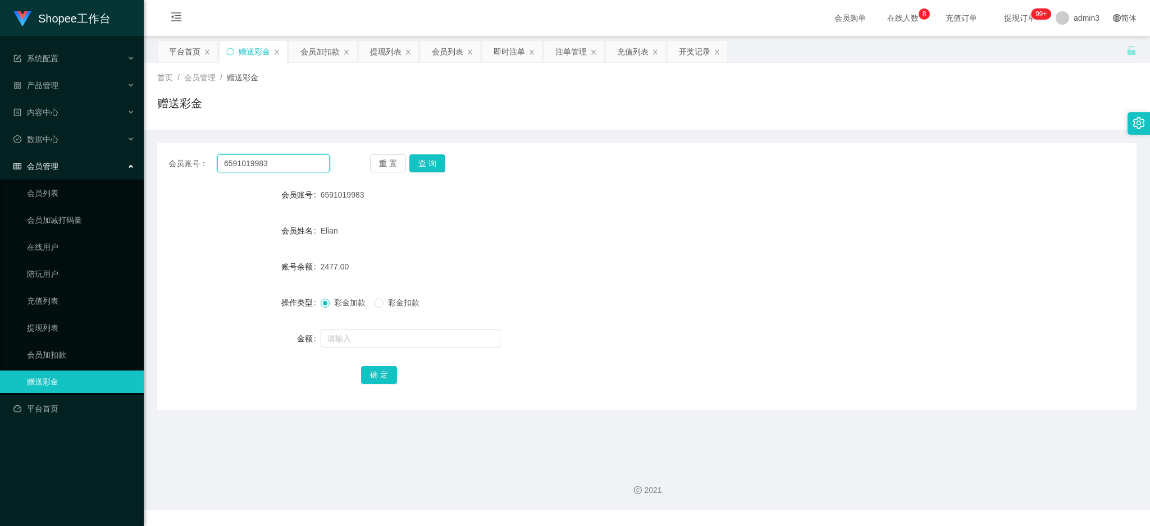
click at [283, 156] on input "6591019983" at bounding box center [273, 163] width 112 height 18
paste input "Fangf80"
type input "Fangf80"
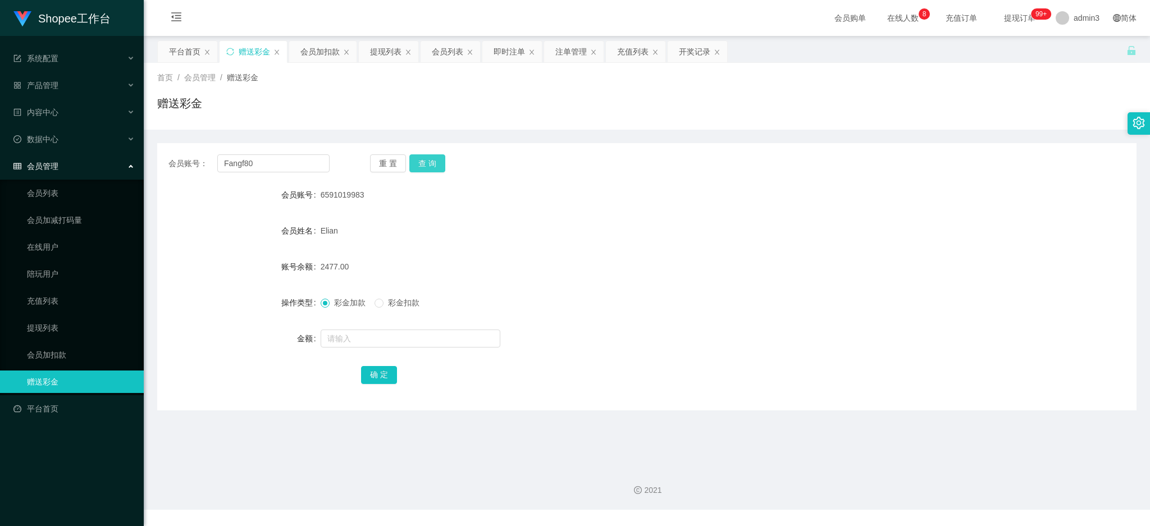
click at [437, 160] on button "查 询" at bounding box center [427, 163] width 36 height 18
click at [376, 339] on input "text" at bounding box center [411, 339] width 180 height 18
type input "1"
click at [347, 331] on input "text" at bounding box center [411, 339] width 180 height 18
type input "15"
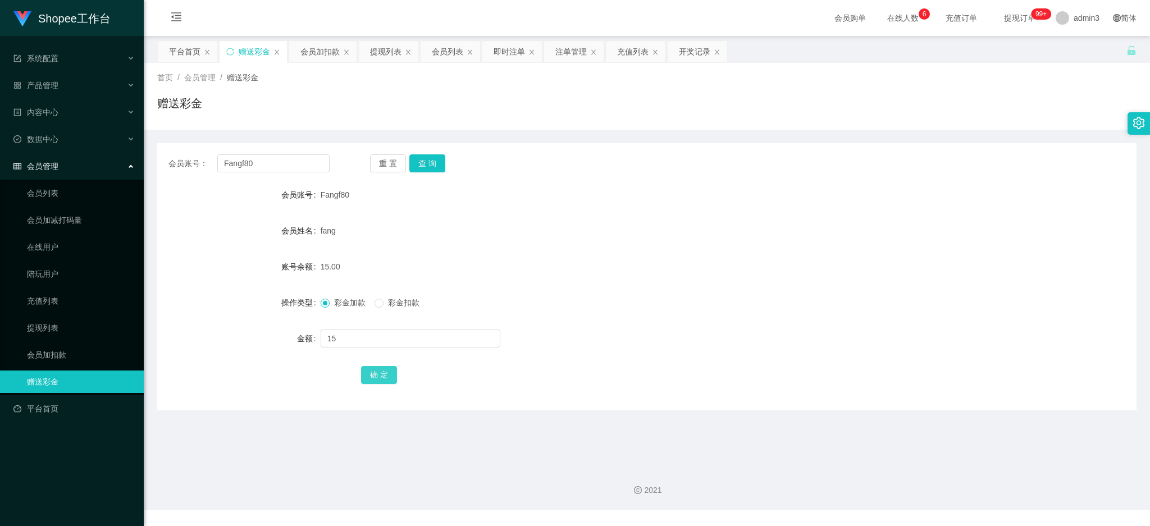
click at [375, 376] on button "确 定" at bounding box center [379, 375] width 36 height 18
click at [326, 53] on div "会员加扣款" at bounding box center [319, 51] width 39 height 21
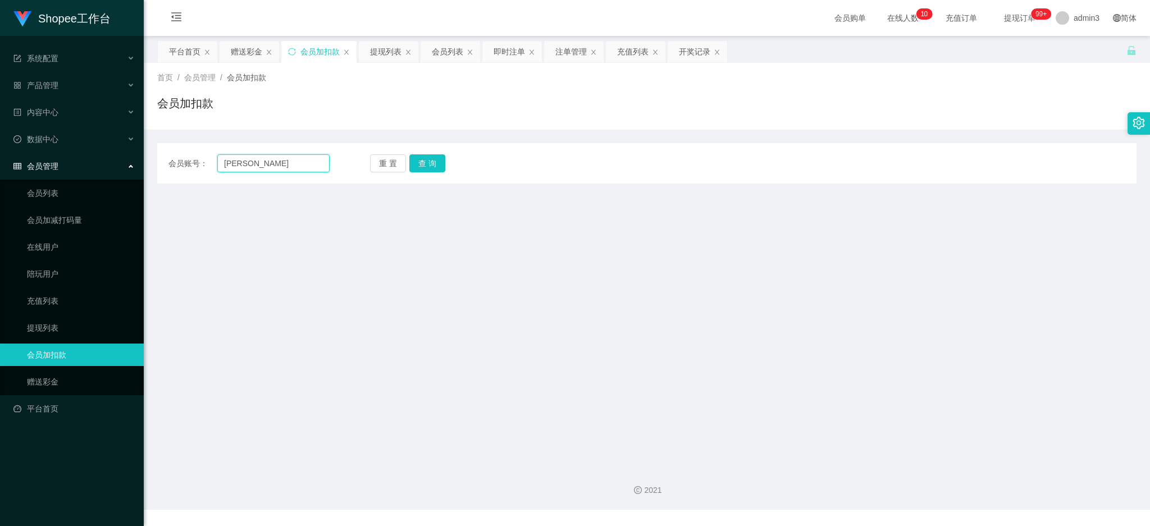
click at [249, 170] on input "[PERSON_NAME]" at bounding box center [273, 163] width 112 height 18
paste input "05"
type input "05"
click at [424, 165] on button "查 询" at bounding box center [427, 163] width 36 height 18
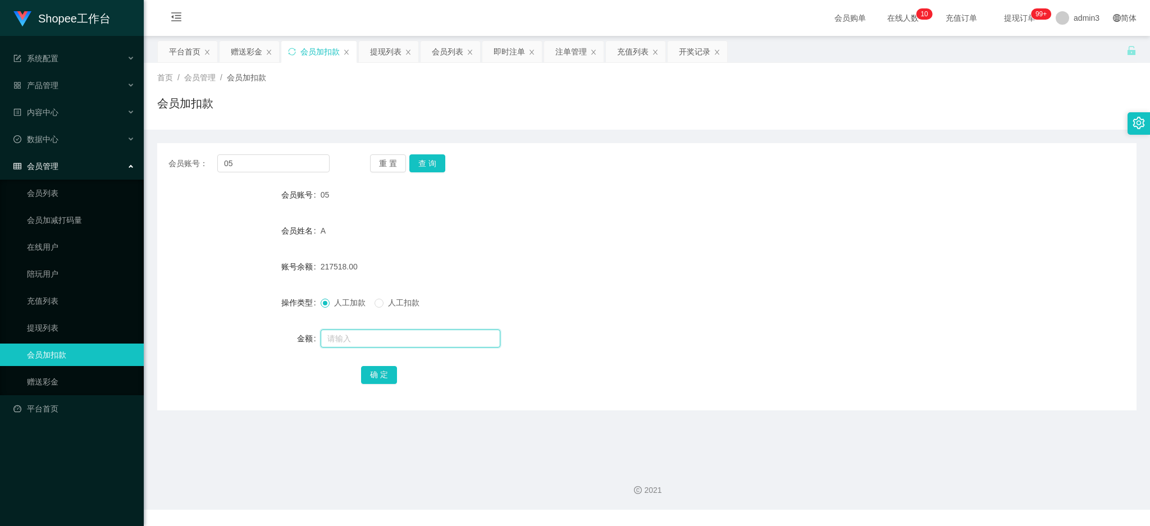
click at [353, 341] on input "text" at bounding box center [411, 339] width 180 height 18
paste input "5600"
type input "5600"
click at [376, 372] on button "确 定" at bounding box center [379, 375] width 36 height 18
click at [286, 160] on input "05" at bounding box center [273, 163] width 112 height 18
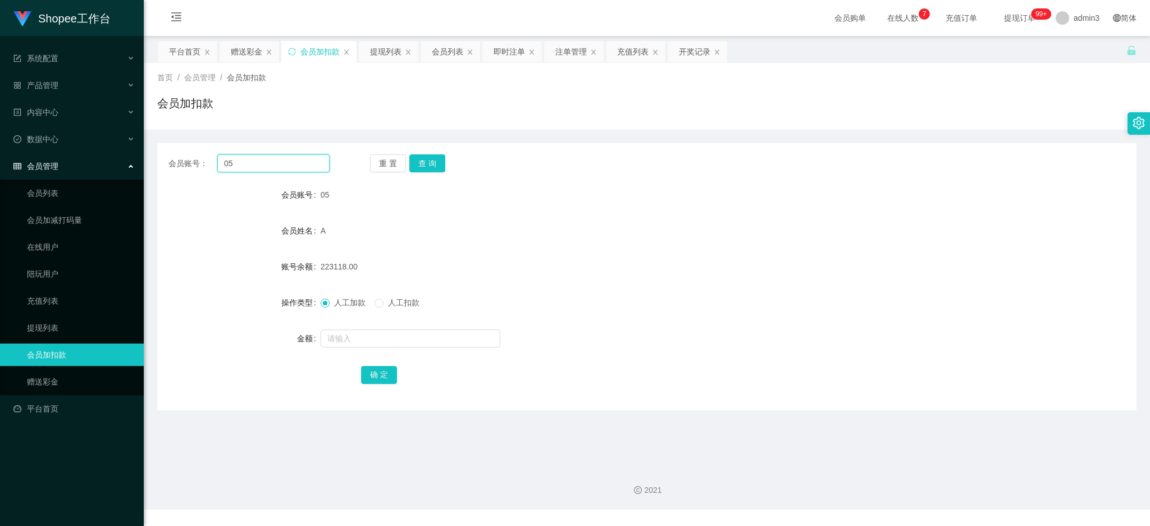
click at [286, 160] on input "05" at bounding box center [273, 163] width 112 height 18
click at [245, 47] on div "赠送彩金" at bounding box center [246, 51] width 31 height 21
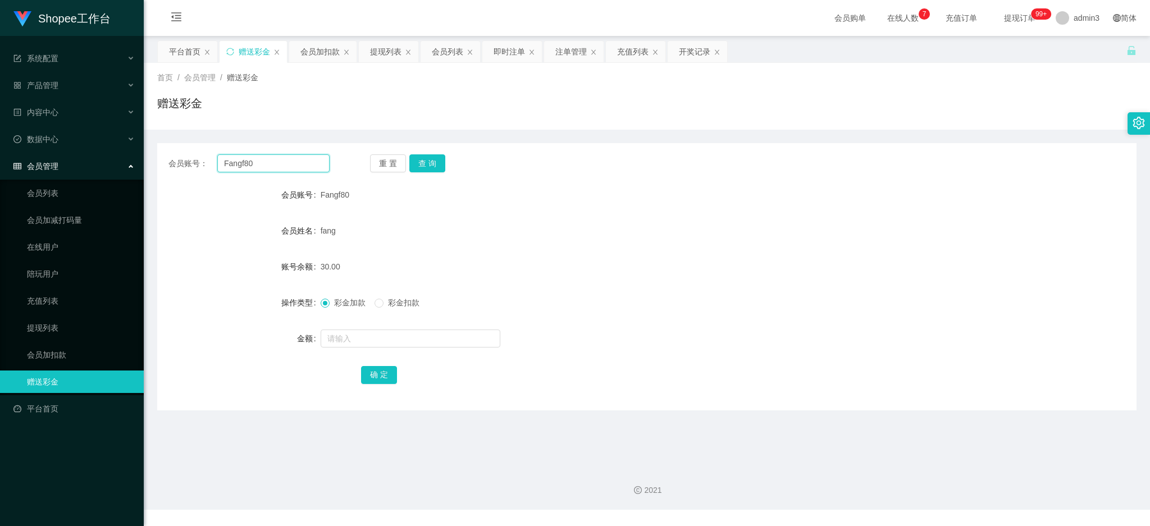
click at [249, 166] on input "Fangf80" at bounding box center [273, 163] width 112 height 18
paste input "chenlihui1979"
type input "chenlihui1979"
click at [428, 170] on button "查 询" at bounding box center [427, 163] width 36 height 18
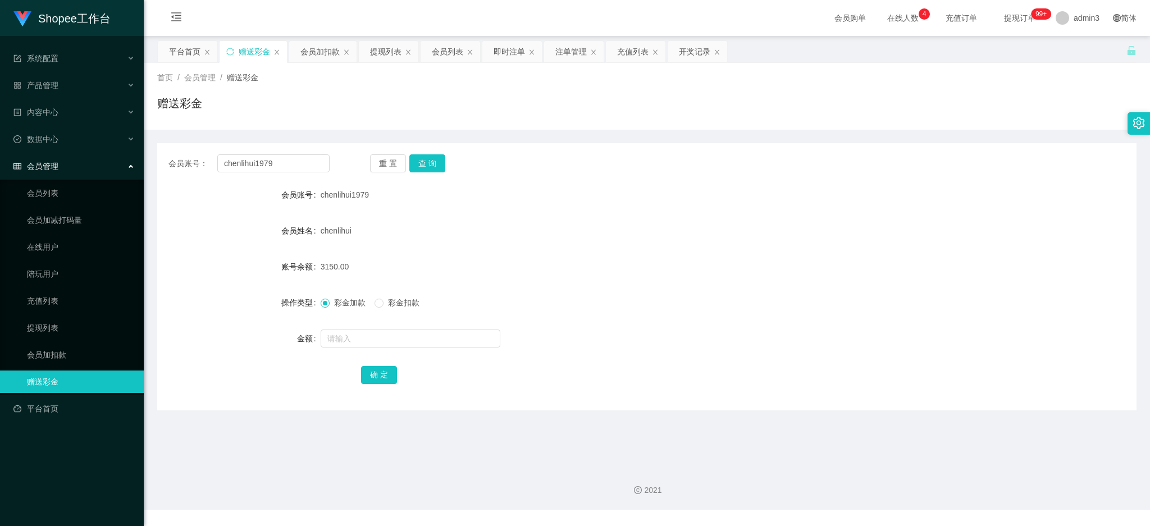
click at [558, 288] on form "会员账号 chenlihui1979 会员姓名 [PERSON_NAME] 账号余额 3150.00 操作类型 彩金加款 彩金扣款 金额 确 定" at bounding box center [647, 285] width 980 height 202
click at [331, 265] on span "3150.00" at bounding box center [335, 266] width 29 height 9
copy span "3150.00"
click at [641, 376] on div "确 定" at bounding box center [646, 374] width 571 height 22
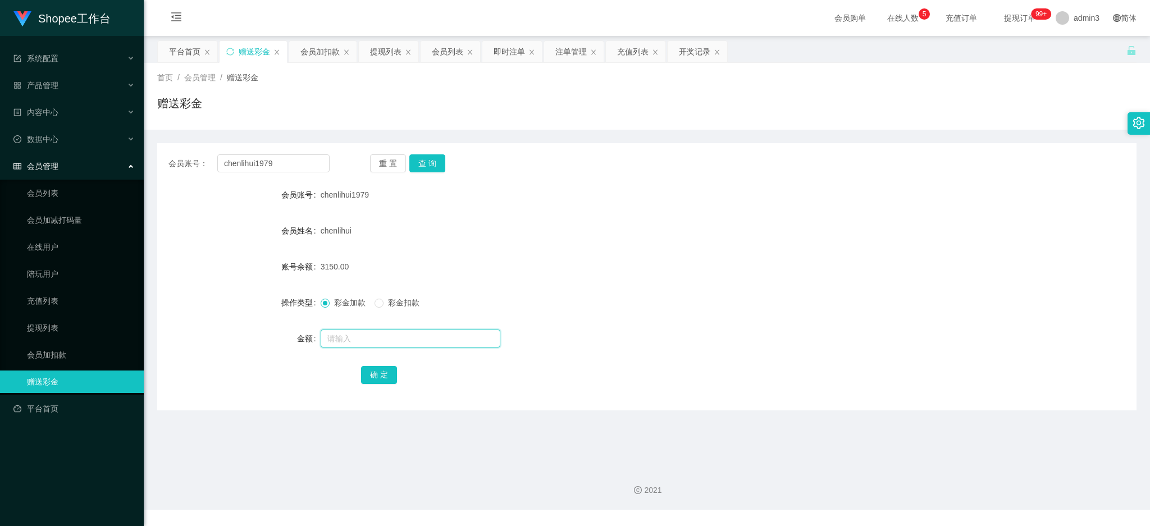
click at [407, 341] on input "text" at bounding box center [411, 339] width 180 height 18
type input "5700"
click at [372, 372] on button "确 定" at bounding box center [379, 375] width 36 height 18
click at [386, 50] on div "提现列表" at bounding box center [385, 51] width 31 height 21
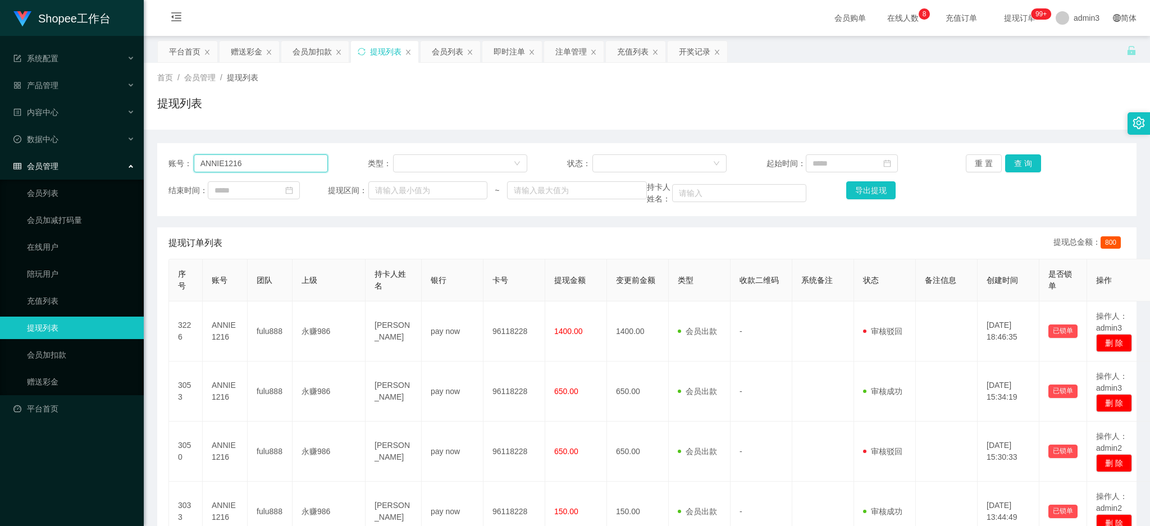
click at [272, 161] on input "ANNIE1216" at bounding box center [261, 163] width 134 height 18
click at [272, 160] on input "ANNIE1216" at bounding box center [261, 163] width 134 height 18
paste input "390528"
click at [1005, 164] on button "查 询" at bounding box center [1023, 163] width 36 height 18
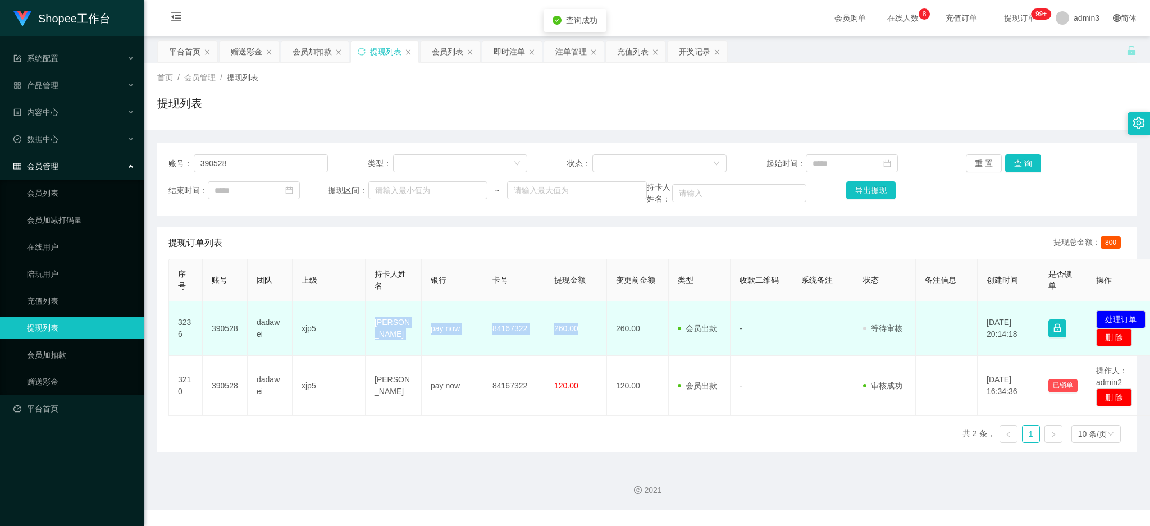
drag, startPoint x: 369, startPoint y: 320, endPoint x: 593, endPoint y: 344, distance: 225.3
click at [593, 344] on tr "3236 390528 dadawei xjp5 GOH [PERSON_NAME] pay now 84167322 260.00 260.00 会员出款 …" at bounding box center [665, 329] width 993 height 54
copy tr "[PERSON_NAME] pay now 84167322 260.00"
click at [1131, 311] on button "处理订单" at bounding box center [1120, 320] width 49 height 18
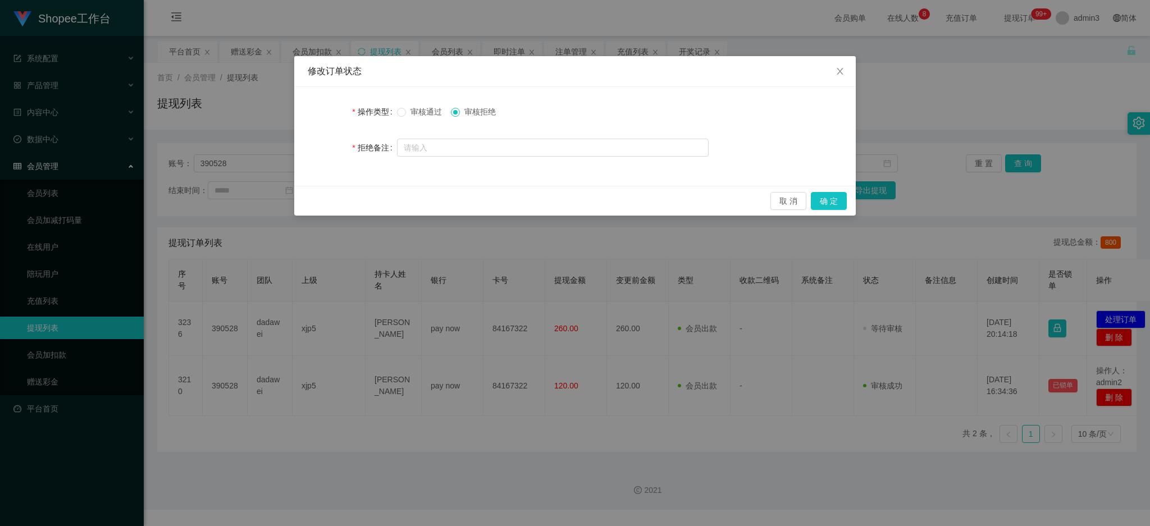
click at [399, 119] on div "审核通过 审核拒绝" at bounding box center [553, 112] width 312 height 22
click at [826, 203] on button "确 定" at bounding box center [829, 201] width 36 height 18
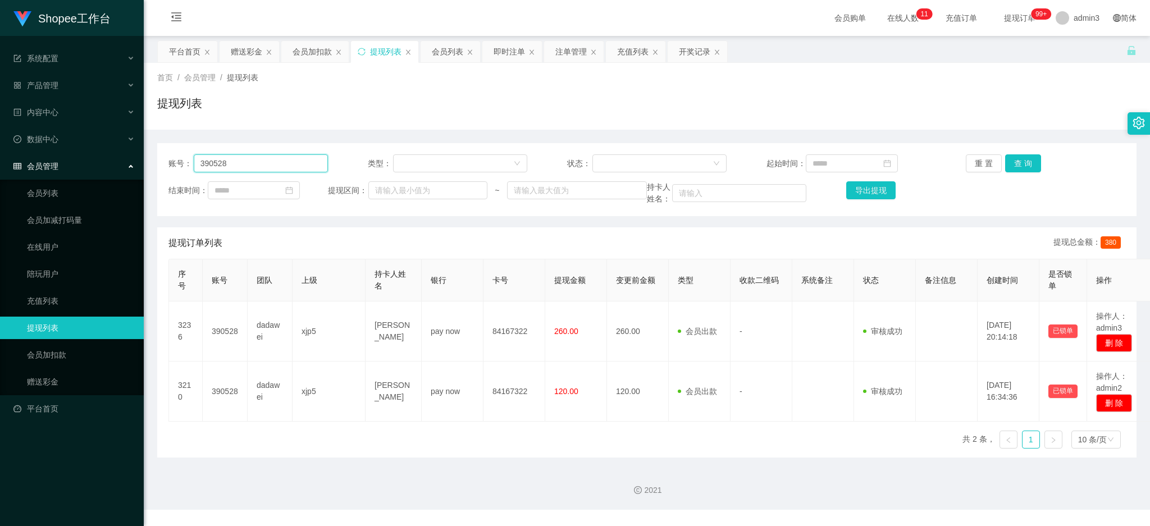
click at [268, 158] on input "390528" at bounding box center [261, 163] width 134 height 18
paste input "chenlihui1979"
type input "chenlihui1979"
click at [1022, 167] on button "查 询" at bounding box center [1023, 163] width 36 height 18
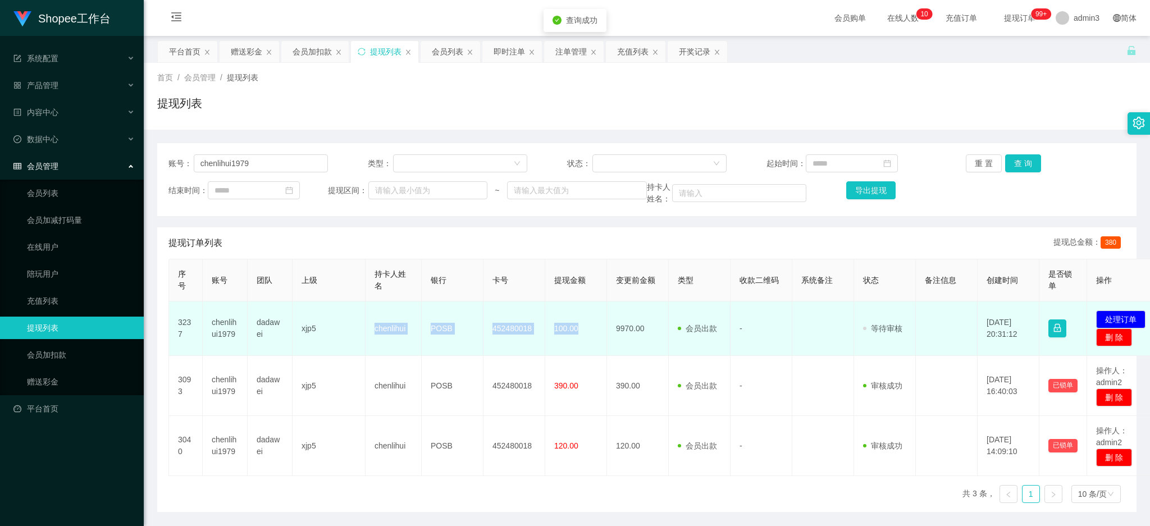
drag, startPoint x: 367, startPoint y: 330, endPoint x: 591, endPoint y: 348, distance: 225.4
click at [591, 348] on tr "3237 chenlihui1979 dadawei xjp5 chenlihui POSB 452480018 100.00 9970.00 会员出款 人工…" at bounding box center [665, 329] width 993 height 54
copy tr "chenlihui POSB 452480018 100.00"
click at [1115, 317] on button "处理订单" at bounding box center [1120, 320] width 49 height 18
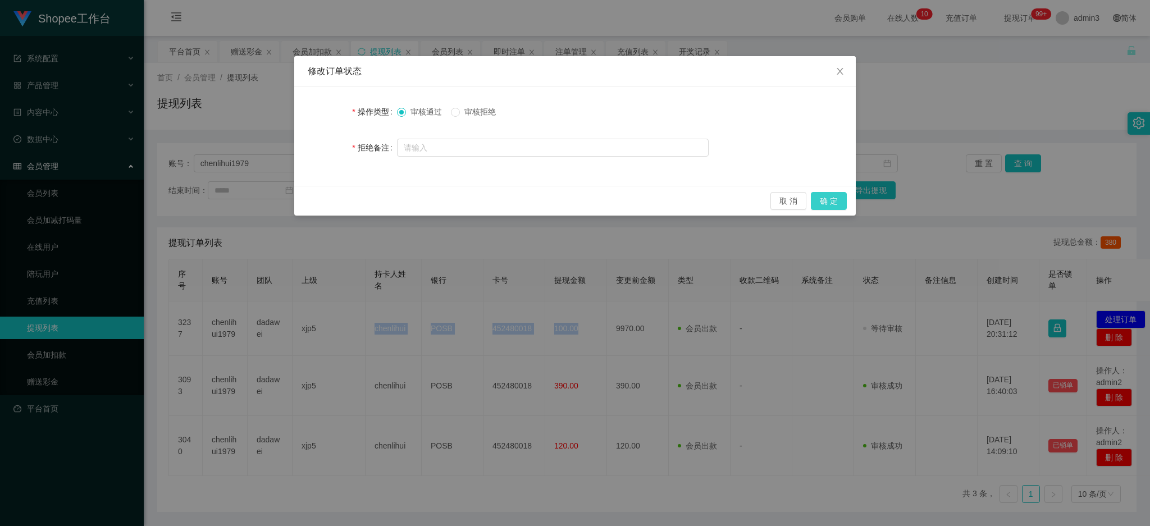
click at [827, 201] on button "确 定" at bounding box center [829, 201] width 36 height 18
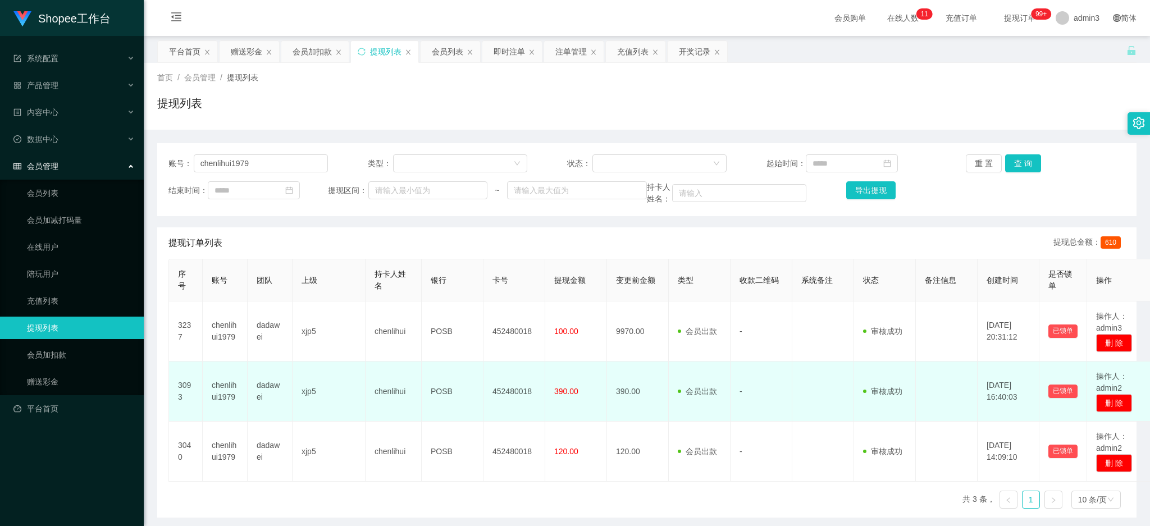
click at [498, 367] on td "452480018" at bounding box center [515, 392] width 62 height 60
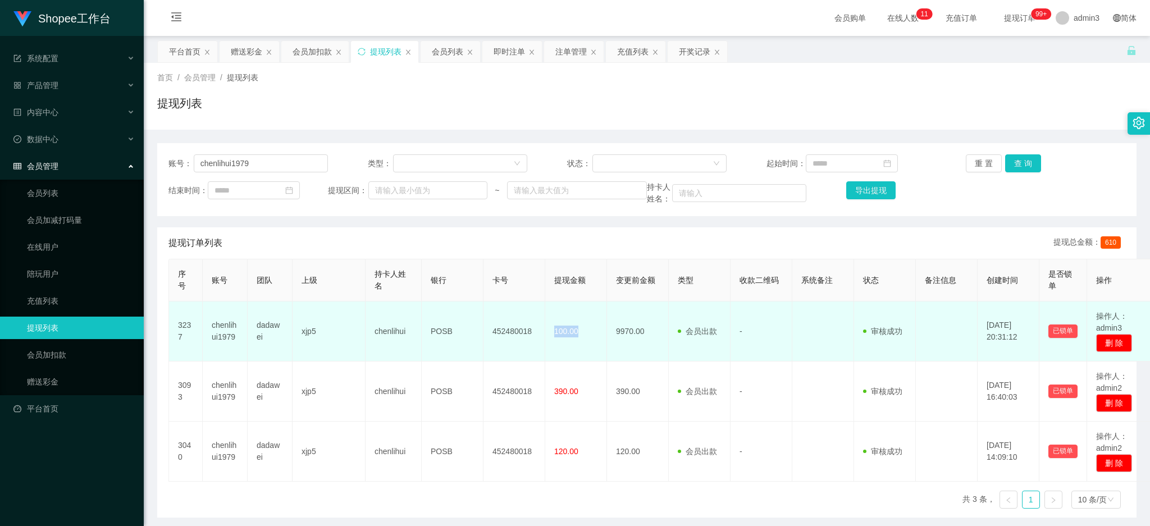
drag, startPoint x: 557, startPoint y: 329, endPoint x: 577, endPoint y: 331, distance: 19.9
click at [577, 331] on span "100.00" at bounding box center [566, 331] width 24 height 9
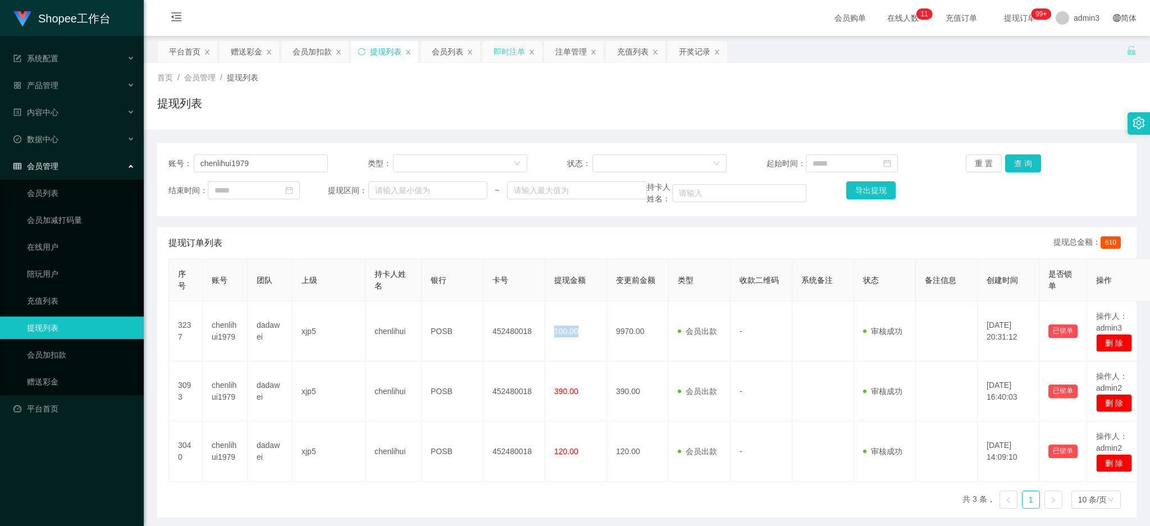
click at [494, 49] on div "即时注单" at bounding box center [509, 51] width 31 height 21
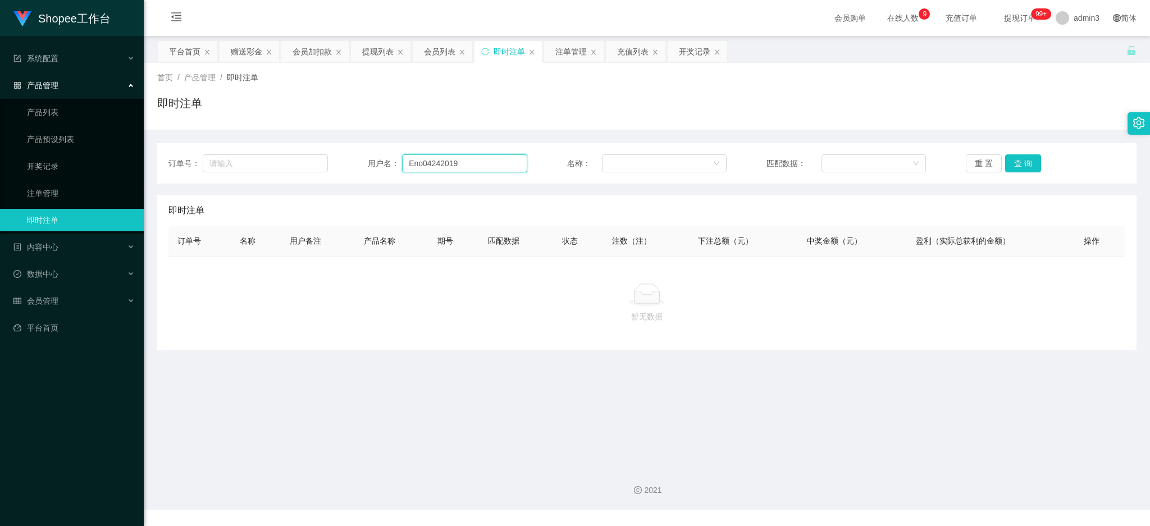
click at [425, 167] on input "Eno04242019" at bounding box center [464, 163] width 125 height 18
paste input "ANNIE1216"
type input "ANNIE1216"
click at [1021, 162] on button "查 询" at bounding box center [1023, 163] width 36 height 18
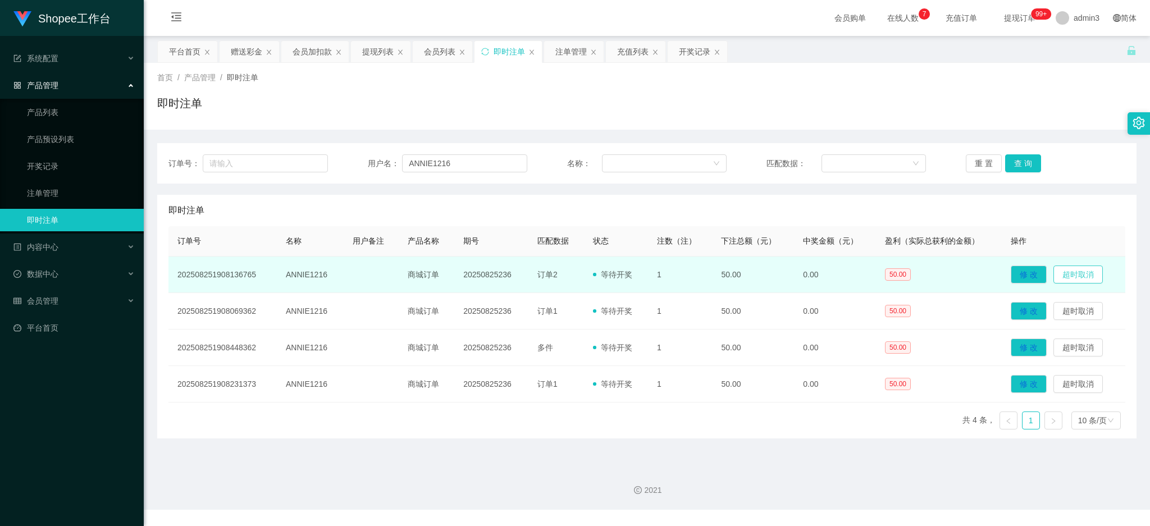
click at [1073, 276] on button "超时取消" at bounding box center [1078, 275] width 49 height 18
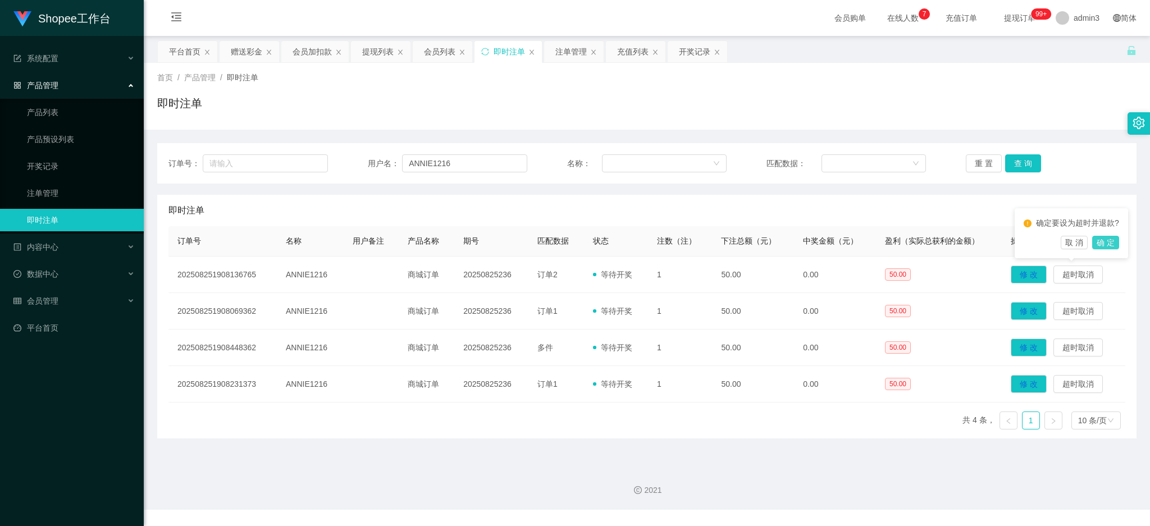
click at [1104, 243] on button "确 定" at bounding box center [1105, 242] width 27 height 13
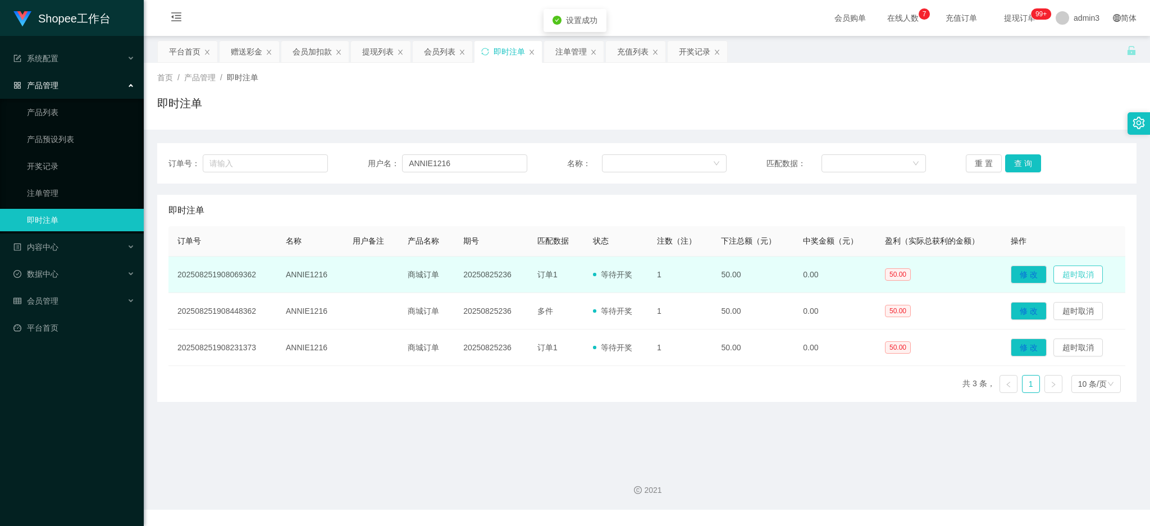
click at [1076, 277] on button "超时取消" at bounding box center [1078, 275] width 49 height 18
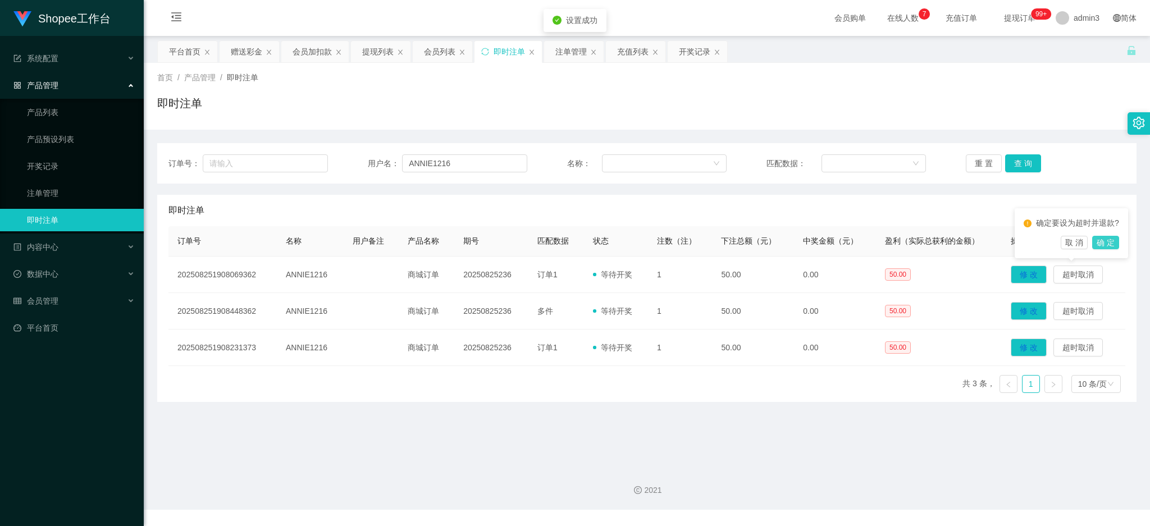
click at [1097, 242] on button "确 定" at bounding box center [1105, 242] width 27 height 13
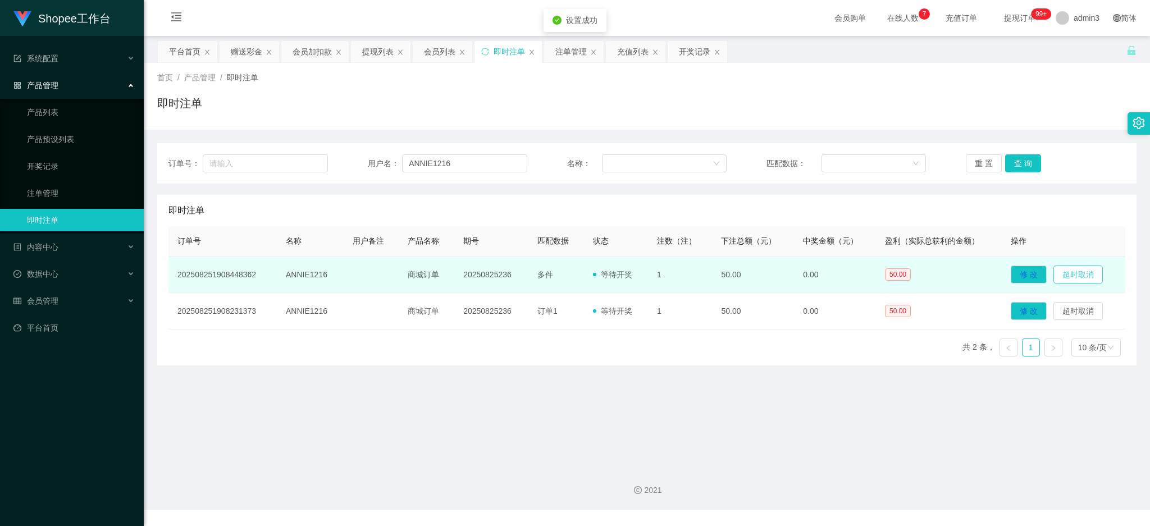
click at [1071, 277] on button "超时取消" at bounding box center [1078, 275] width 49 height 18
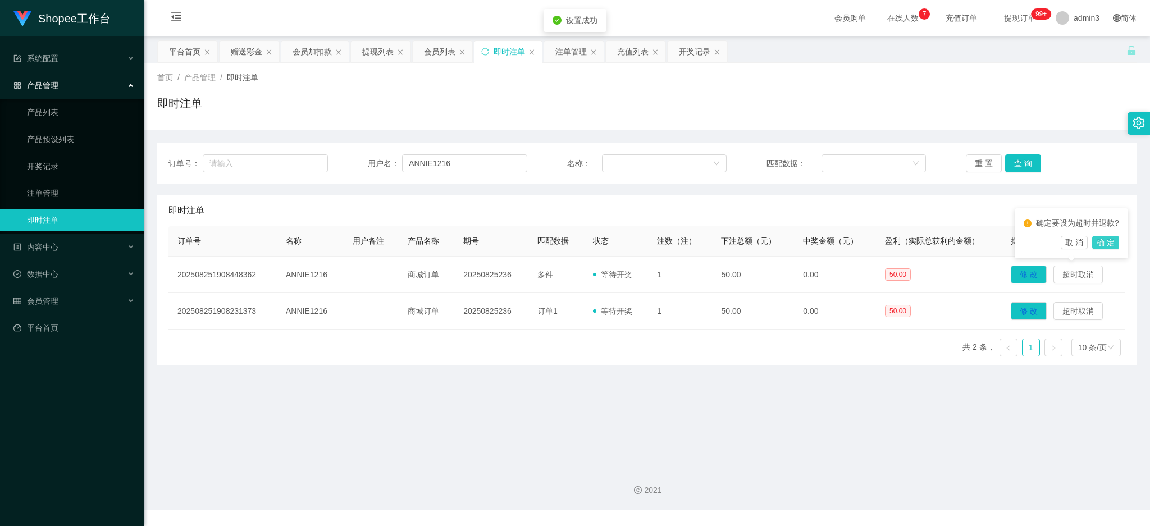
click at [1108, 243] on button "确 定" at bounding box center [1105, 242] width 27 height 13
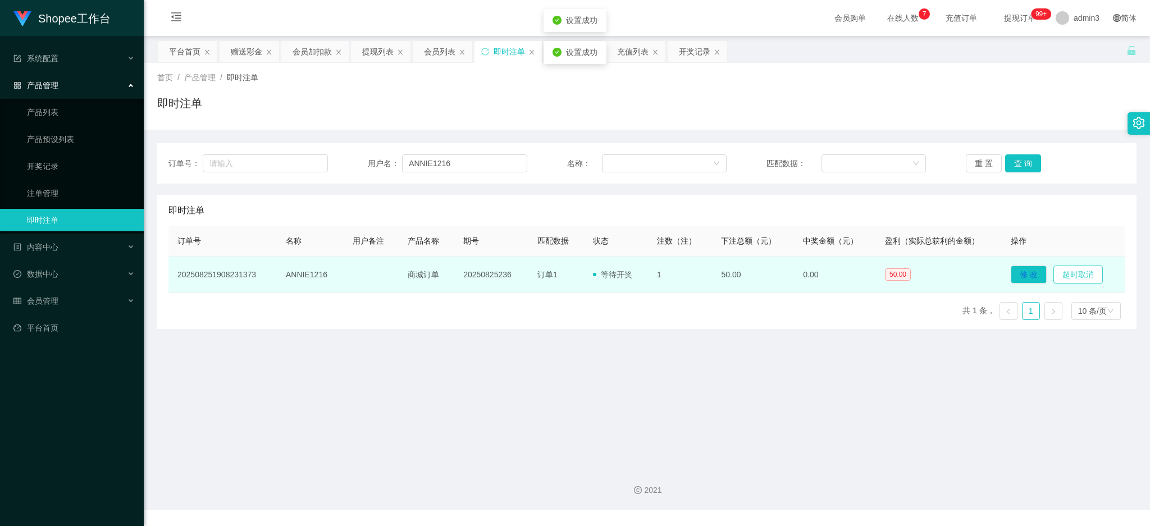
click at [1069, 272] on button "超时取消" at bounding box center [1078, 275] width 49 height 18
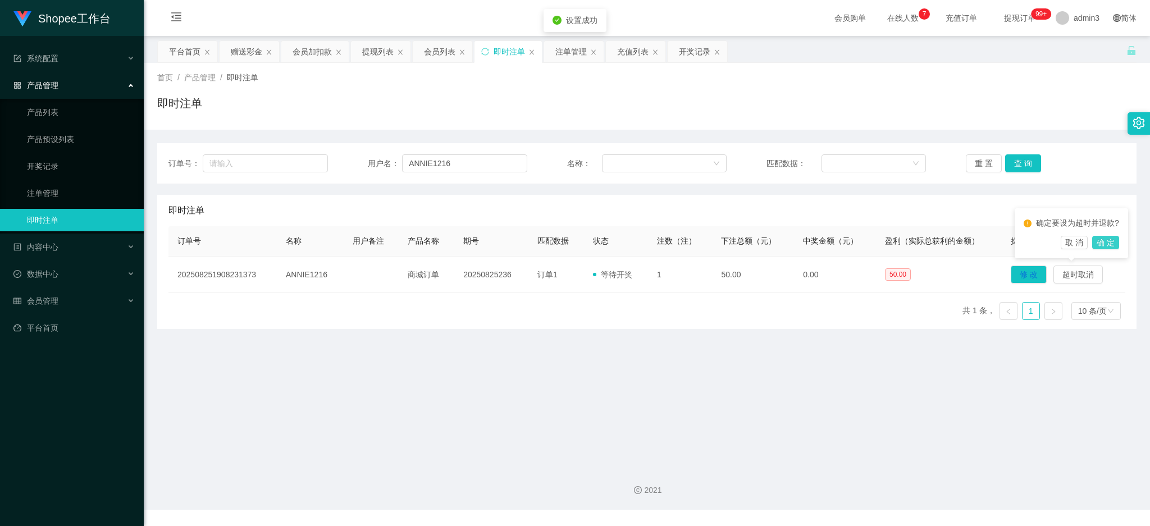
click at [1106, 243] on button "确 定" at bounding box center [1105, 242] width 27 height 13
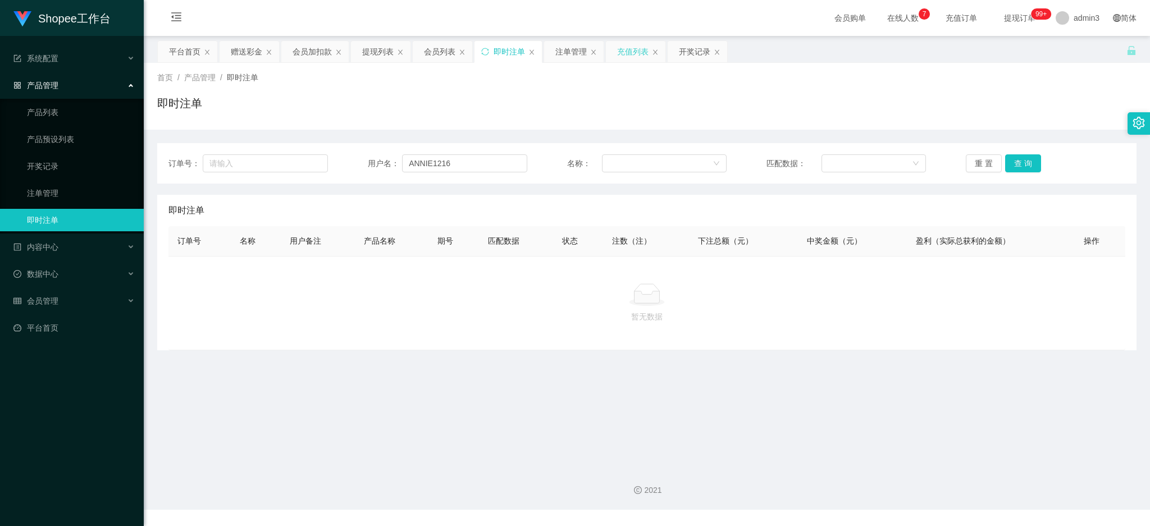
click at [626, 57] on div "充值列表" at bounding box center [632, 51] width 31 height 21
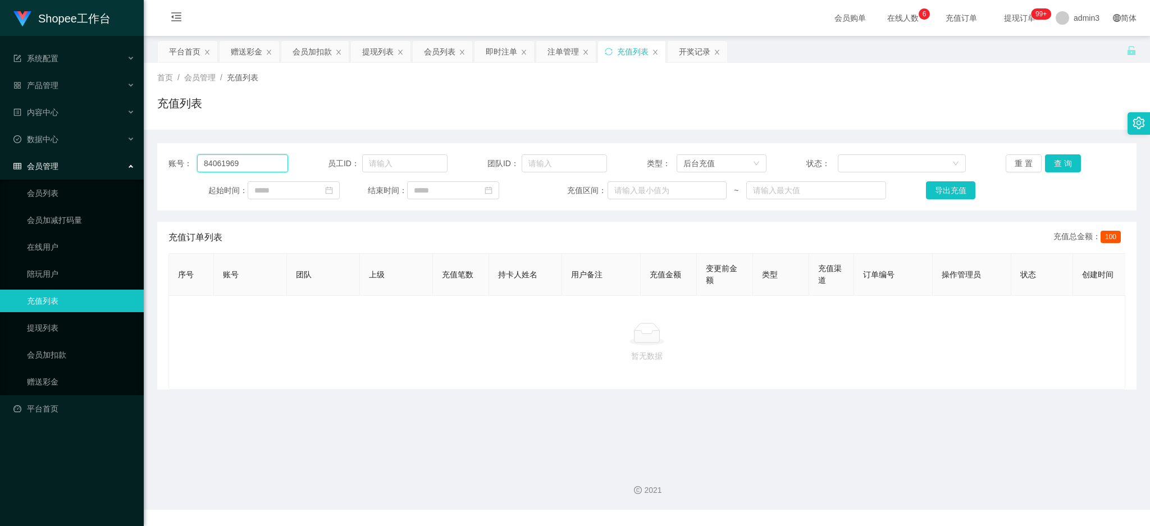
click at [222, 161] on input "84061969" at bounding box center [242, 163] width 91 height 18
paste input "ANNIE1216"
type input "ANNIE1216"
click at [1062, 166] on button "查 询" at bounding box center [1063, 163] width 36 height 18
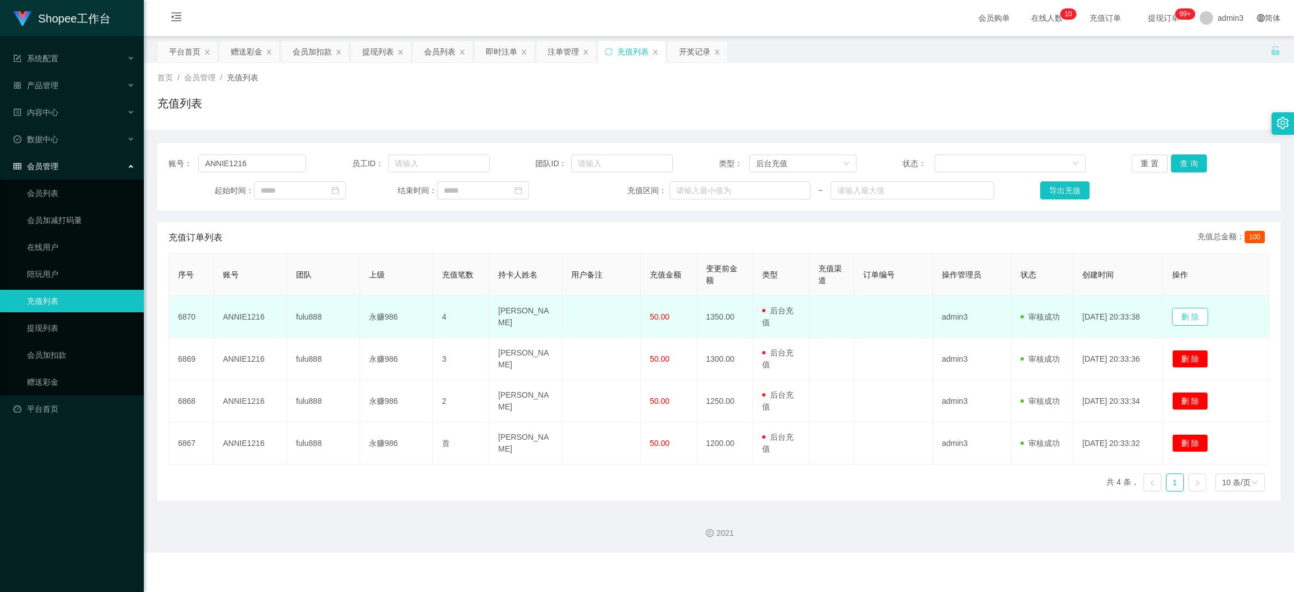
click at [1150, 318] on button "删 除" at bounding box center [1190, 317] width 36 height 18
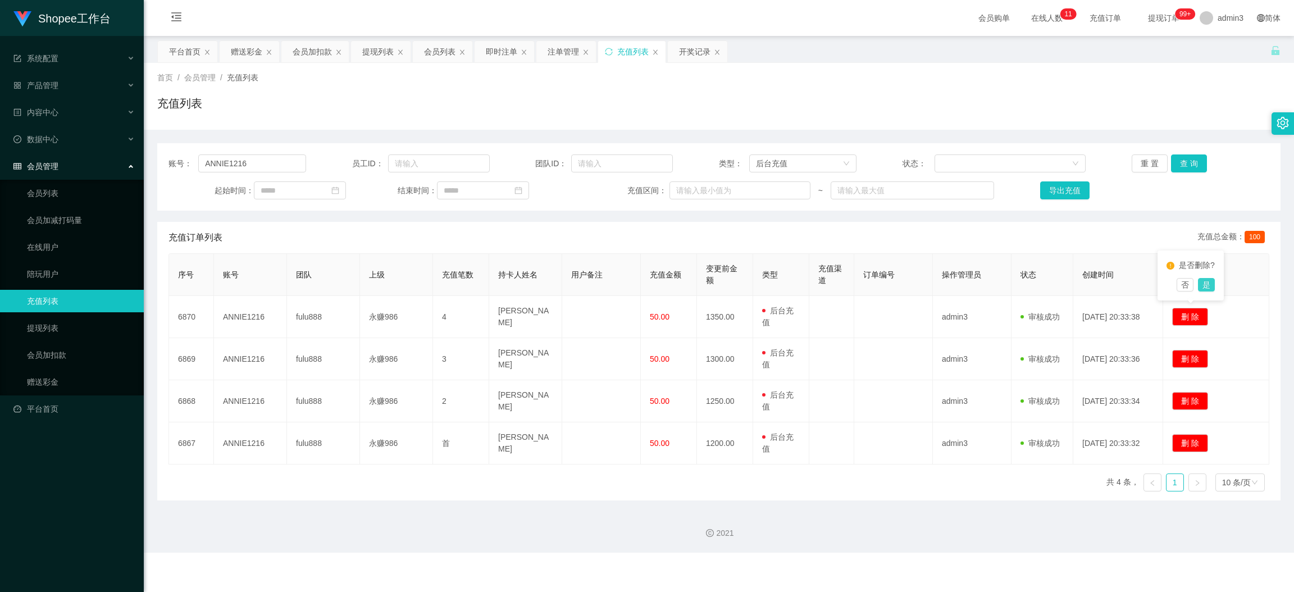
click at [1150, 281] on button "是" at bounding box center [1206, 284] width 17 height 13
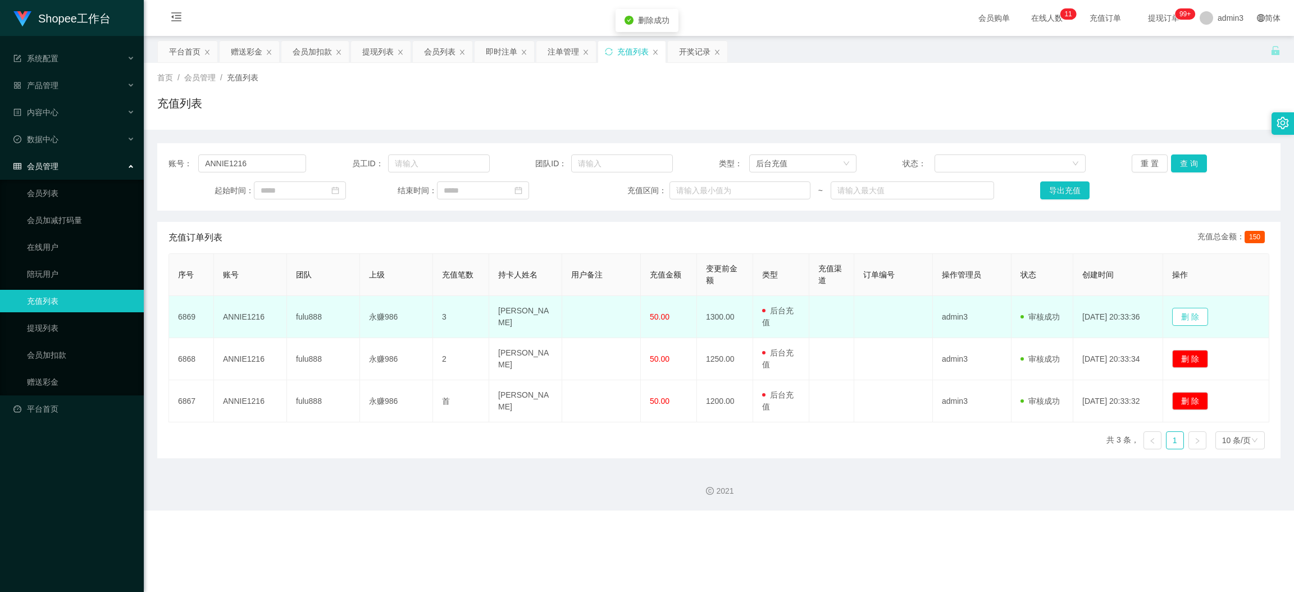
click at [1150, 311] on button "删 除" at bounding box center [1190, 317] width 36 height 18
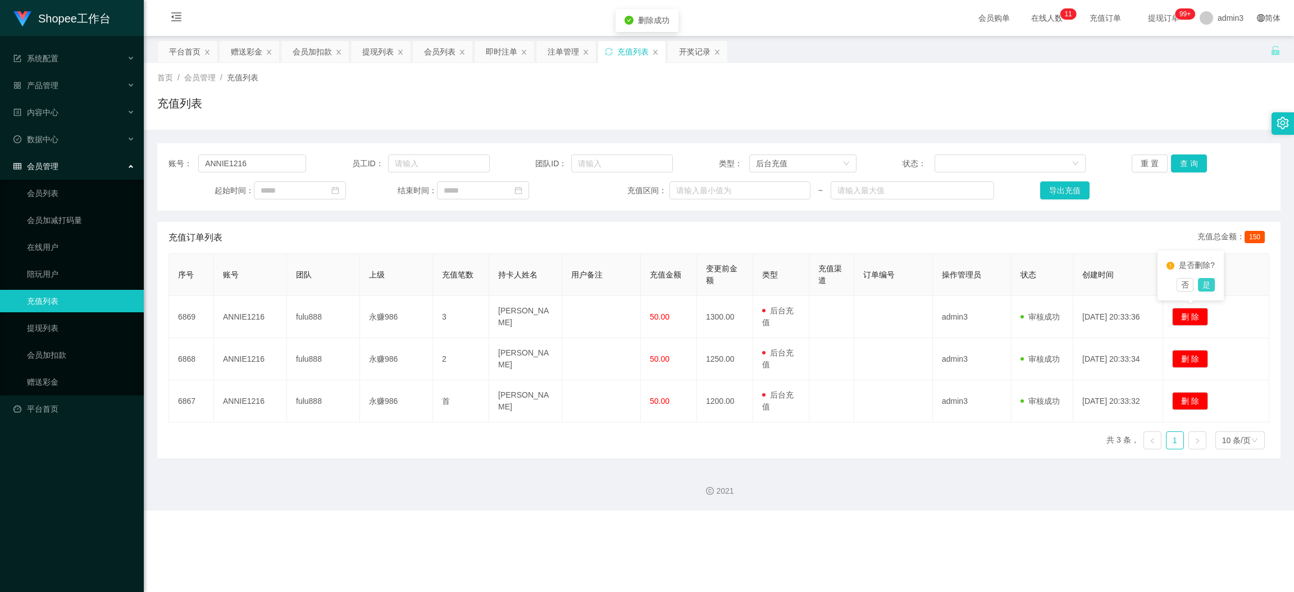
click at [1150, 285] on button "是" at bounding box center [1206, 284] width 17 height 13
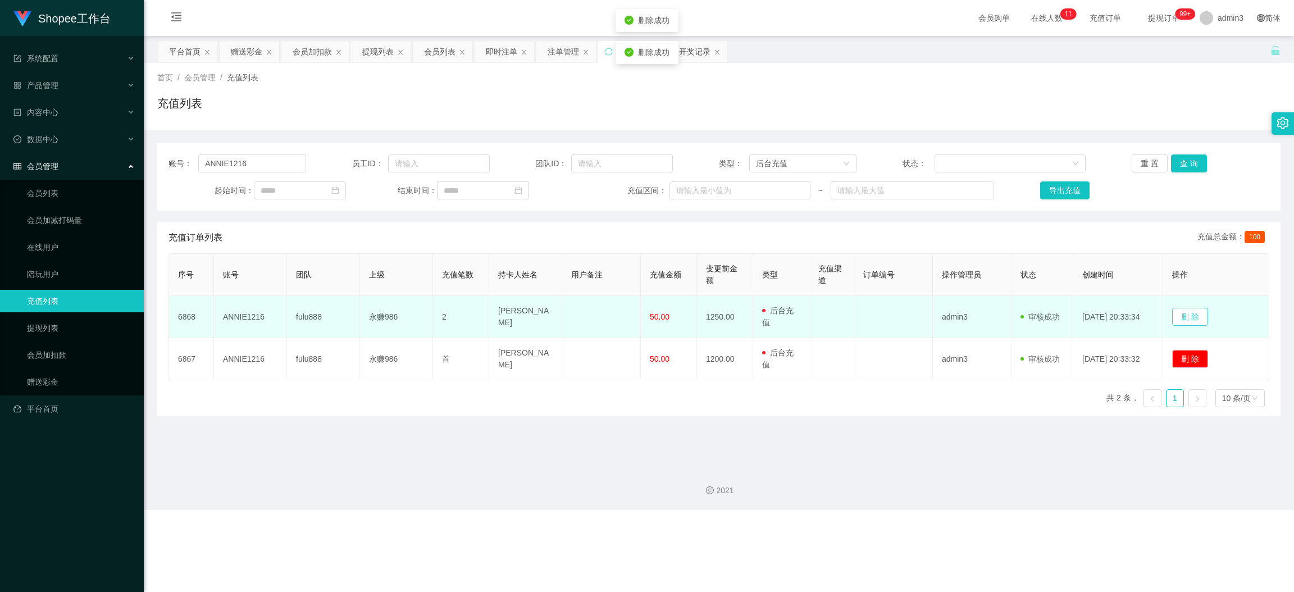
click at [1150, 322] on button "删 除" at bounding box center [1190, 317] width 36 height 18
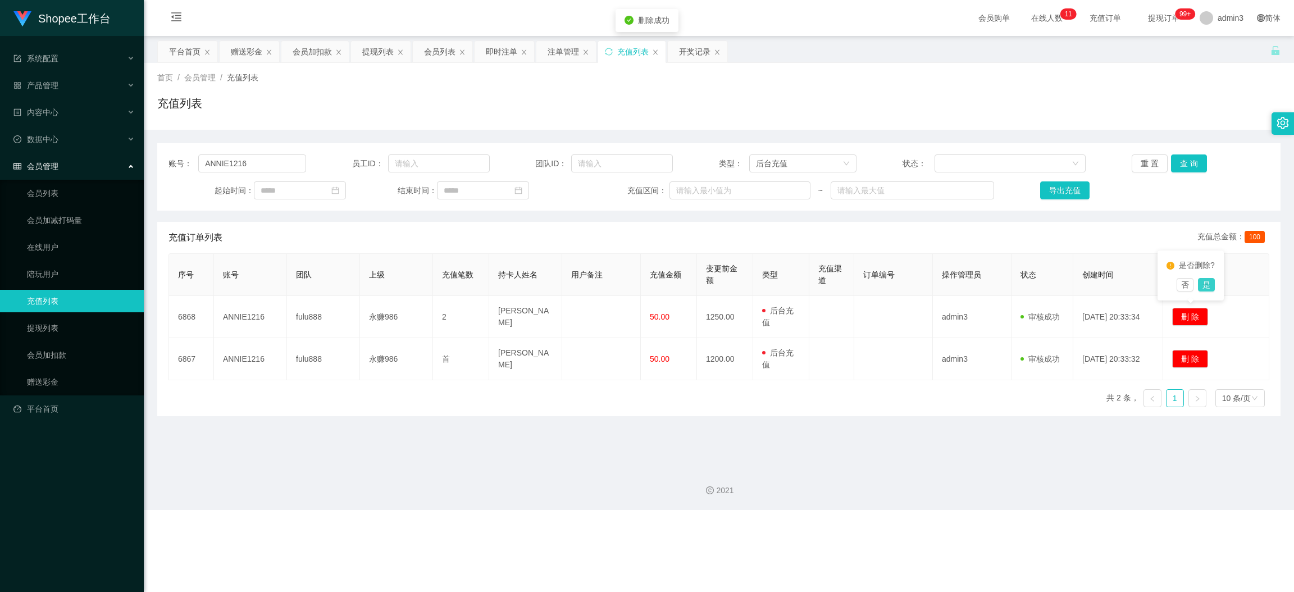
click at [1150, 282] on button "是" at bounding box center [1206, 284] width 17 height 13
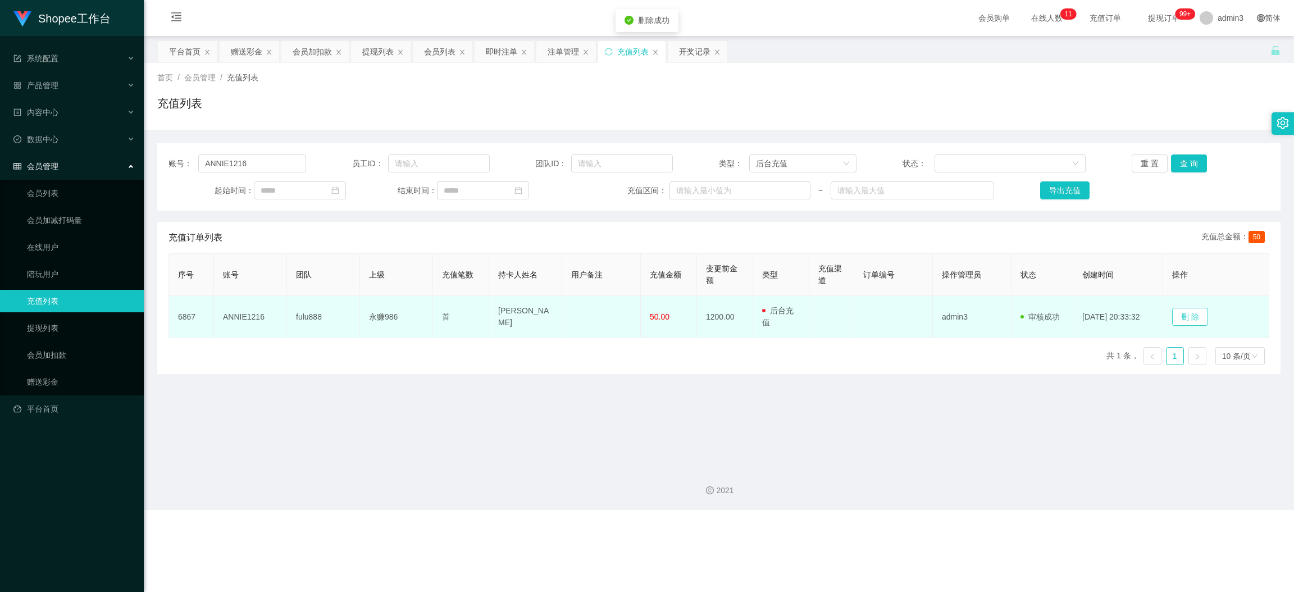
click at [1150, 317] on button "删 除" at bounding box center [1190, 317] width 36 height 18
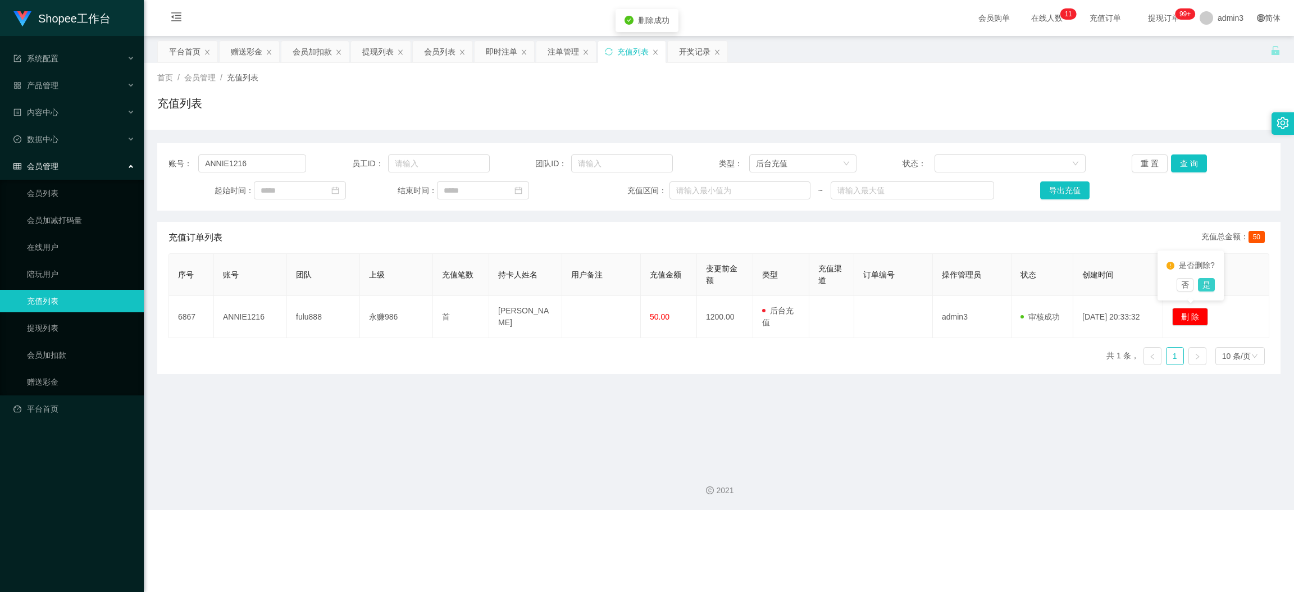
click at [1150, 283] on button "是" at bounding box center [1206, 284] width 17 height 13
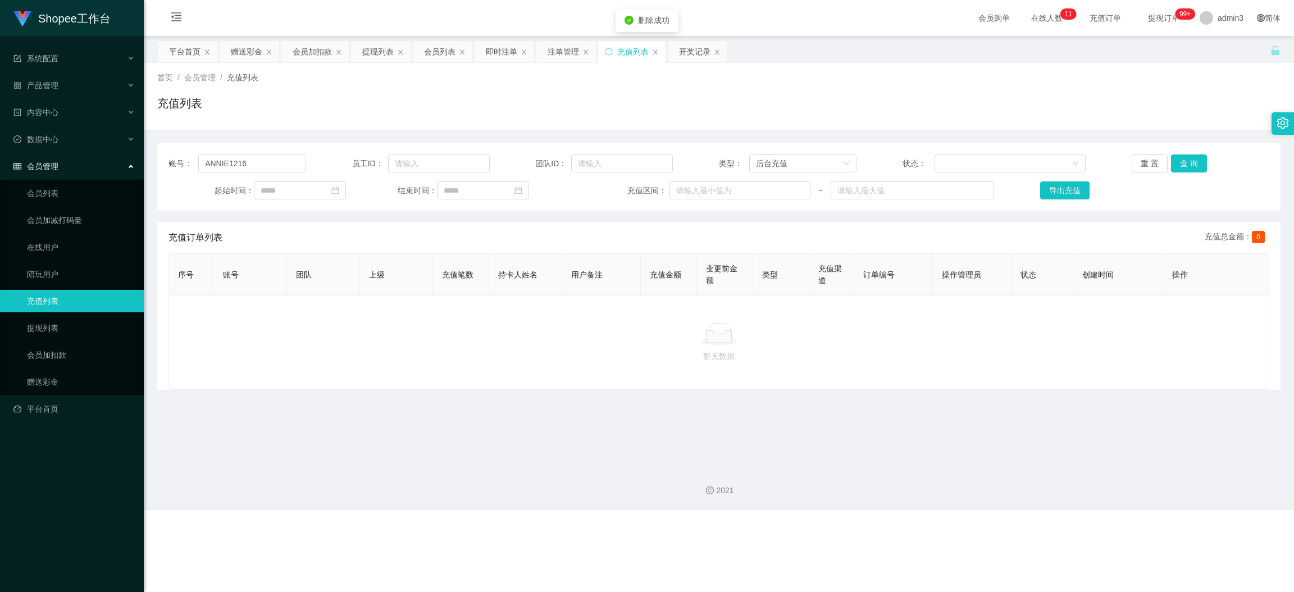
click at [981, 414] on main "关闭左侧 关闭右侧 关闭其它 刷新页面 平台首页 赠送彩金 会员加扣款 提现列表 会员列表 即时注单 注单管理 充值列表 开奖记录 首页 / 会员管理 / 充…" at bounding box center [719, 247] width 1150 height 422
click at [549, 477] on div "2021" at bounding box center [719, 484] width 1150 height 52
click at [1150, 165] on button "查 询" at bounding box center [1189, 163] width 36 height 18
click at [366, 52] on div "提现列表" at bounding box center [377, 51] width 31 height 21
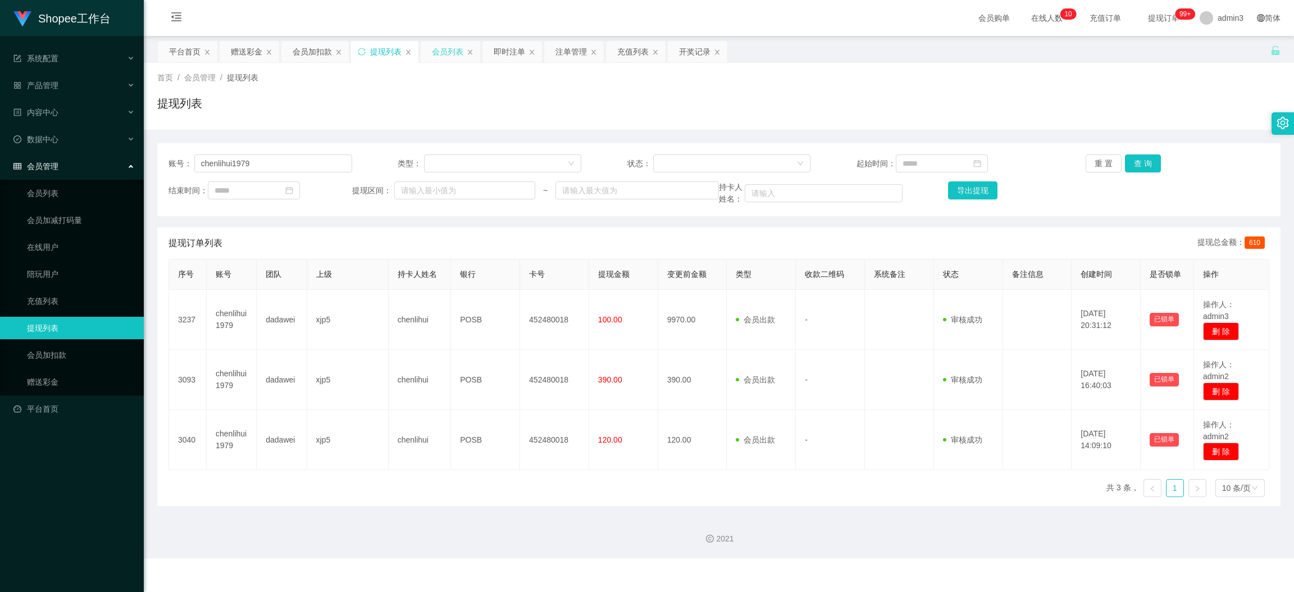
click at [433, 52] on div "会员列表" at bounding box center [447, 51] width 31 height 21
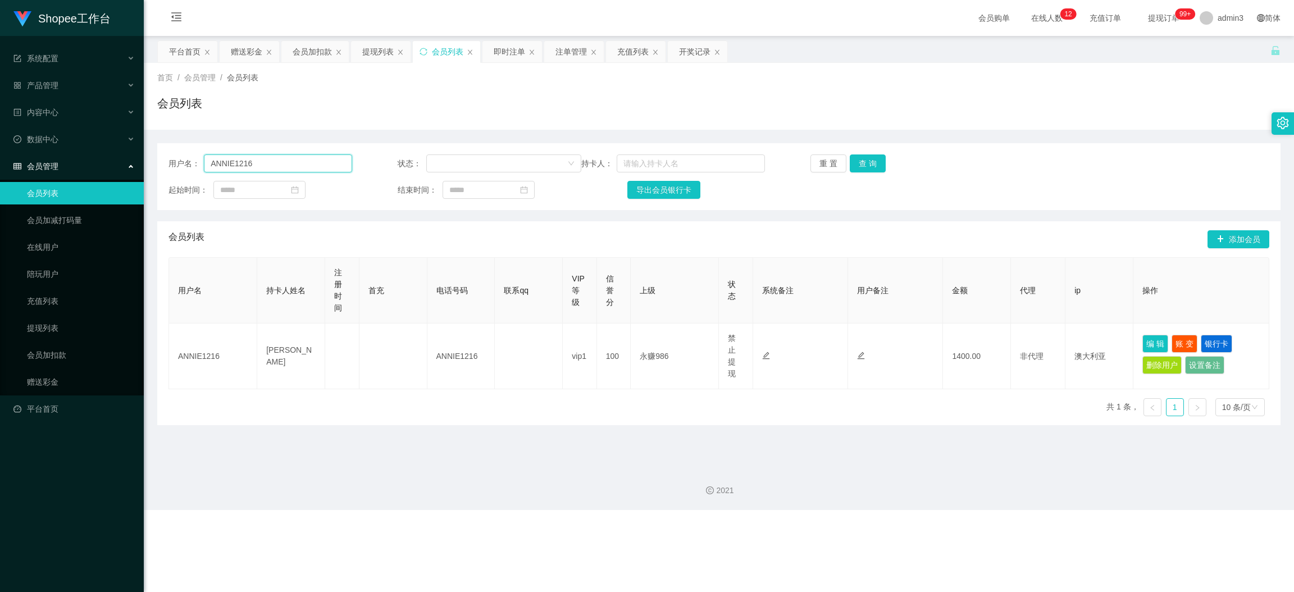
click at [295, 171] on input "ANNIE1216" at bounding box center [278, 163] width 148 height 18
paste input "chenlihui1979"
type input "chenlihui1979"
drag, startPoint x: 839, startPoint y: 163, endPoint x: 862, endPoint y: 204, distance: 47.0
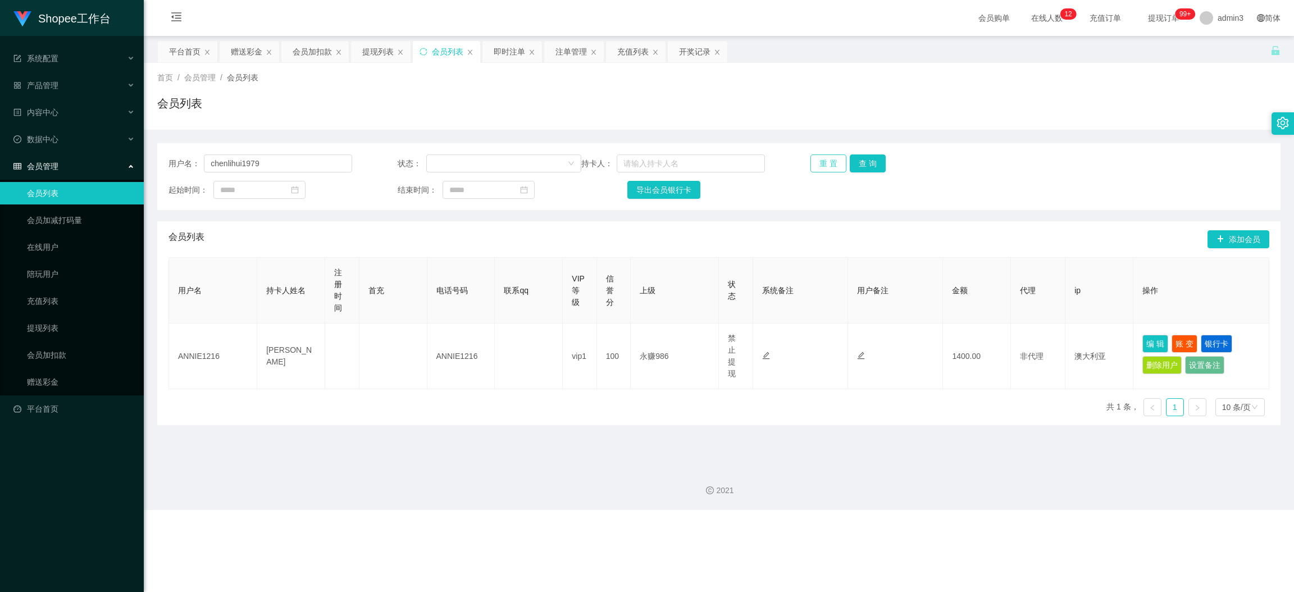
click at [861, 204] on div "用户名： chenlihui1979 状态： 持卡人： 重 置 查 询 起始时间： 结束时间： 导出会员银行卡" at bounding box center [718, 176] width 1123 height 67
drag, startPoint x: 868, startPoint y: 168, endPoint x: 846, endPoint y: 291, distance: 124.9
click at [868, 167] on button "查 询" at bounding box center [868, 163] width 36 height 18
click at [582, 430] on main "关闭左侧 关闭右侧 关闭其它 刷新页面 平台首页 赠送彩金 会员加扣款 提现列表 会员列表 即时注单 注单管理 充值列表 开奖记录 首页 / 会员管理 / 会…" at bounding box center [719, 247] width 1150 height 422
click at [863, 166] on button "查 询" at bounding box center [868, 163] width 36 height 18
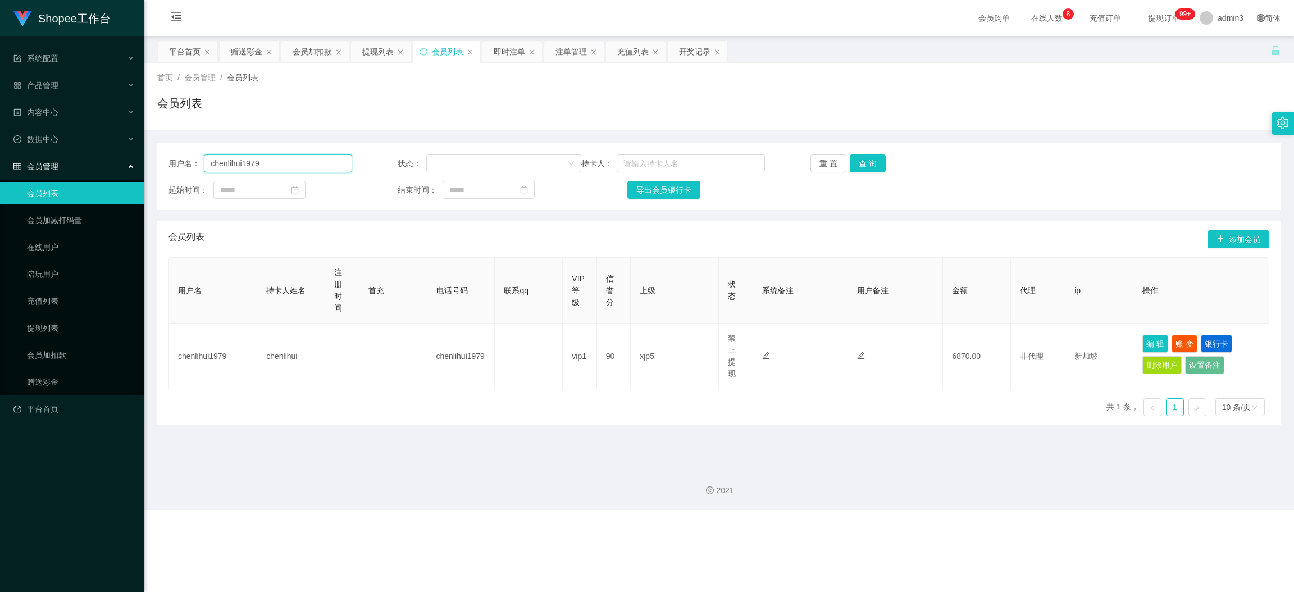
click at [281, 161] on input "chenlihui1979" at bounding box center [278, 163] width 148 height 18
click at [853, 165] on button "查 询" at bounding box center [868, 163] width 36 height 18
